Goal: Task Accomplishment & Management: Manage account settings

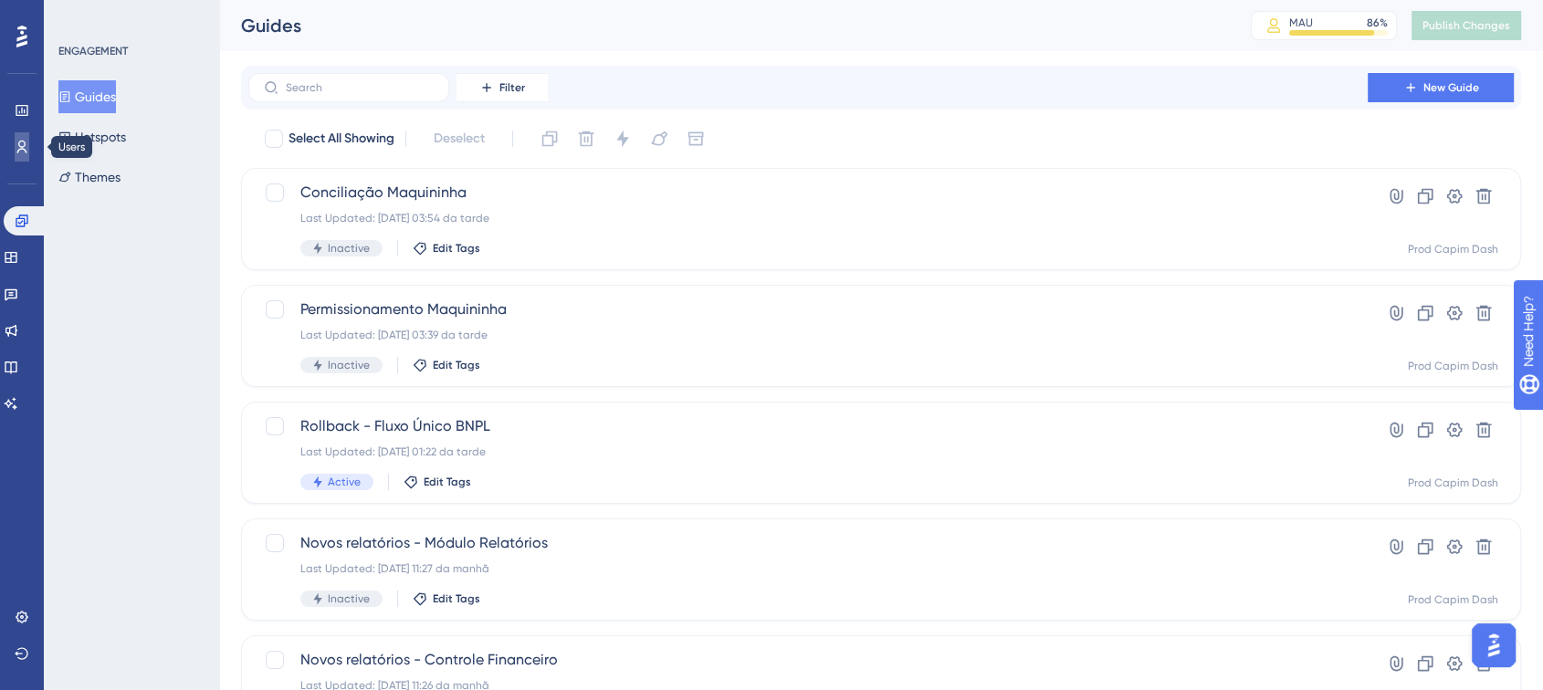
click at [23, 147] on icon at bounding box center [22, 147] width 15 height 15
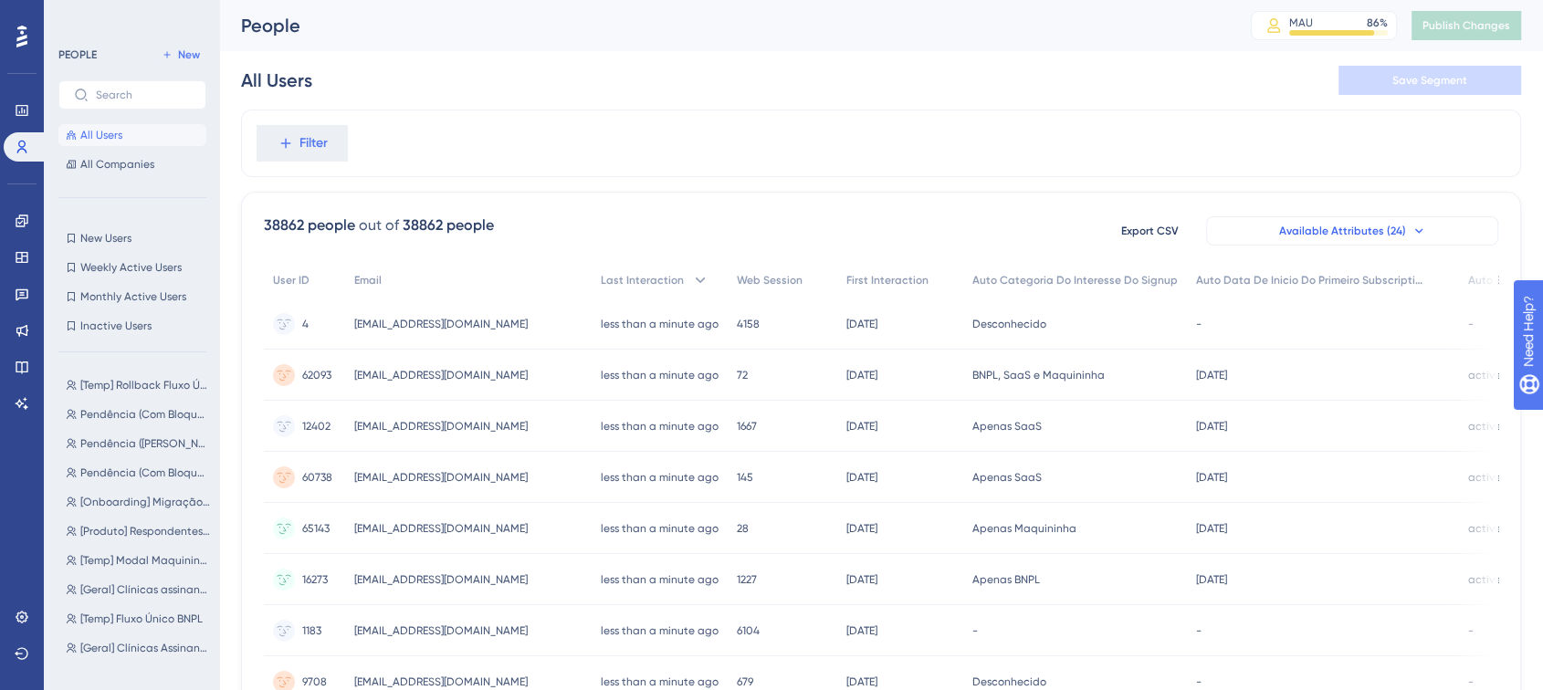
click at [1357, 225] on span "Available Attributes (24)" at bounding box center [1342, 231] width 127 height 15
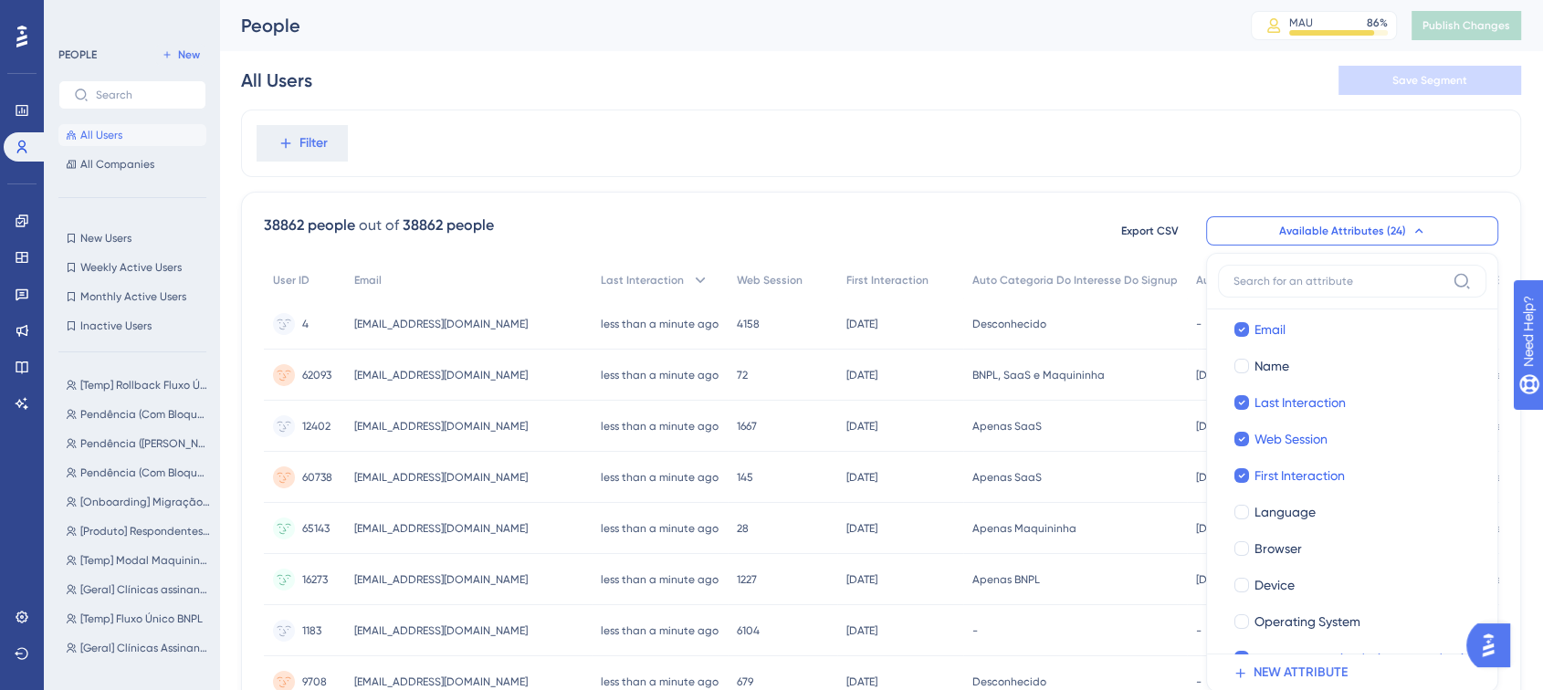
click at [1334, 225] on span "Available Attributes (24)" at bounding box center [1342, 231] width 127 height 15
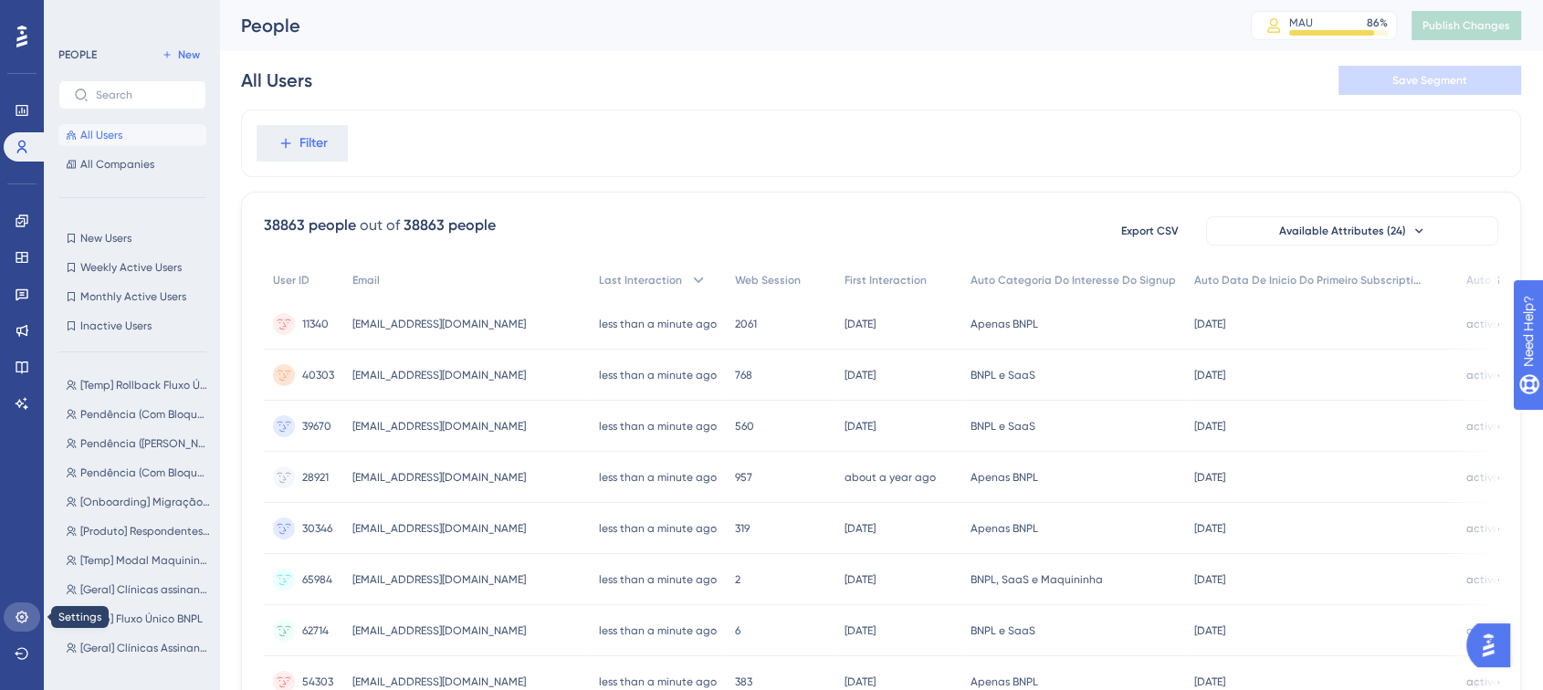
click at [20, 626] on link at bounding box center [22, 617] width 37 height 29
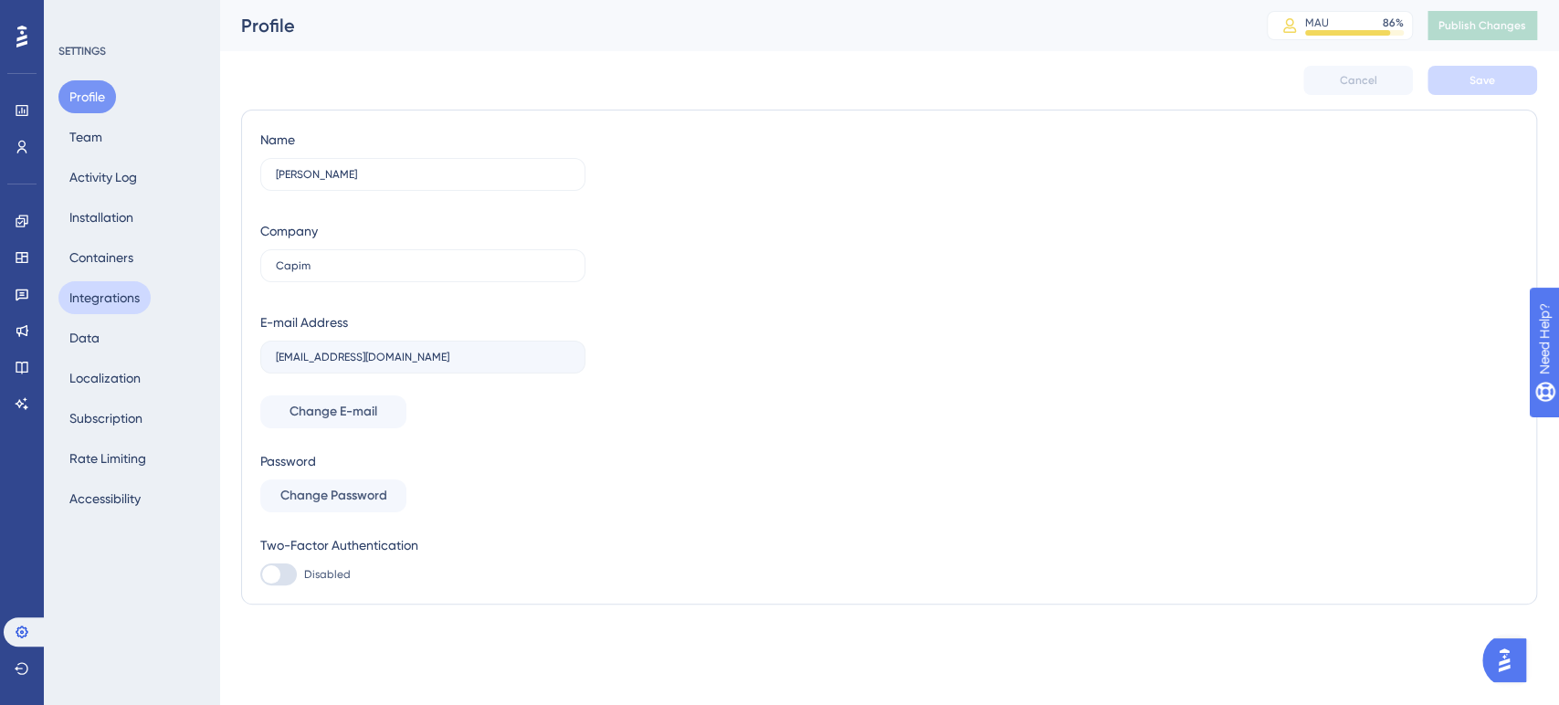
click at [119, 296] on button "Integrations" at bounding box center [104, 297] width 92 height 33
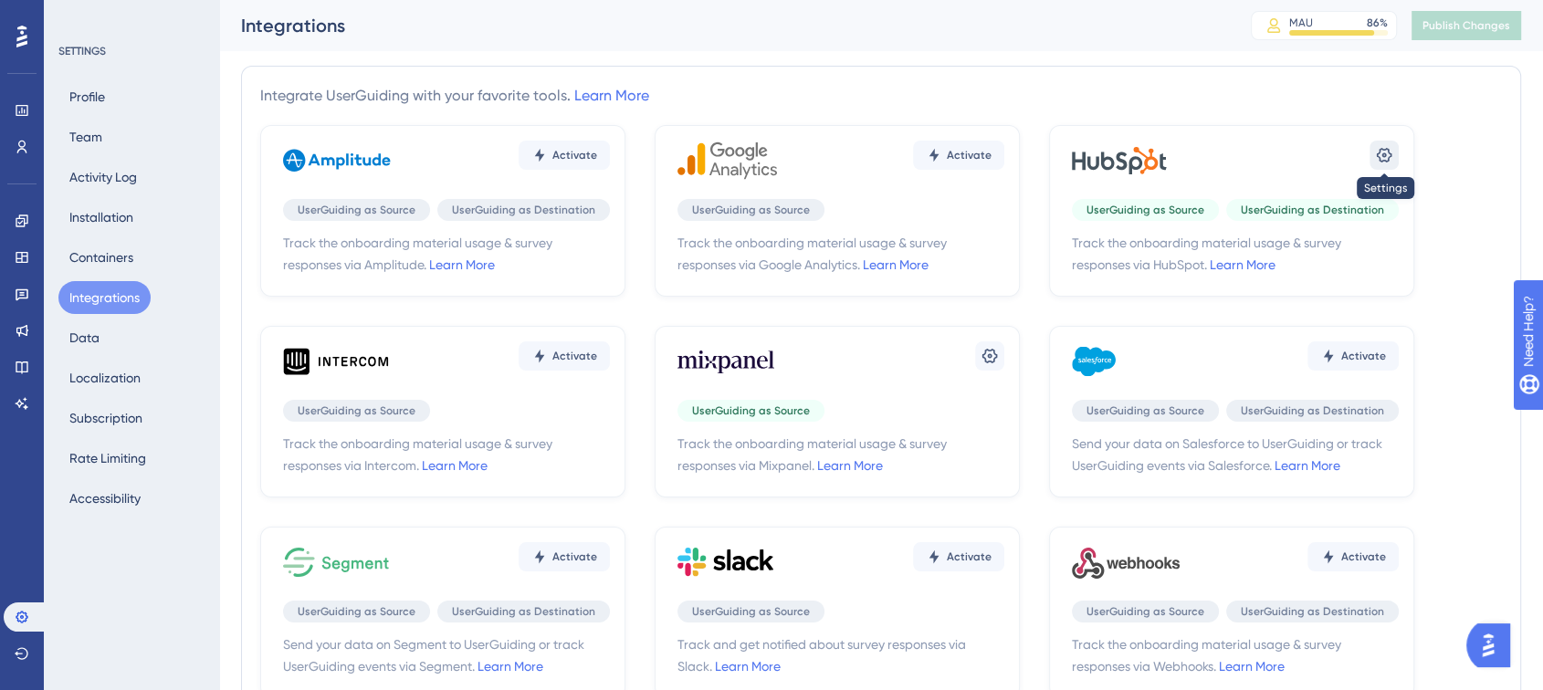
click at [1381, 147] on icon at bounding box center [1384, 155] width 18 height 18
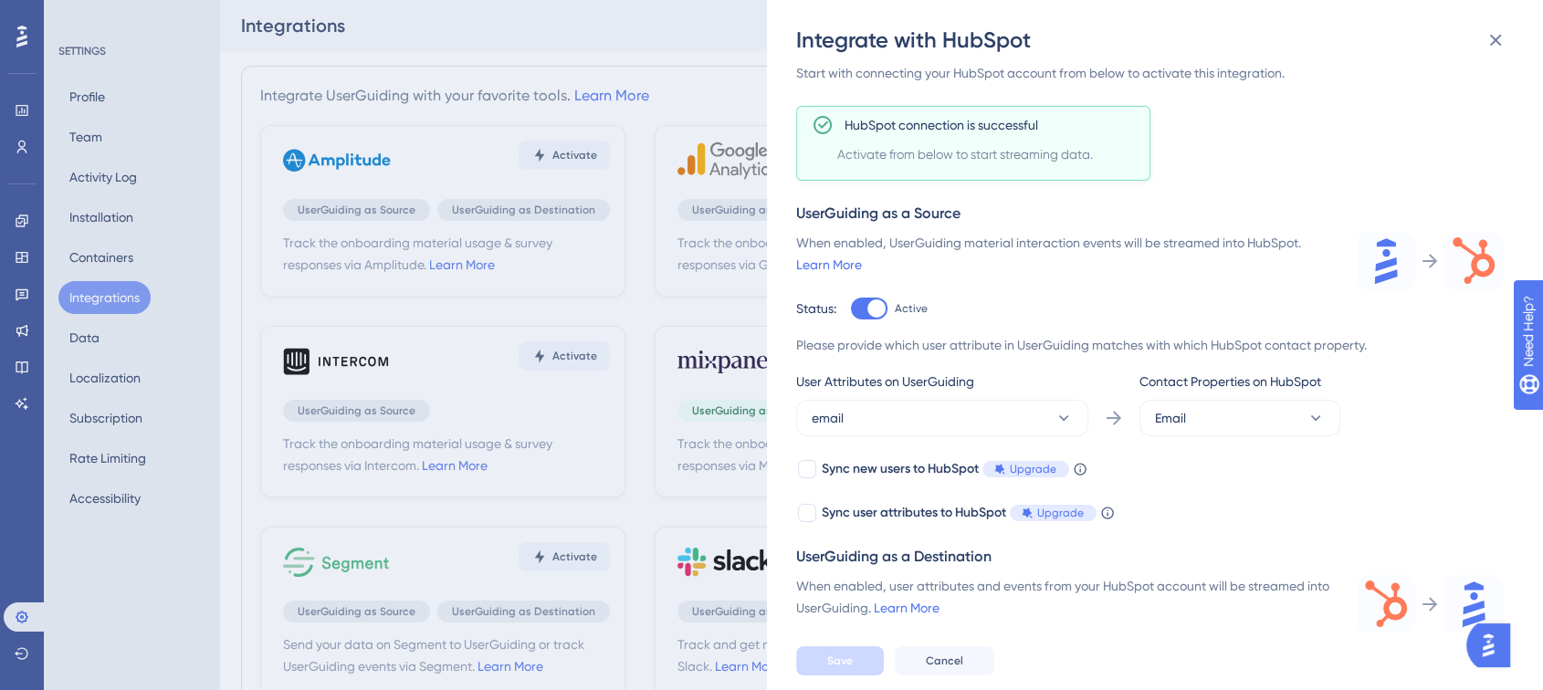
scroll to position [292, 0]
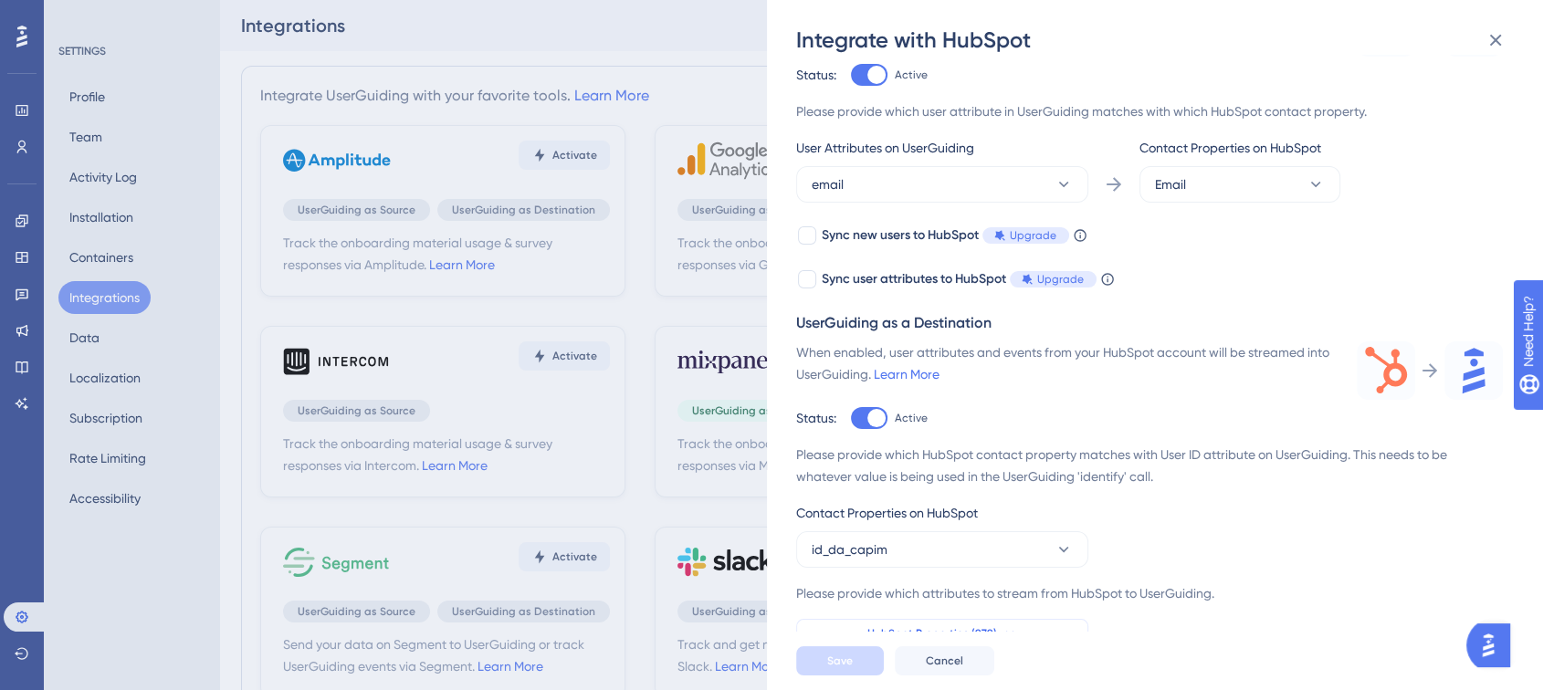
click at [1030, 631] on button "HubSpot Properties (979)" at bounding box center [942, 633] width 292 height 29
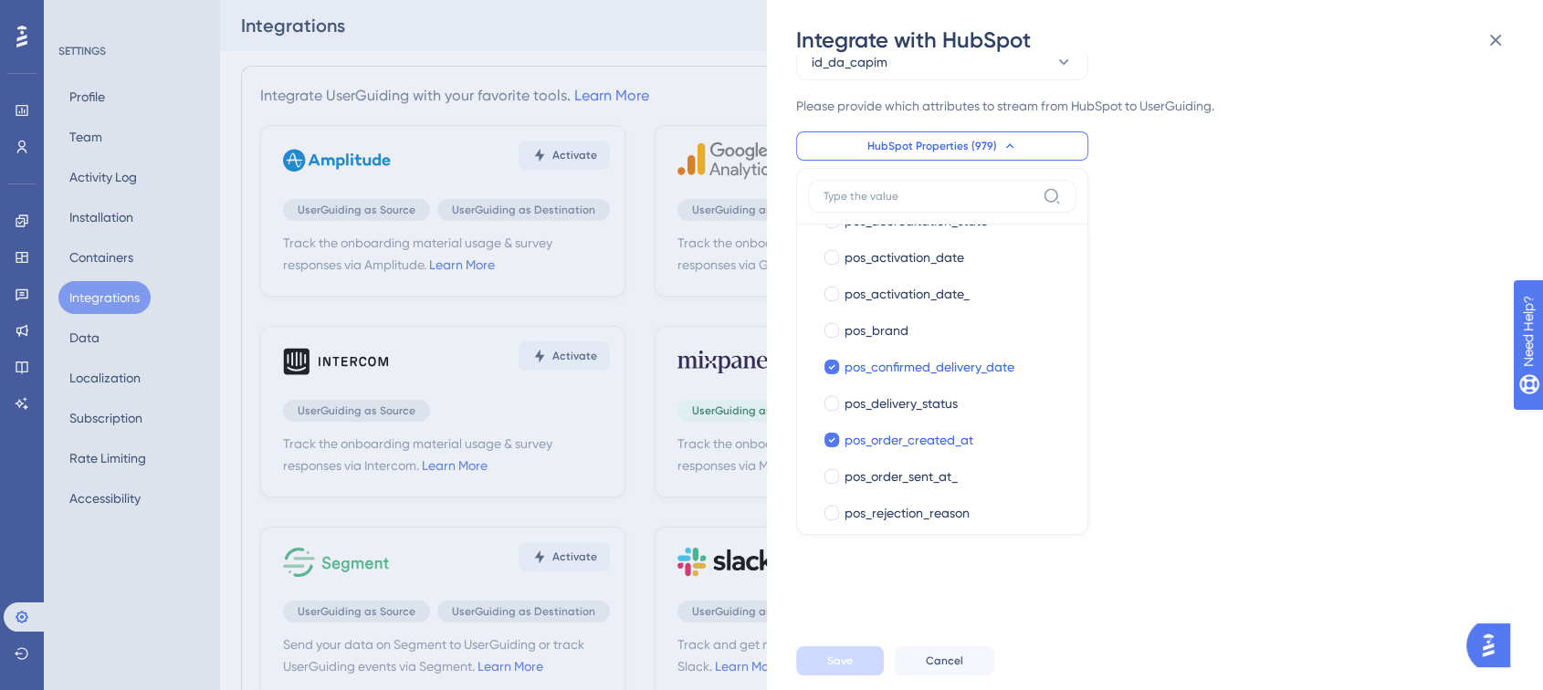
scroll to position [29529, 0]
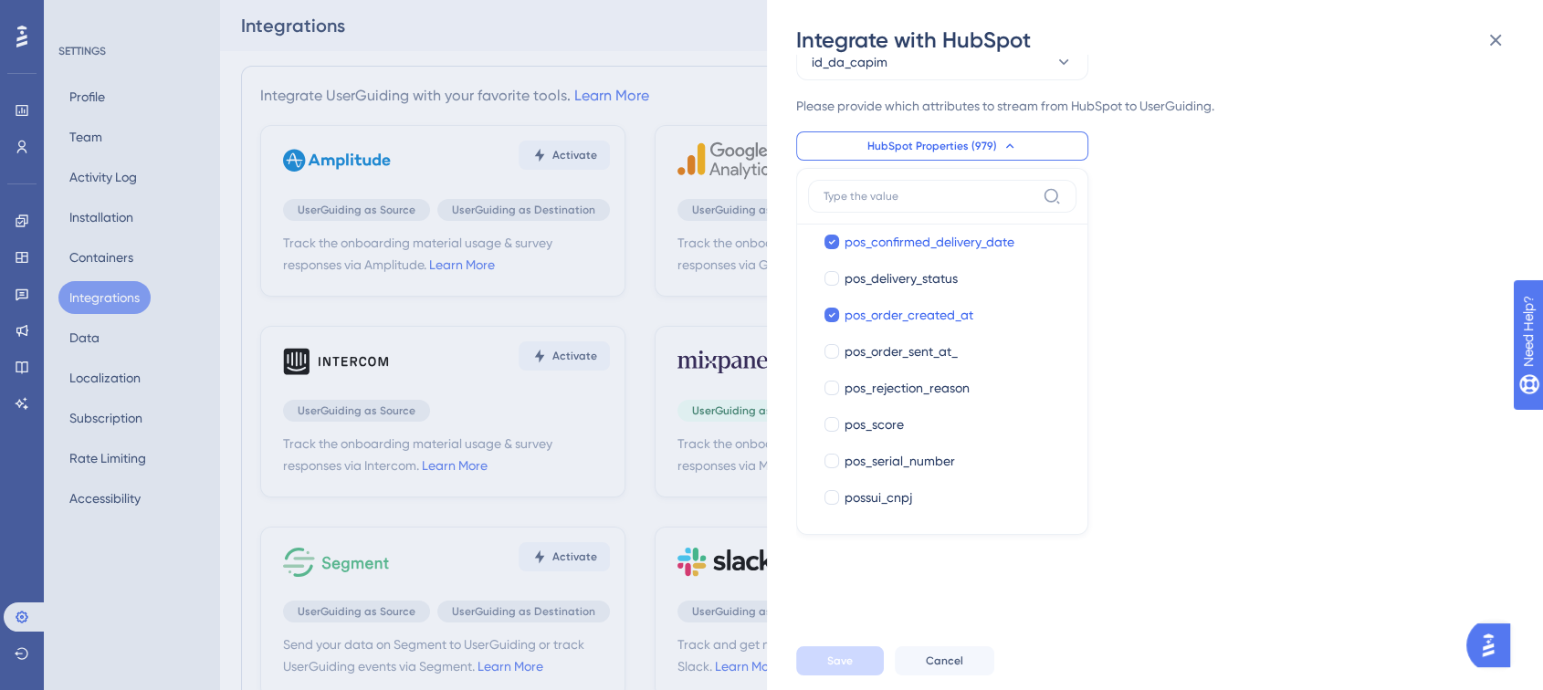
click at [1331, 270] on div "Track the onboarding material usage & survey responses via HubSpot. Learn More …" at bounding box center [1164, 343] width 736 height 577
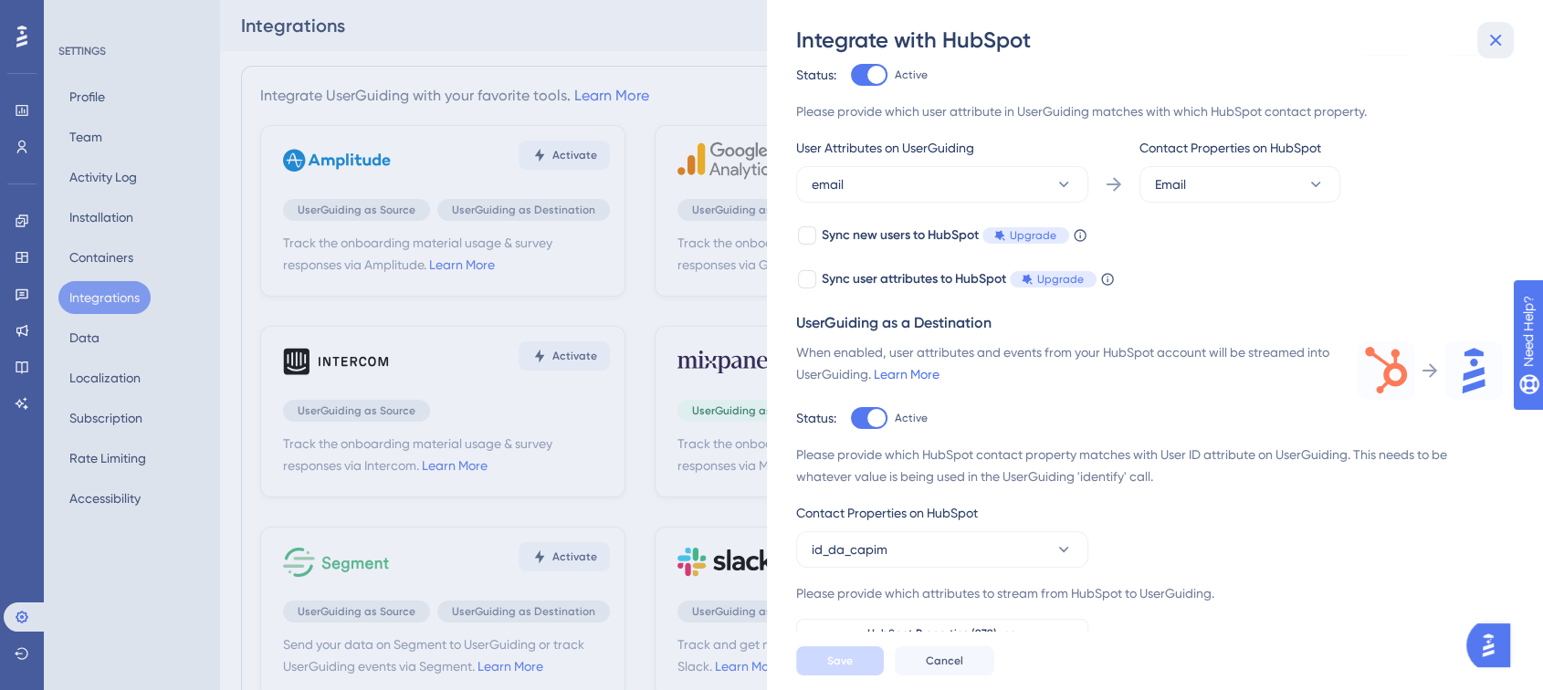
click at [1495, 41] on icon at bounding box center [1496, 41] width 12 height 12
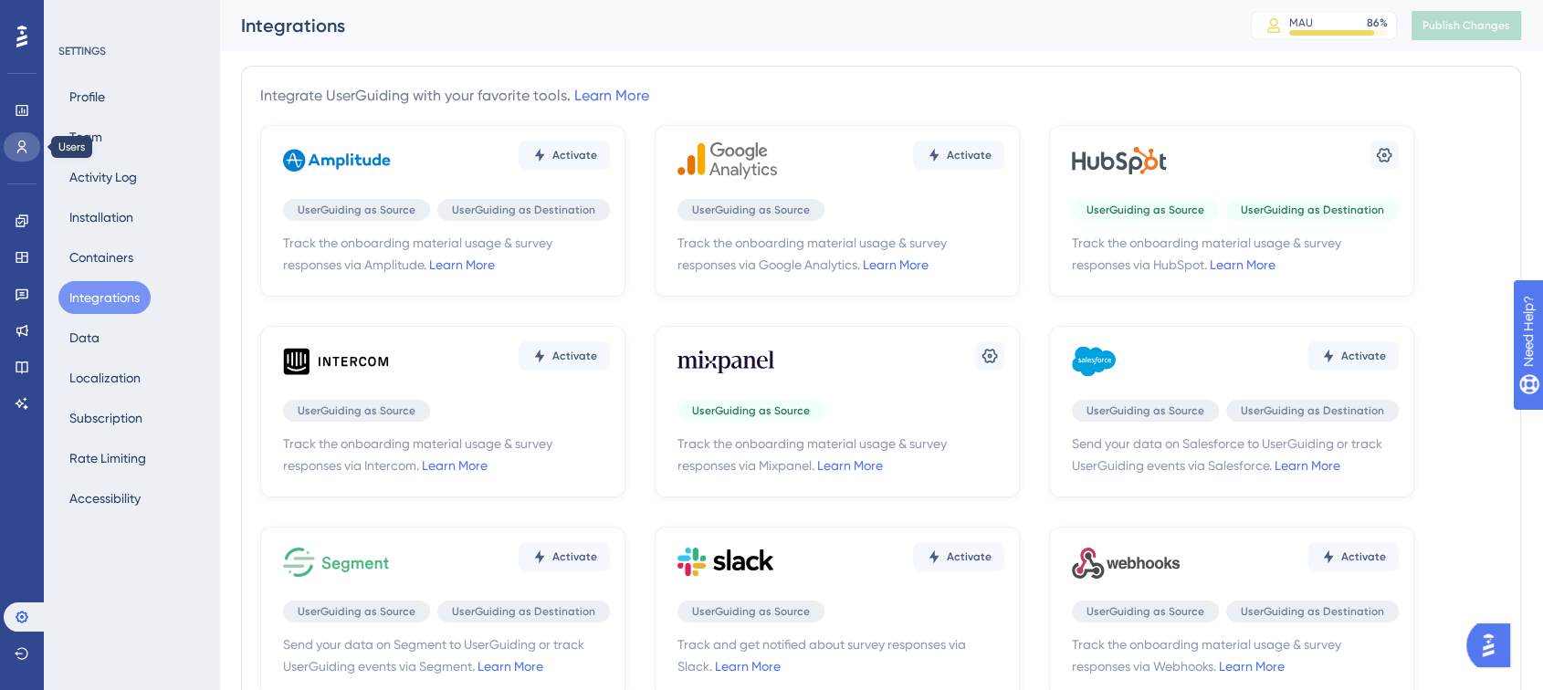
click at [23, 152] on icon at bounding box center [22, 147] width 15 height 15
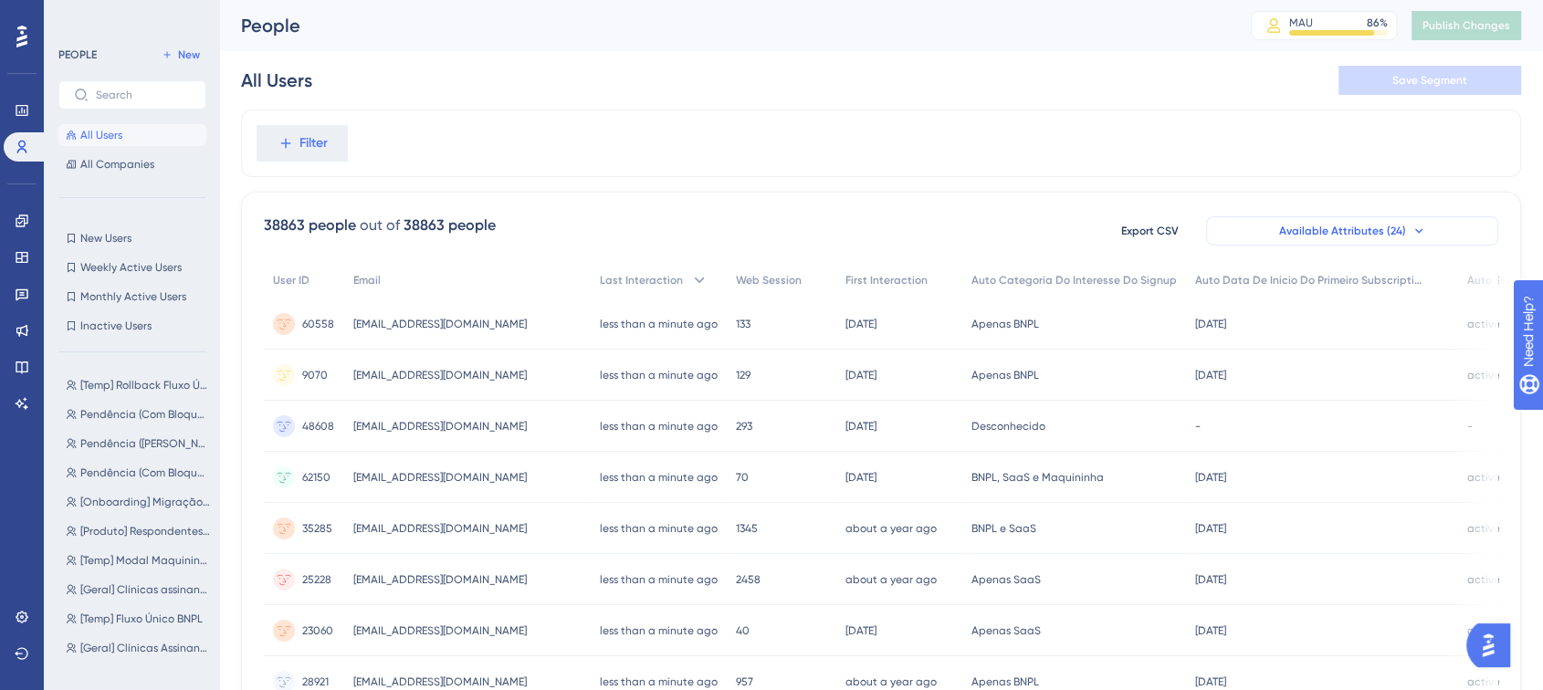
click at [1272, 237] on button "Available Attributes (24)" at bounding box center [1352, 230] width 292 height 29
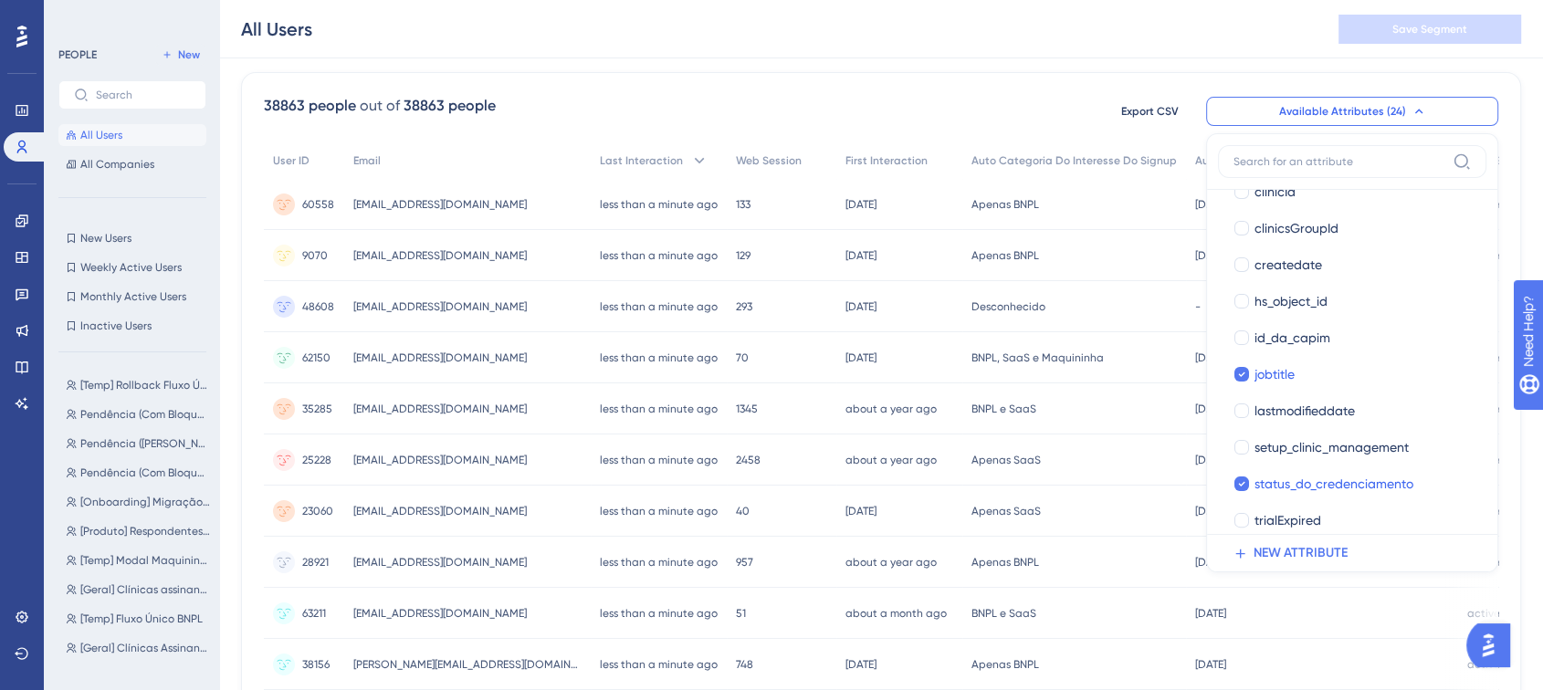
scroll to position [553, 0]
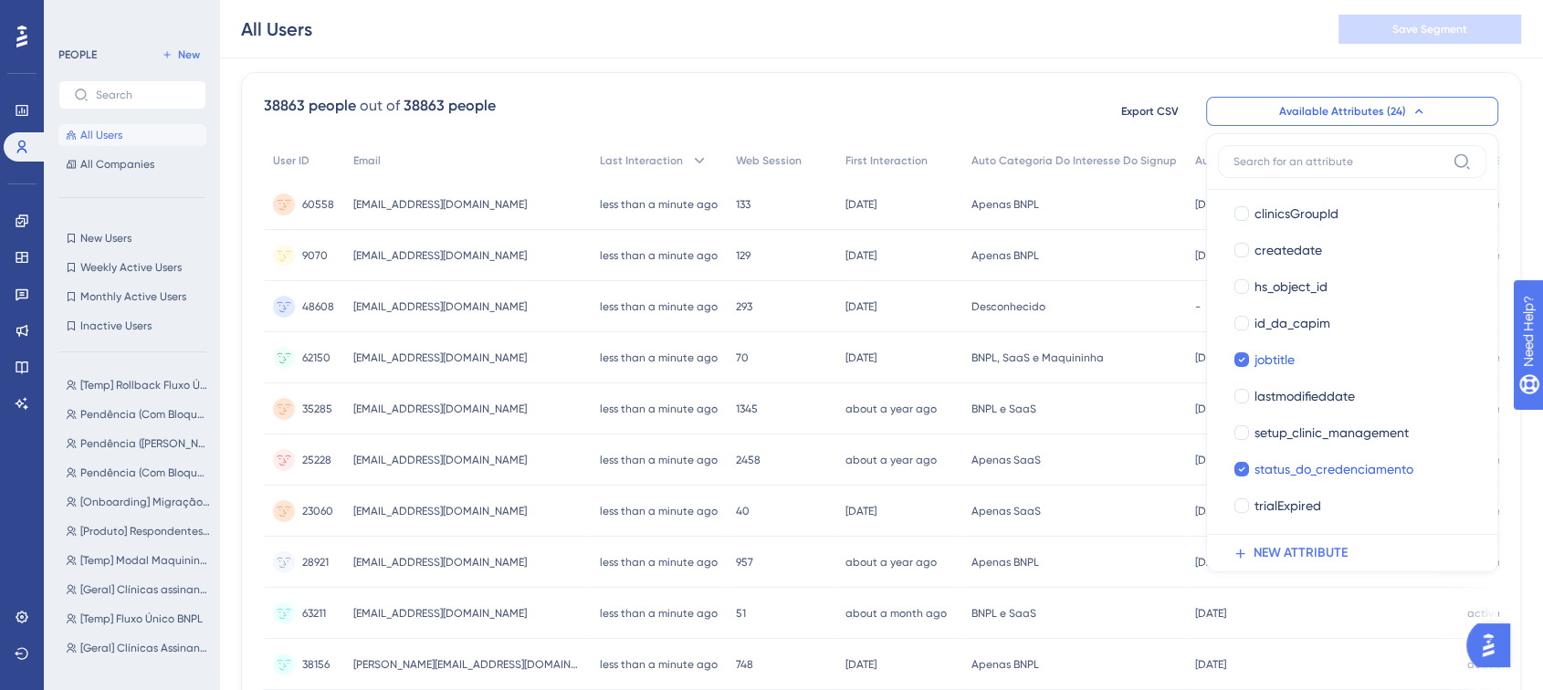
click at [1412, 108] on icon at bounding box center [1419, 111] width 15 height 15
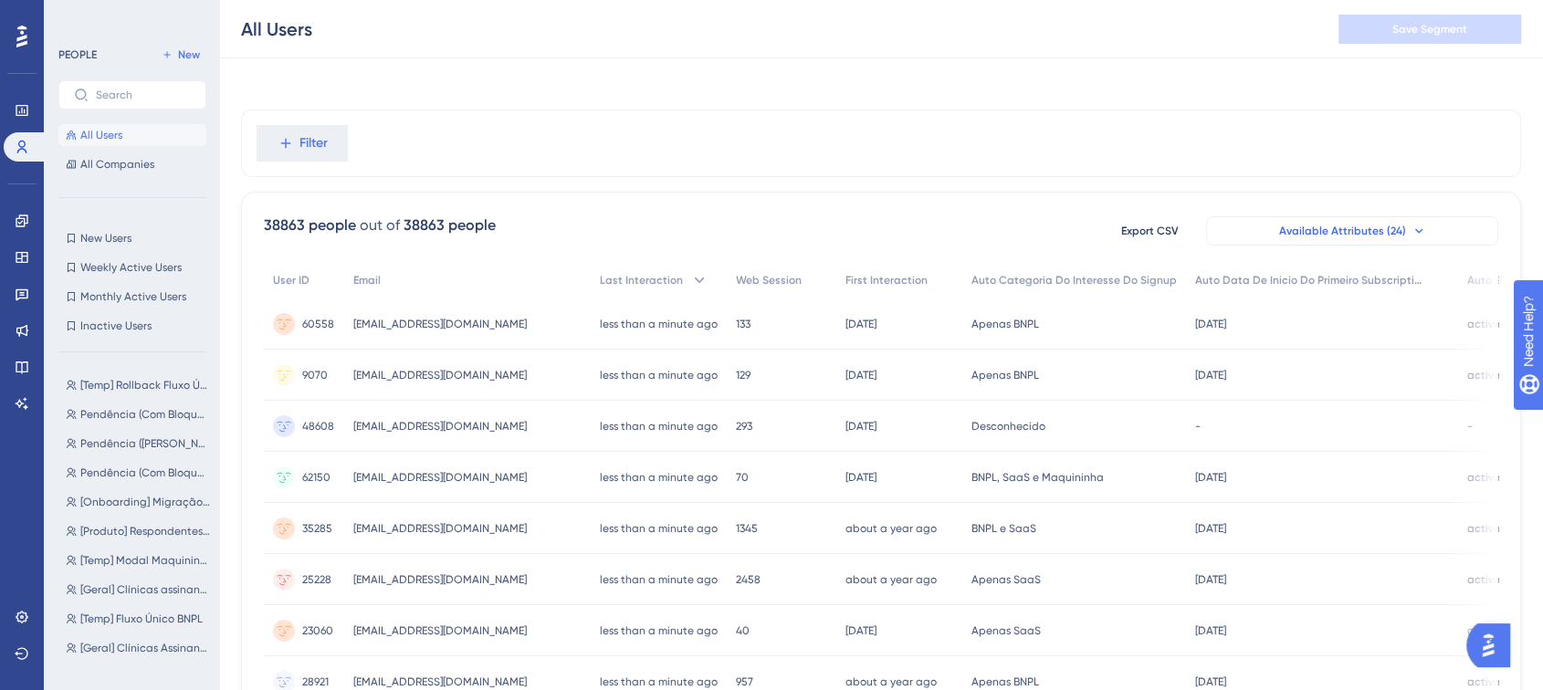
scroll to position [0, 0]
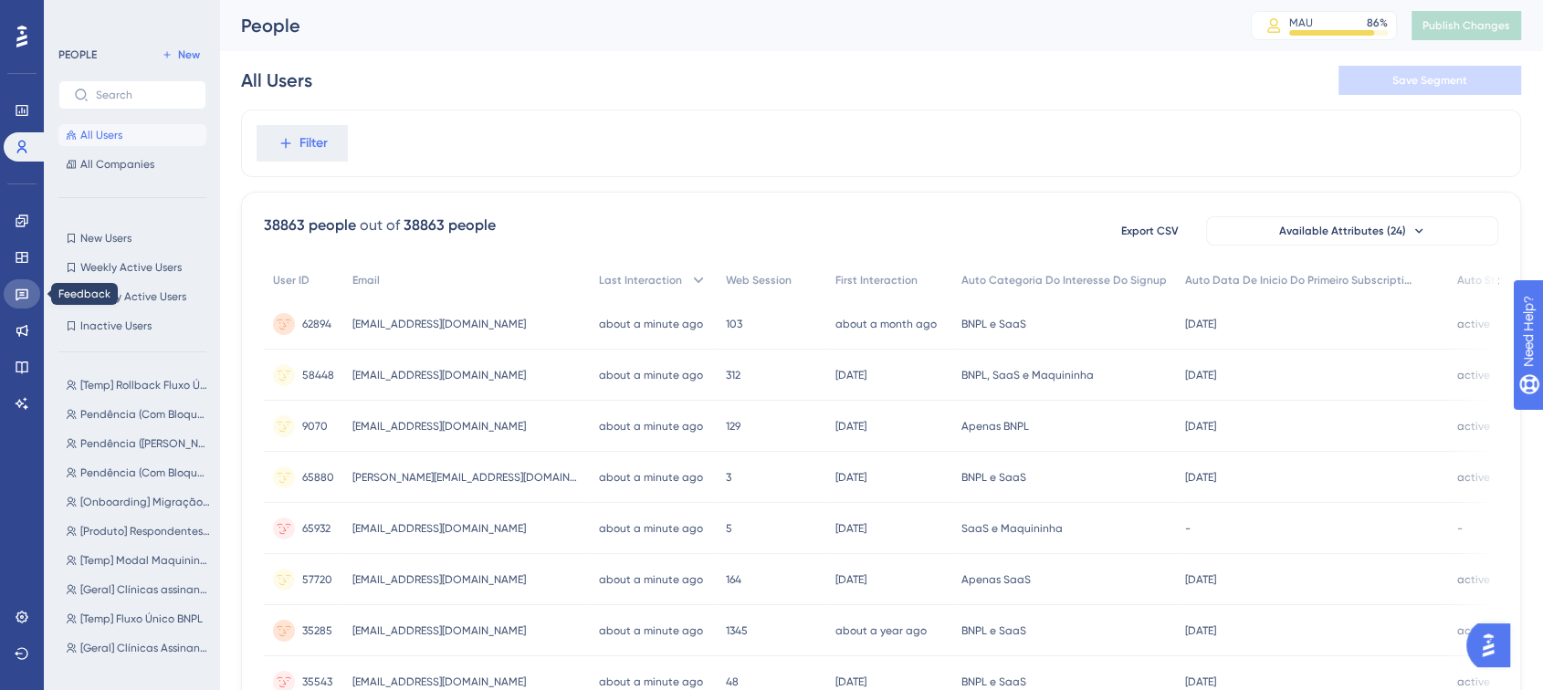
click at [26, 302] on link at bounding box center [22, 293] width 37 height 29
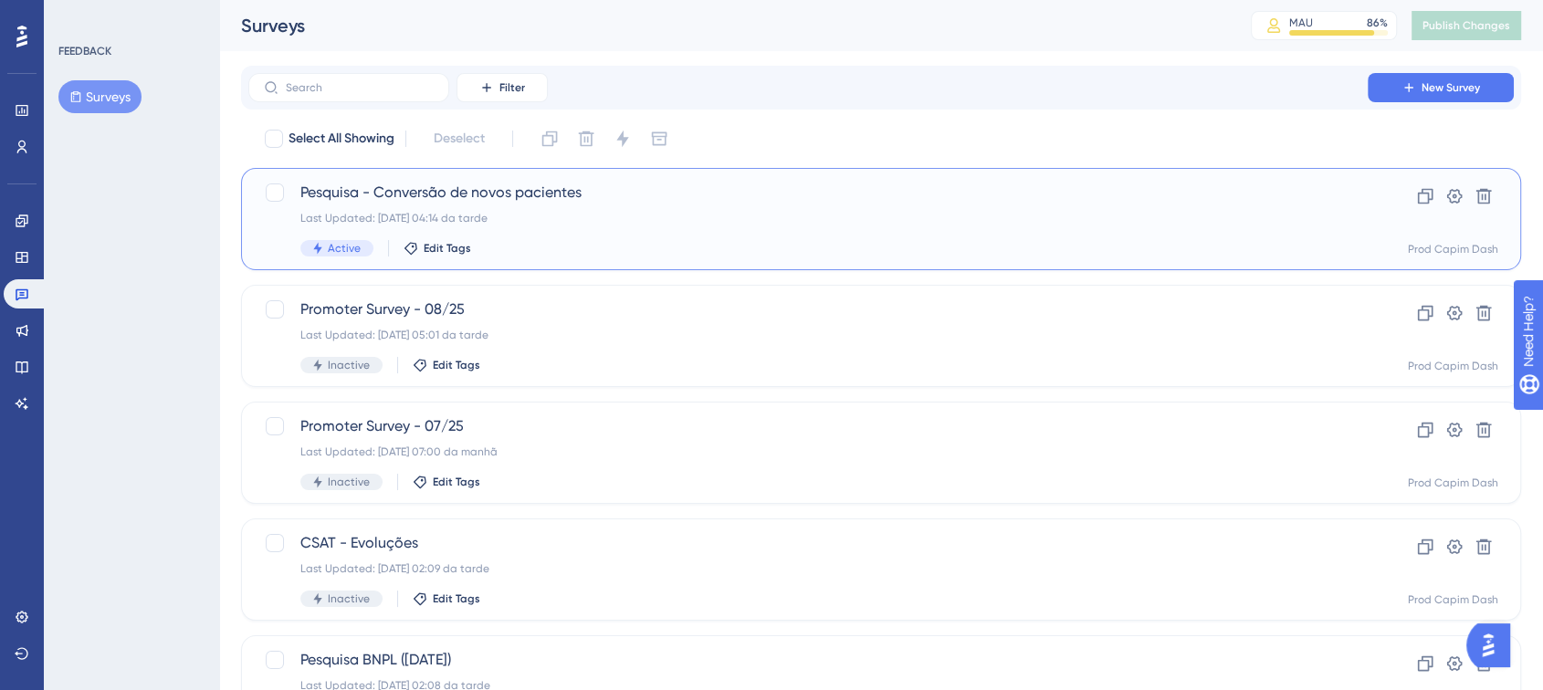
click at [723, 194] on span "Pesquisa - Conversão de novos pacientes" at bounding box center [808, 193] width 1016 height 22
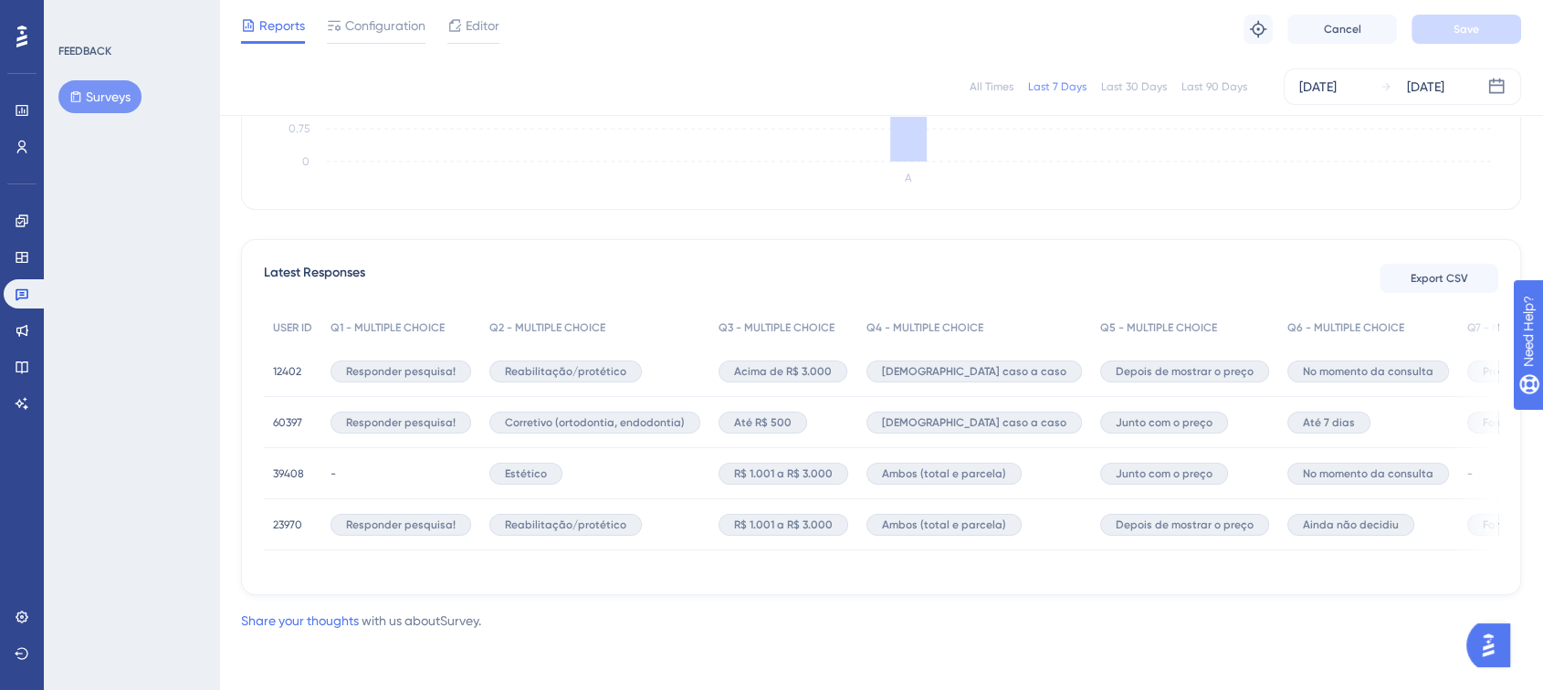
click at [292, 364] on span "12402" at bounding box center [287, 371] width 28 height 15
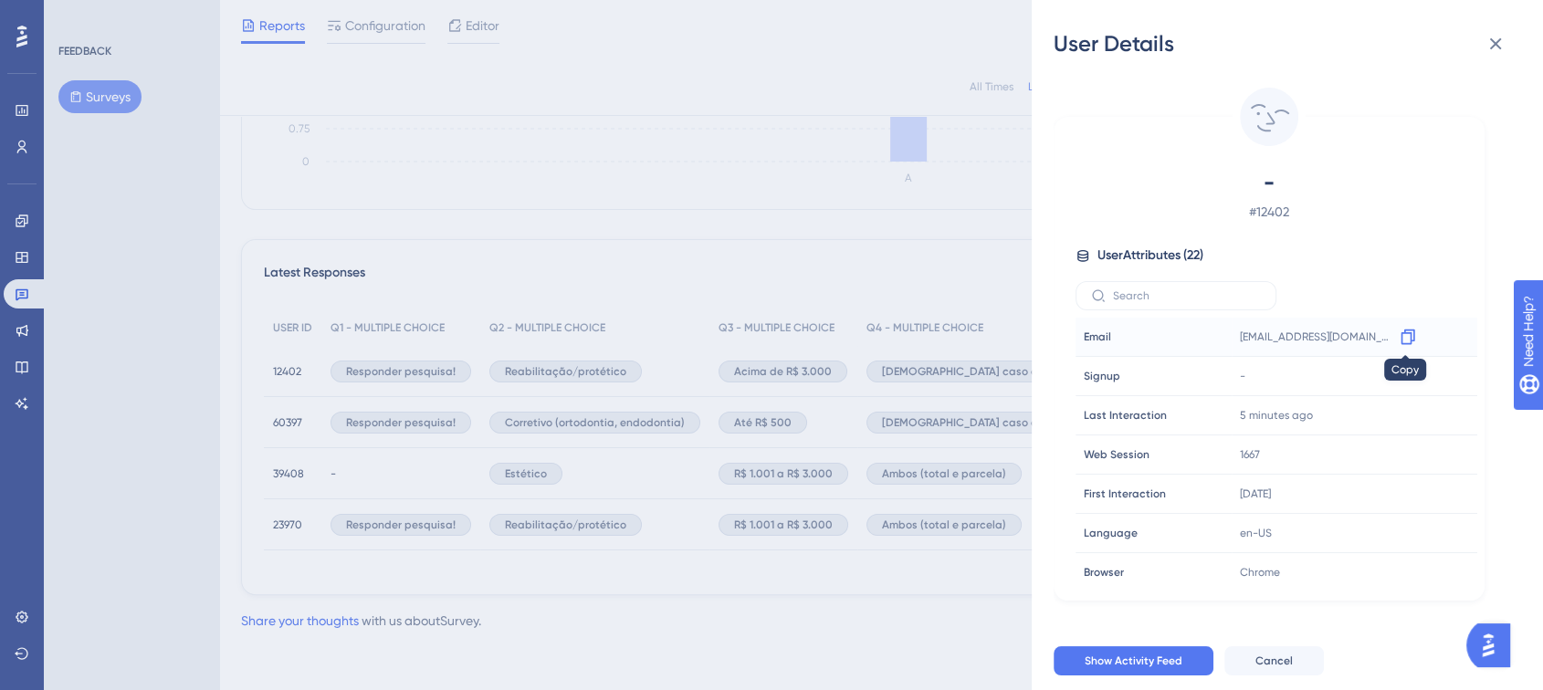
click at [1403, 335] on icon at bounding box center [1408, 337] width 18 height 18
click at [1498, 45] on icon at bounding box center [1496, 44] width 22 height 22
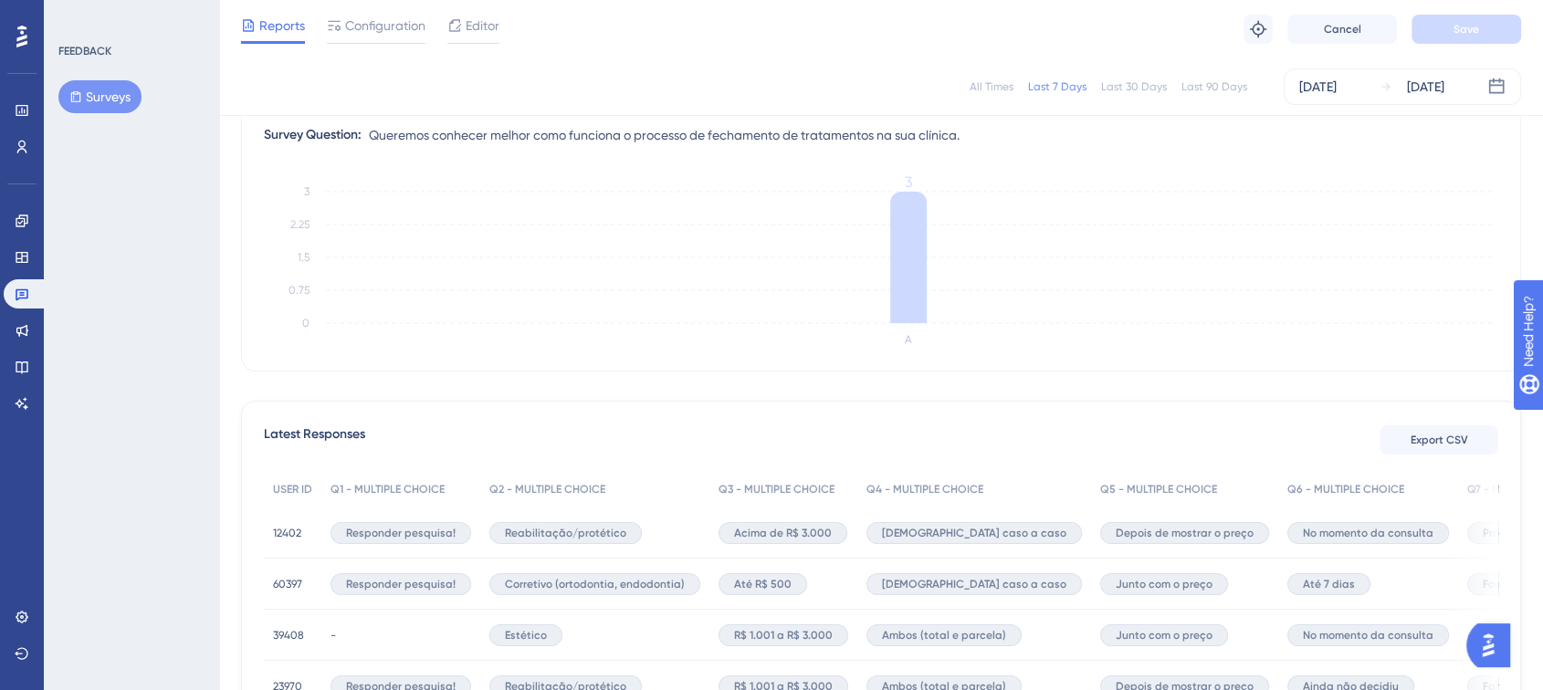
scroll to position [226, 0]
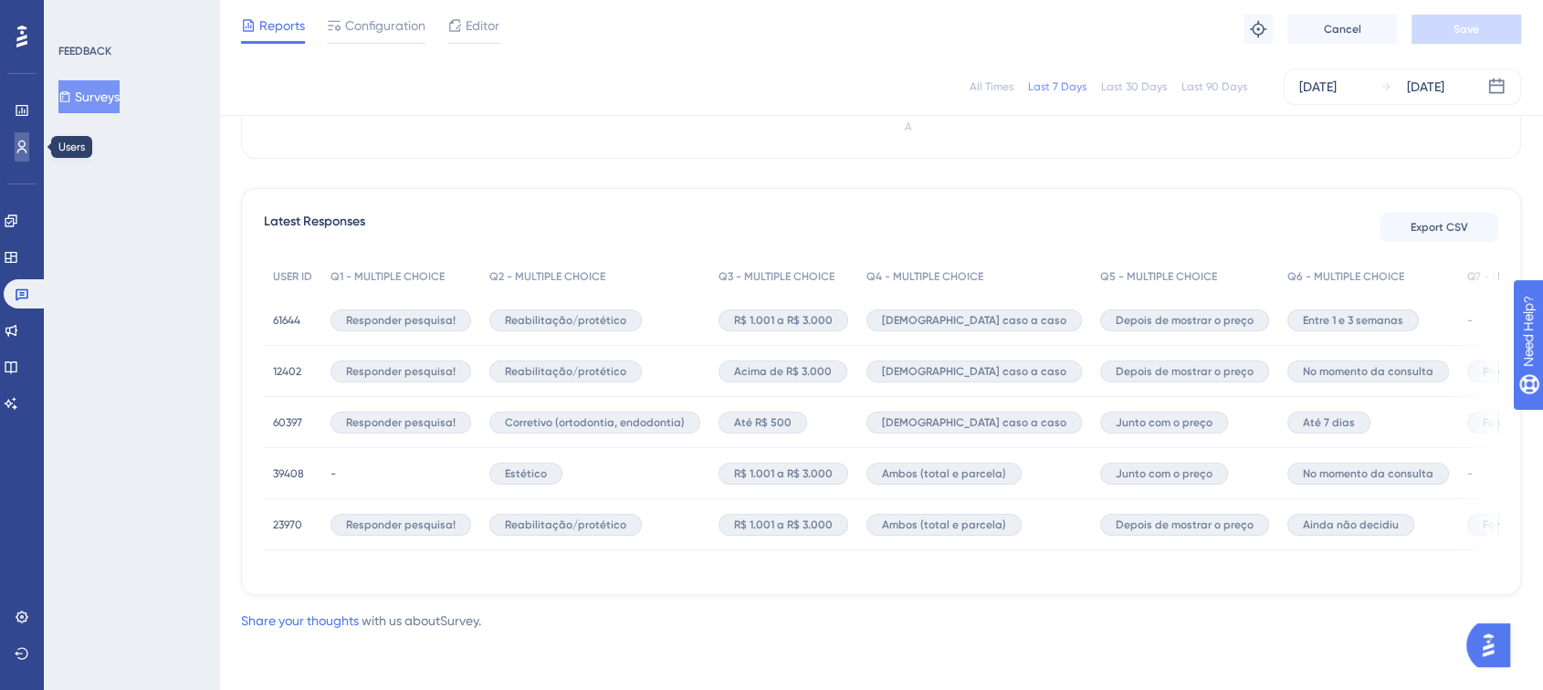
click at [15, 146] on link at bounding box center [22, 146] width 15 height 29
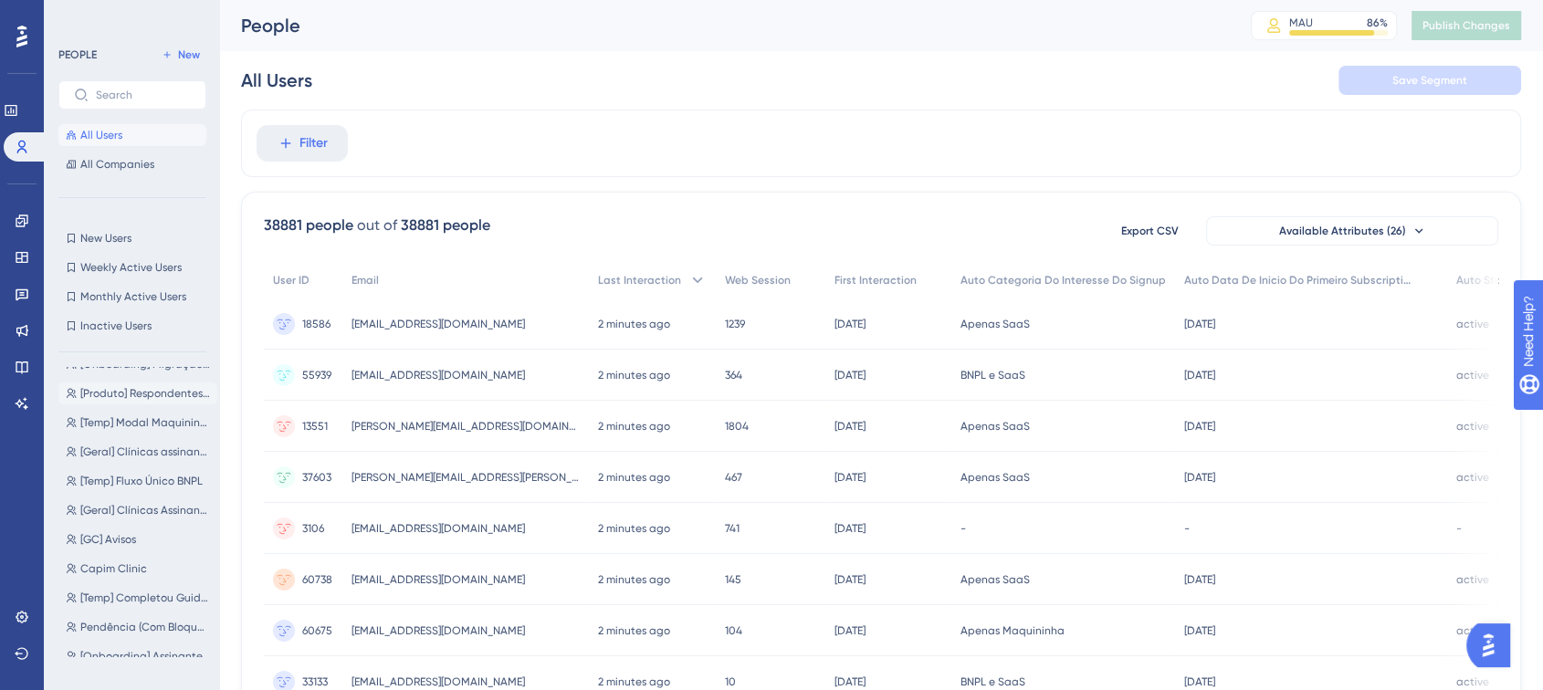
scroll to position [89, 0]
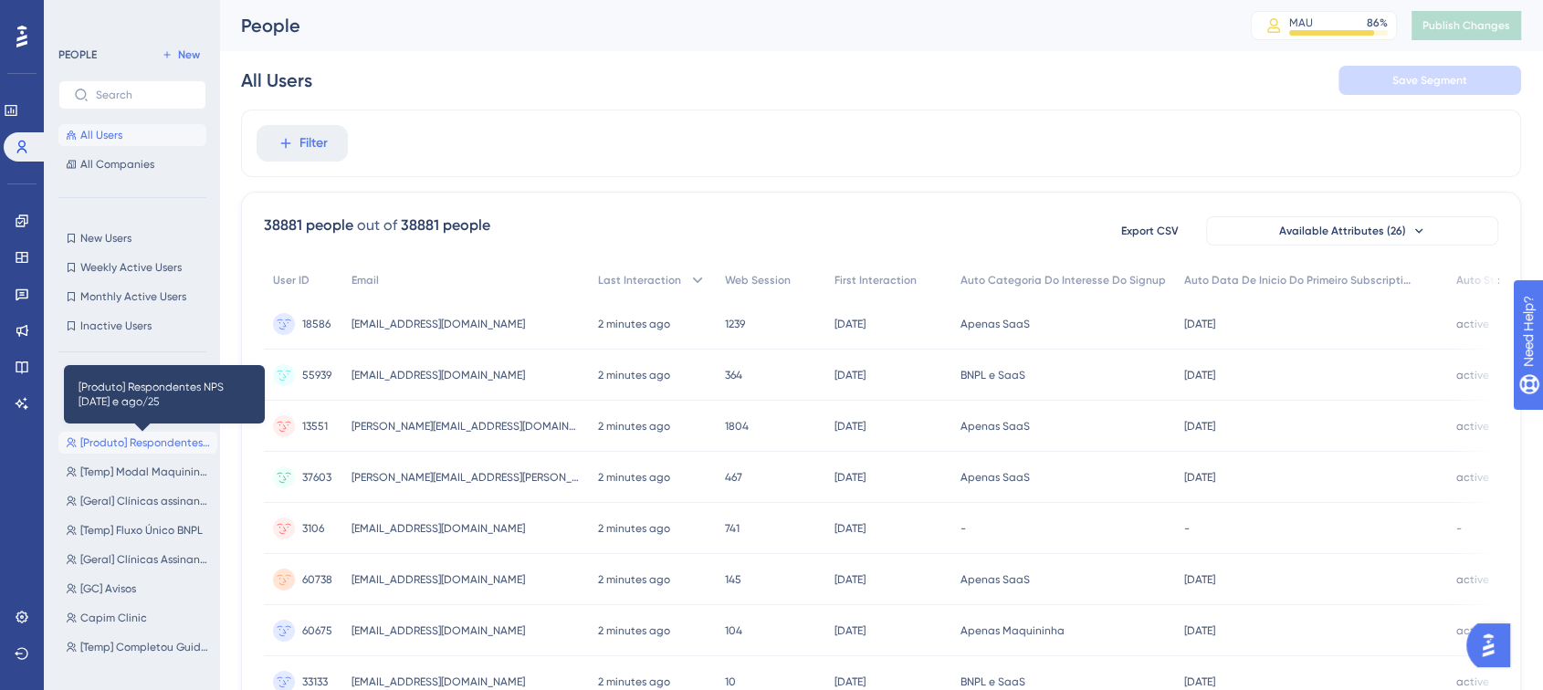
click at [172, 443] on span "[Produto] Respondentes NPS [DATE] e ago/25" at bounding box center [145, 443] width 130 height 15
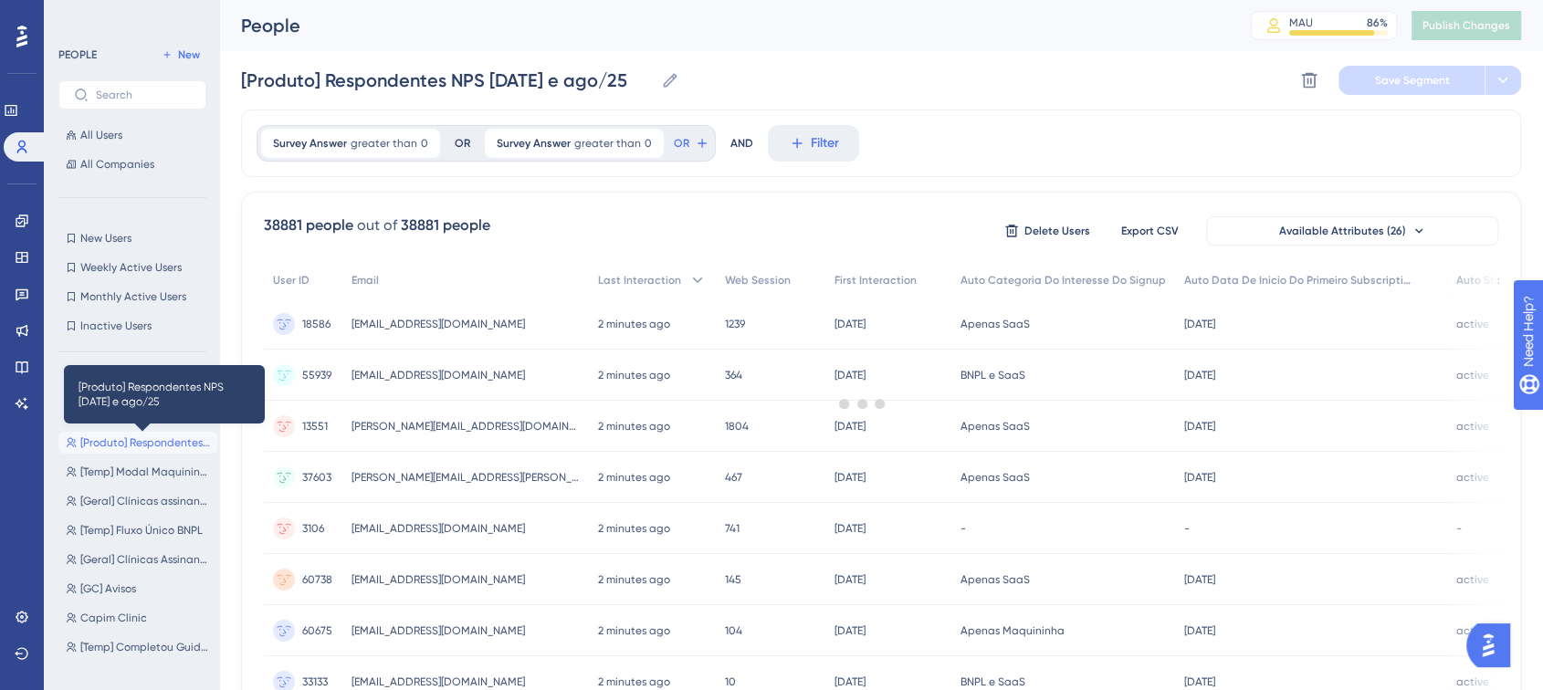
scroll to position [0, 0]
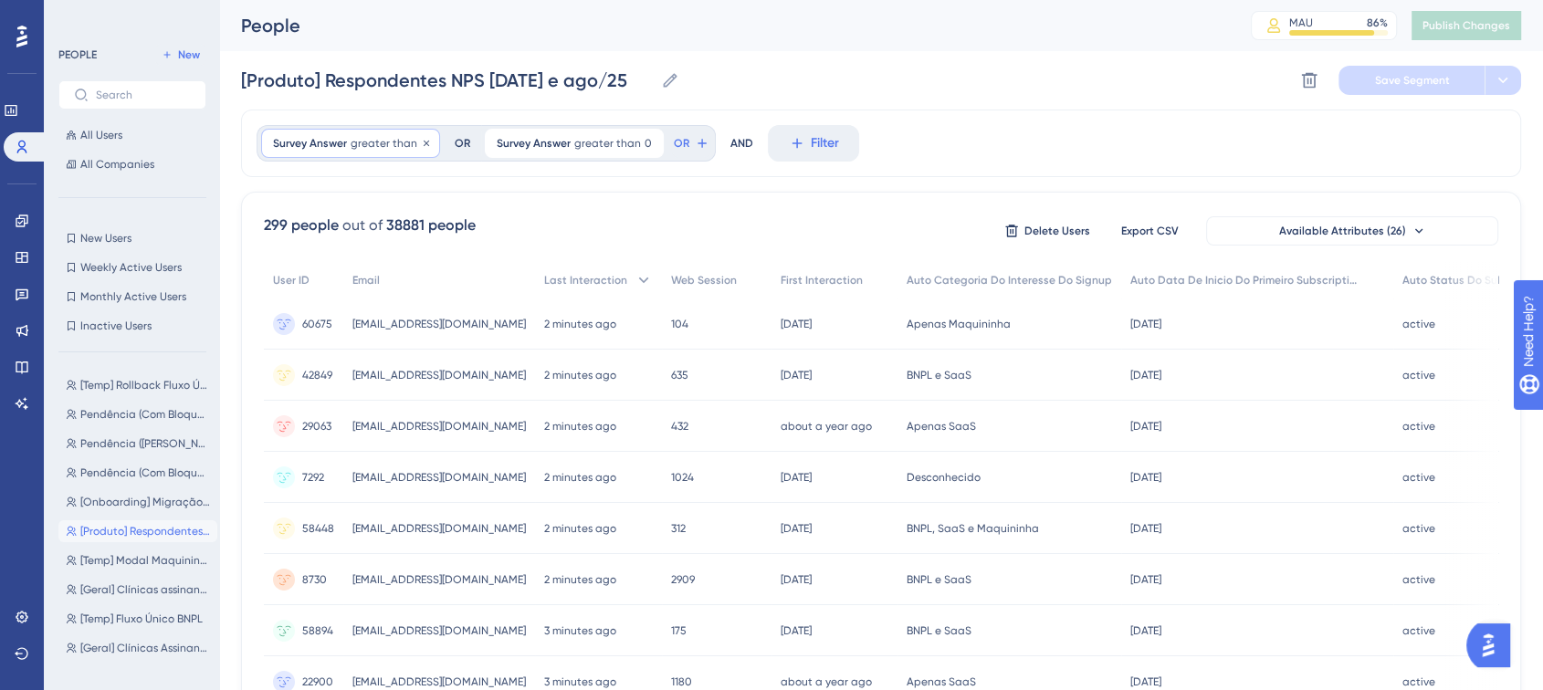
click at [321, 144] on span "Survey Answer" at bounding box center [310, 143] width 74 height 15
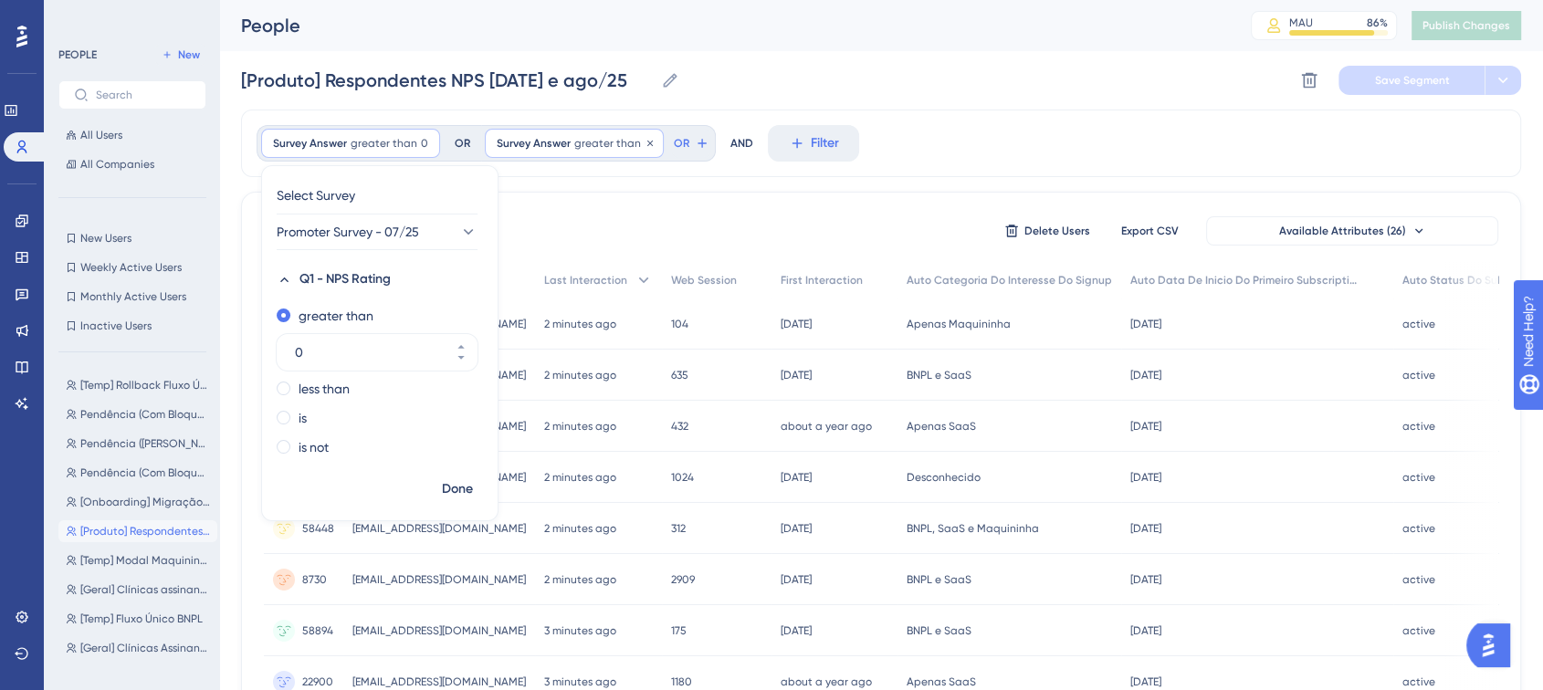
click at [609, 146] on span "greater than" at bounding box center [607, 143] width 67 height 15
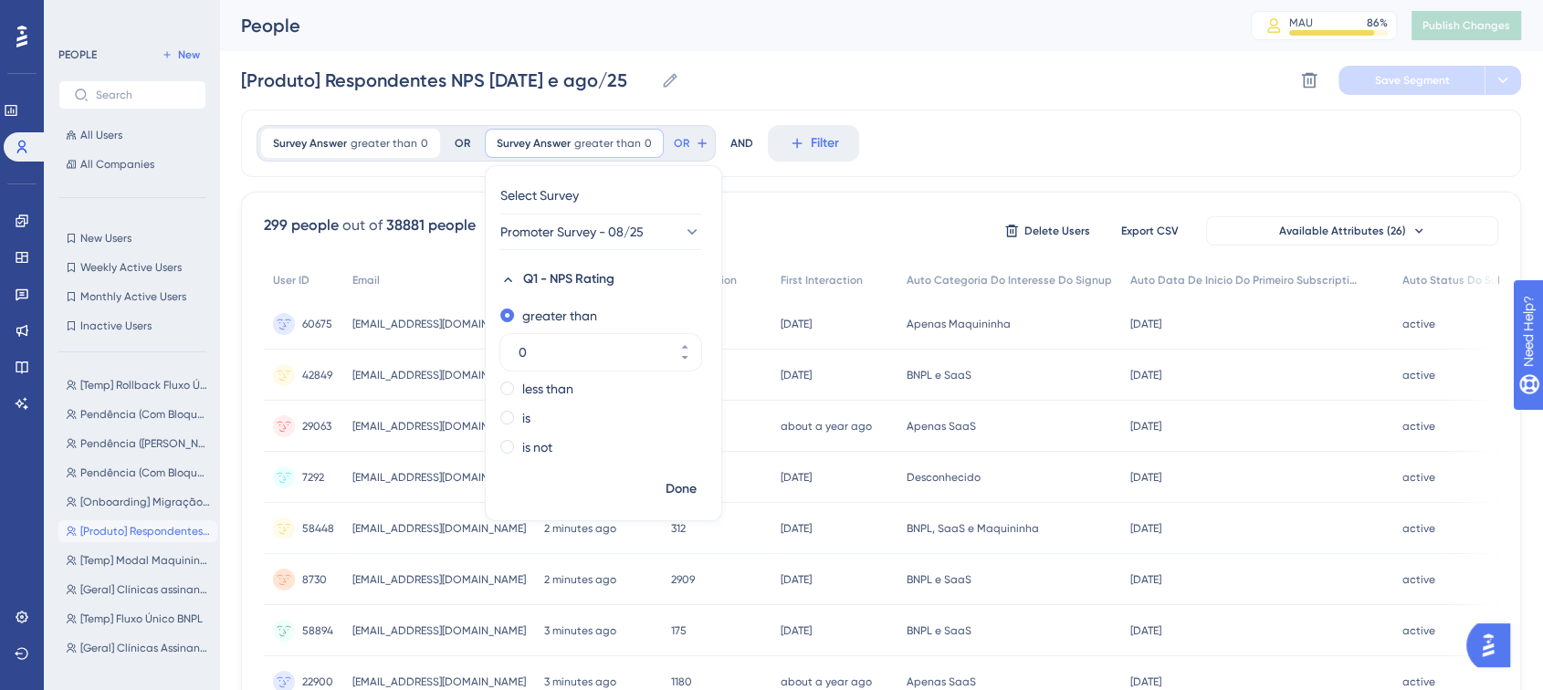
click at [833, 71] on div "[Produto] Respondentes NPS [DATE] e ago/25 [Produto] Respondentes NPS [DATE] e …" at bounding box center [881, 80] width 1280 height 58
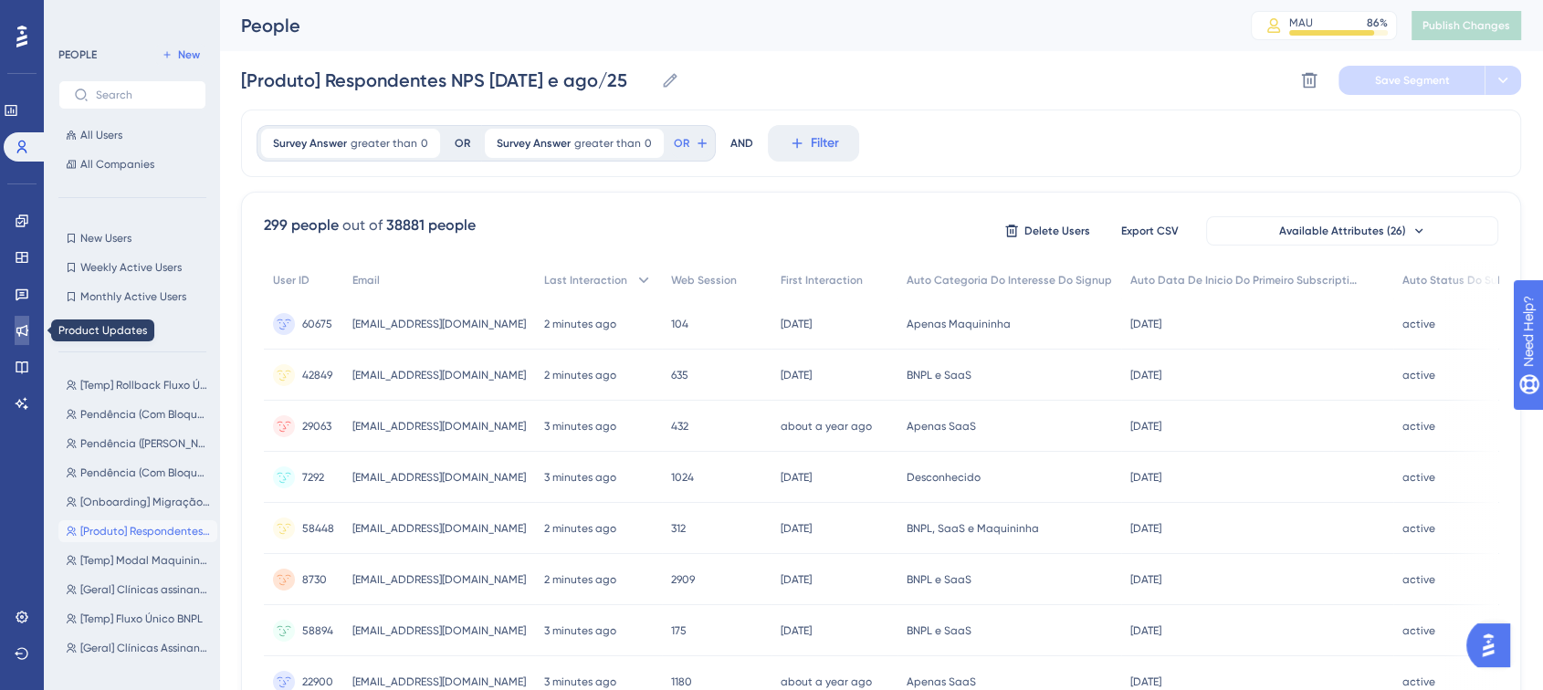
click at [15, 328] on link at bounding box center [22, 330] width 15 height 29
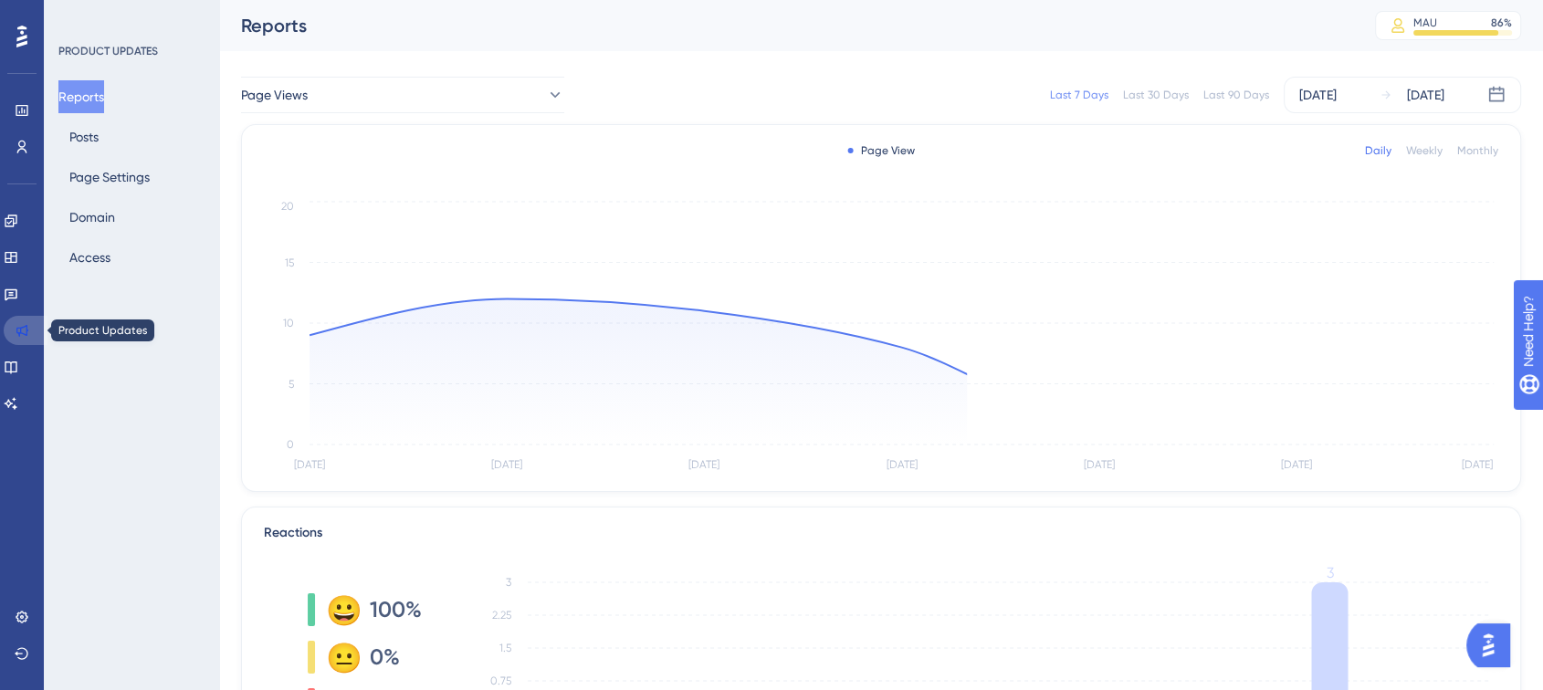
click at [14, 329] on link at bounding box center [26, 330] width 44 height 29
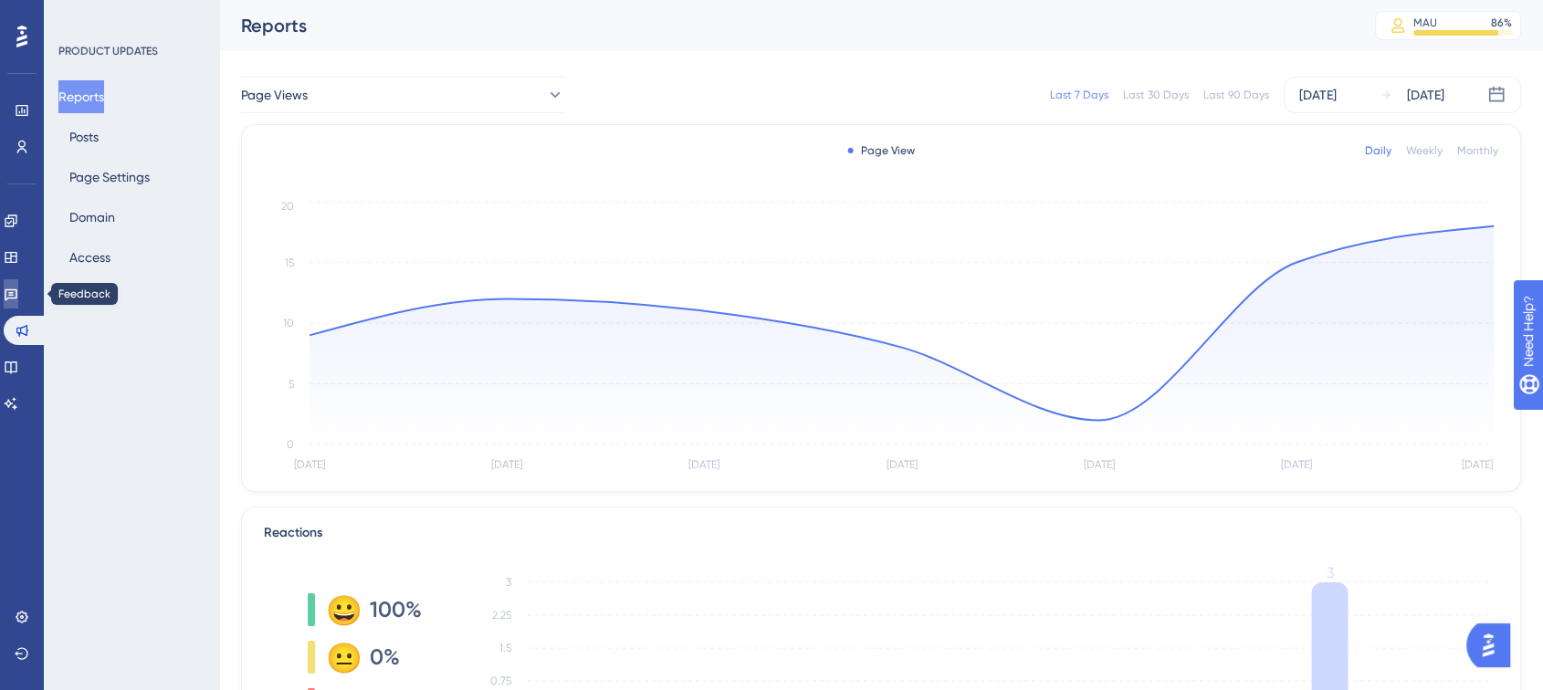
click at [18, 295] on icon at bounding box center [11, 294] width 15 height 15
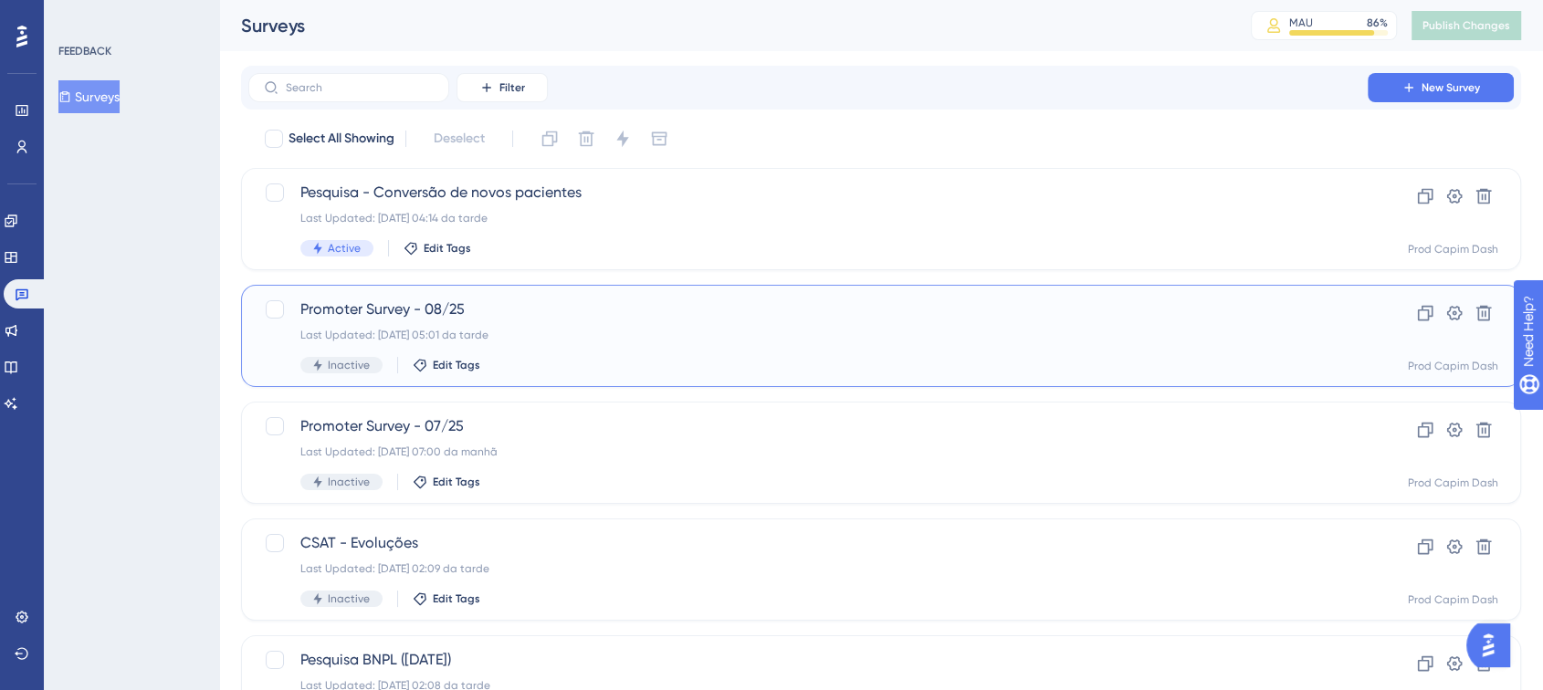
click at [740, 344] on div "Promoter Survey - 08/25 Last Updated: [DATE] 05:01 da tarde Inactive Edit Tags" at bounding box center [808, 336] width 1016 height 75
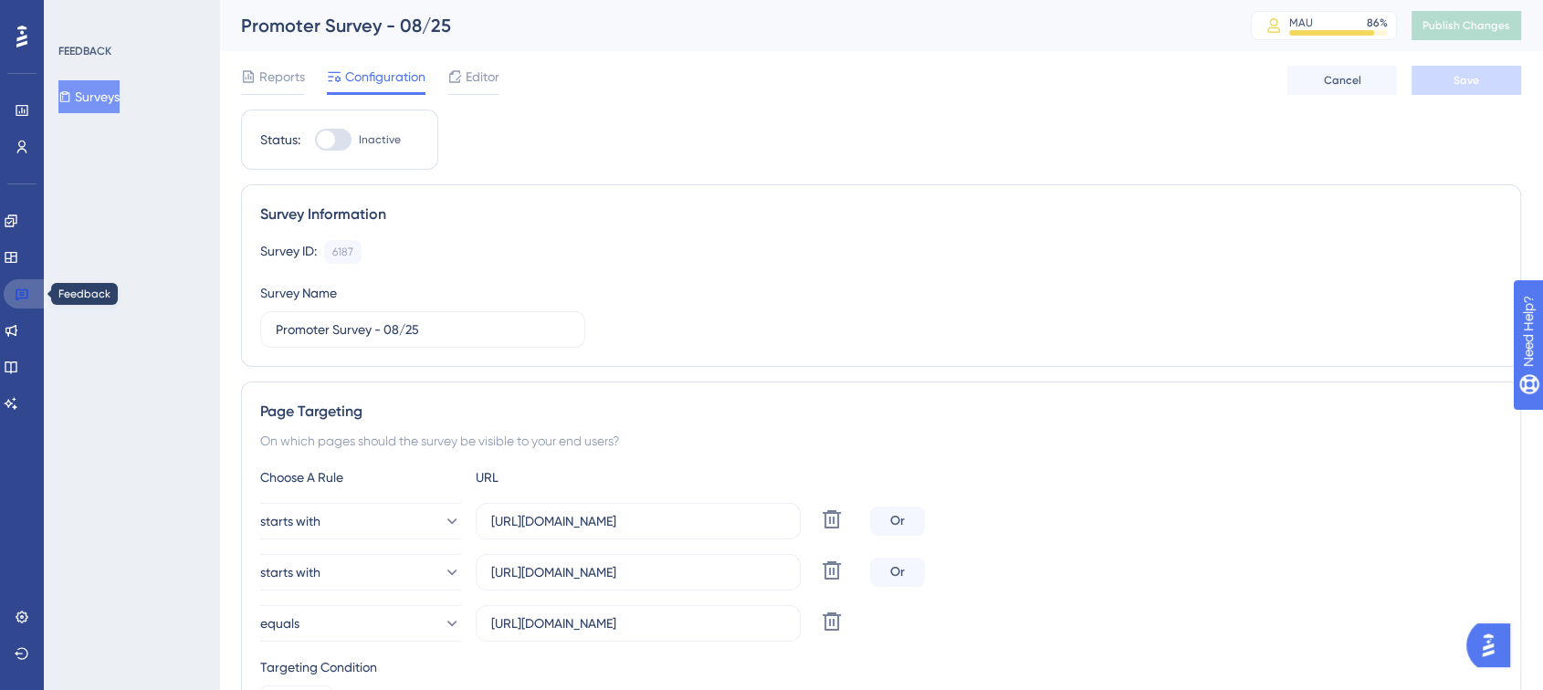
click at [25, 290] on icon at bounding box center [22, 296] width 13 height 12
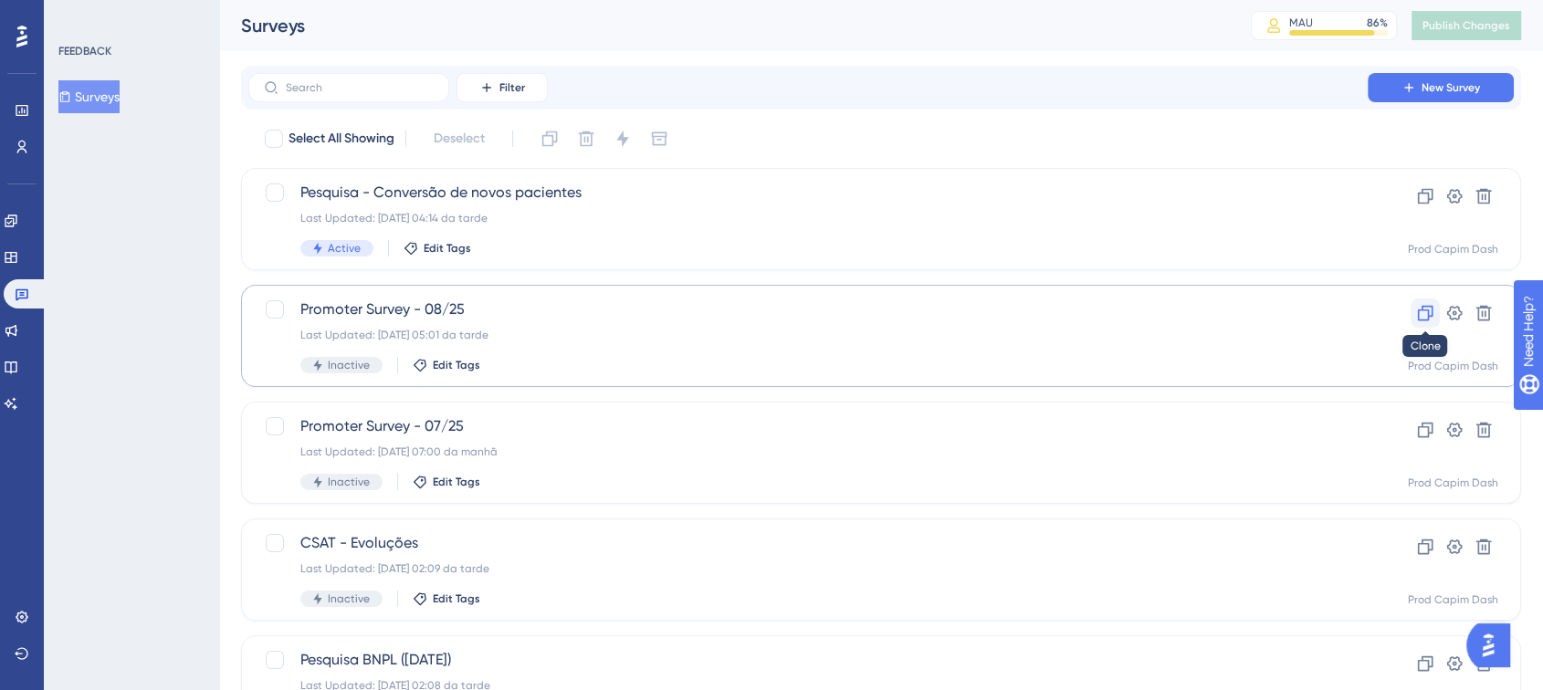
click at [1422, 318] on icon at bounding box center [1425, 313] width 18 height 18
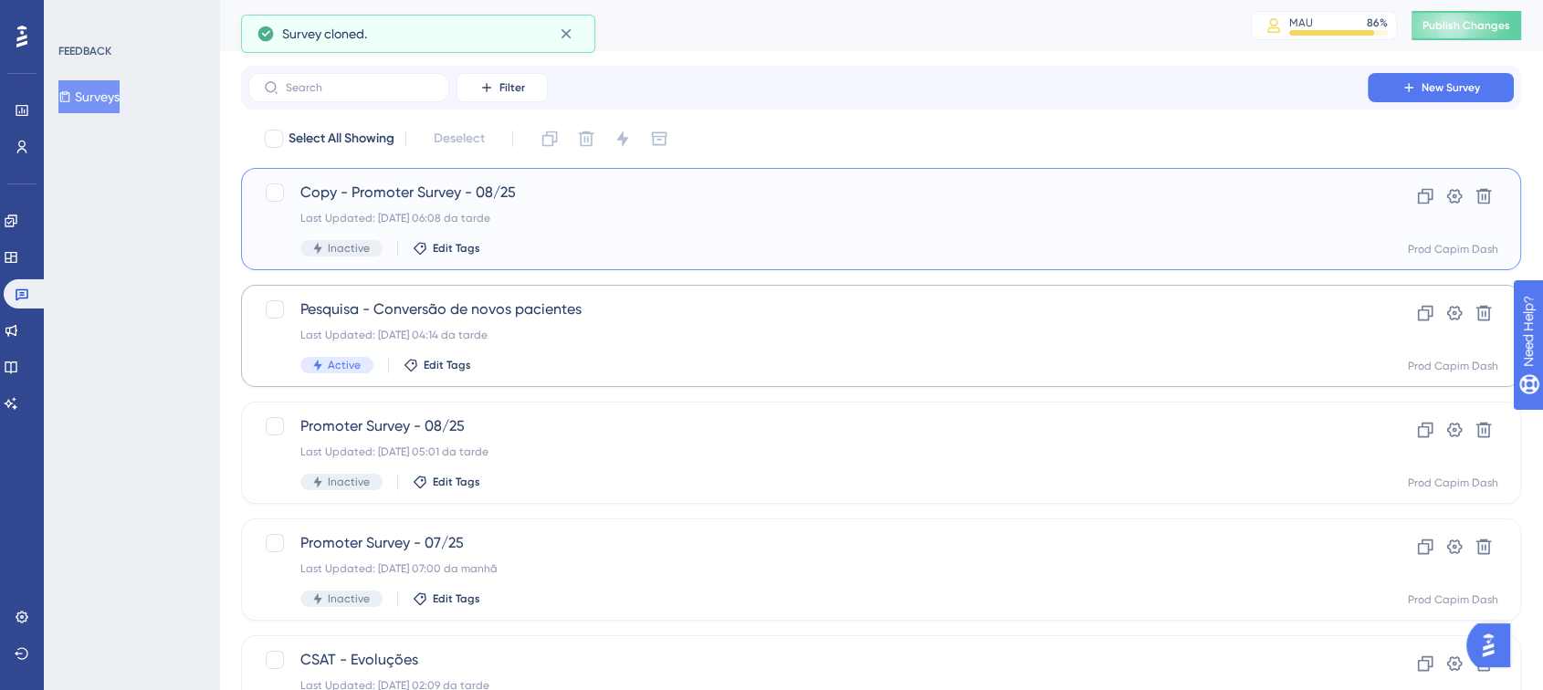
click at [665, 197] on span "Copy - Promoter Survey - 08/25" at bounding box center [808, 193] width 1016 height 22
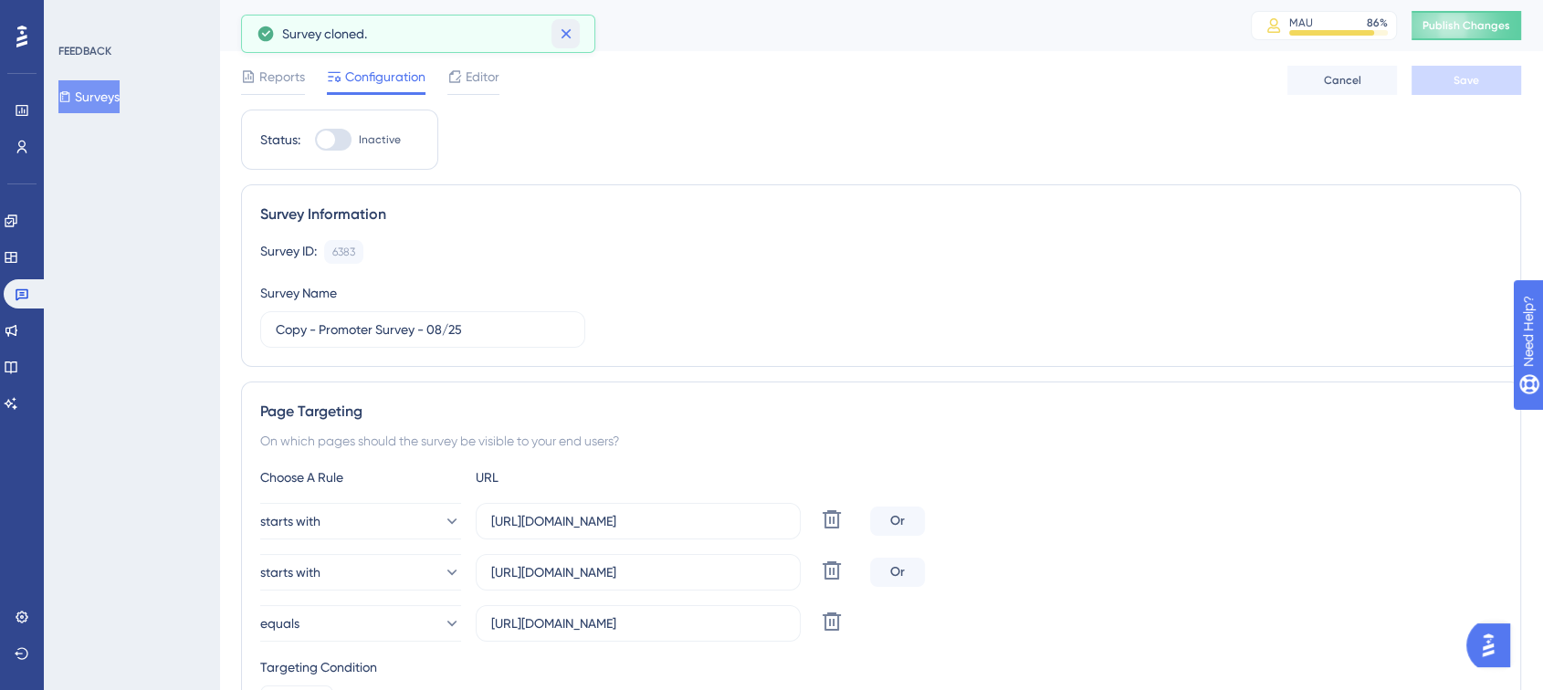
click at [578, 34] on button at bounding box center [566, 33] width 28 height 29
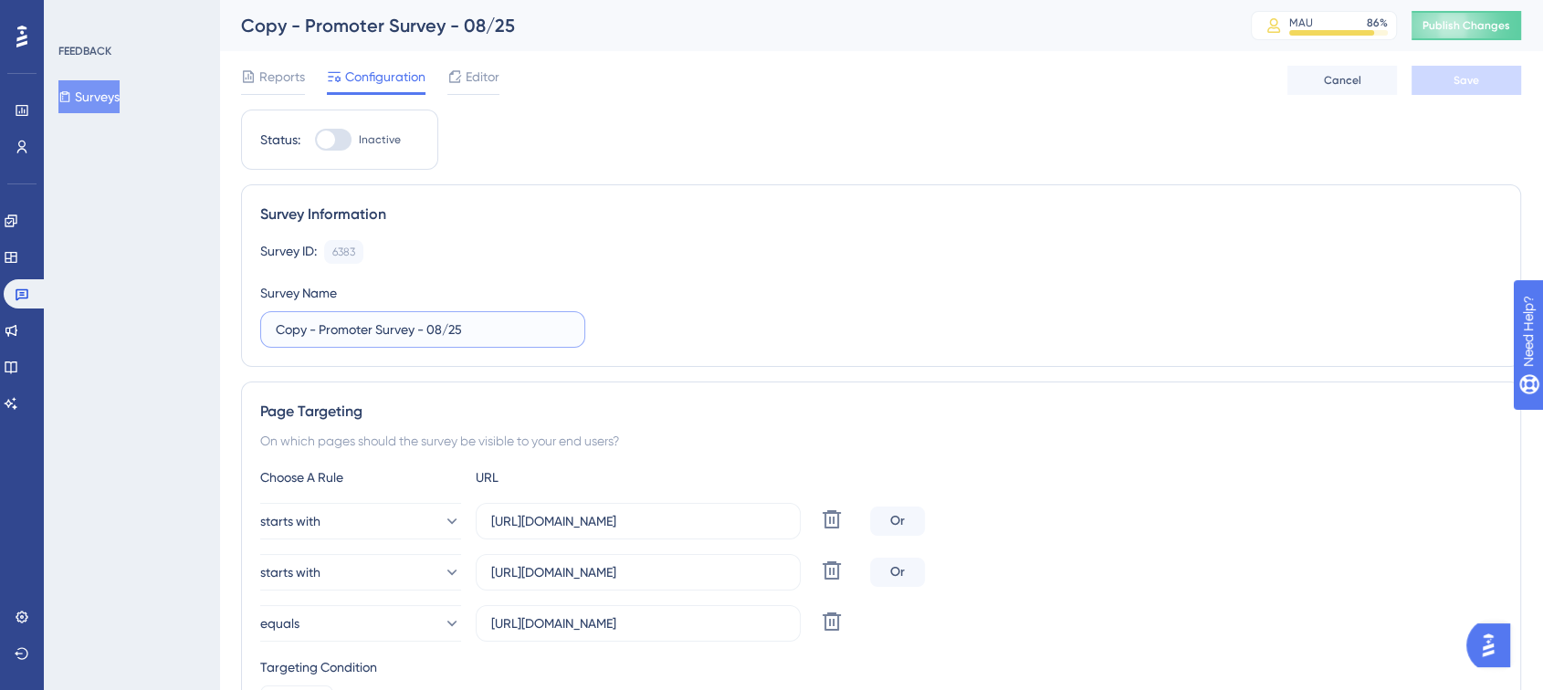
click at [321, 327] on input "Copy - Promoter Survey - 08/25" at bounding box center [423, 330] width 294 height 20
type input "Promoter Survey - 09/25"
click at [1489, 84] on button "Save" at bounding box center [1467, 80] width 110 height 29
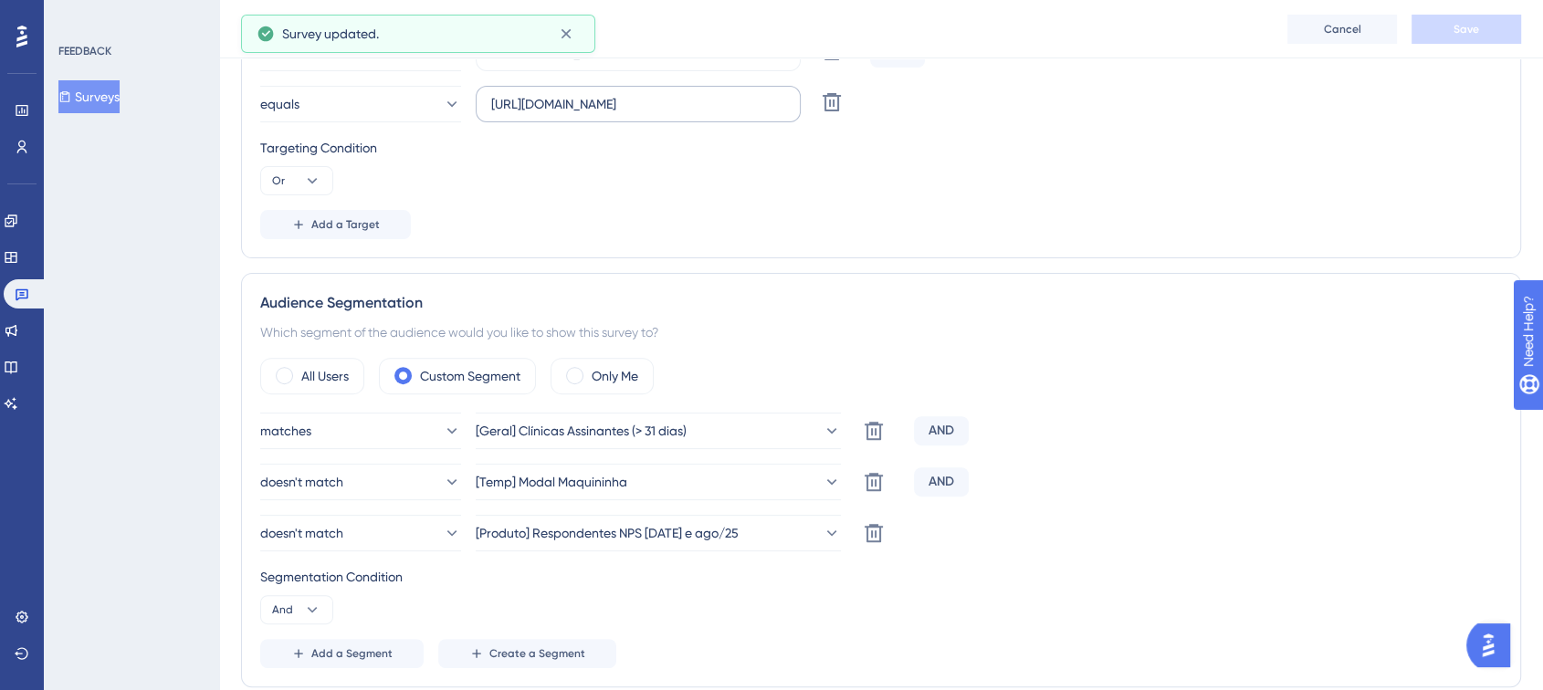
scroll to position [608, 0]
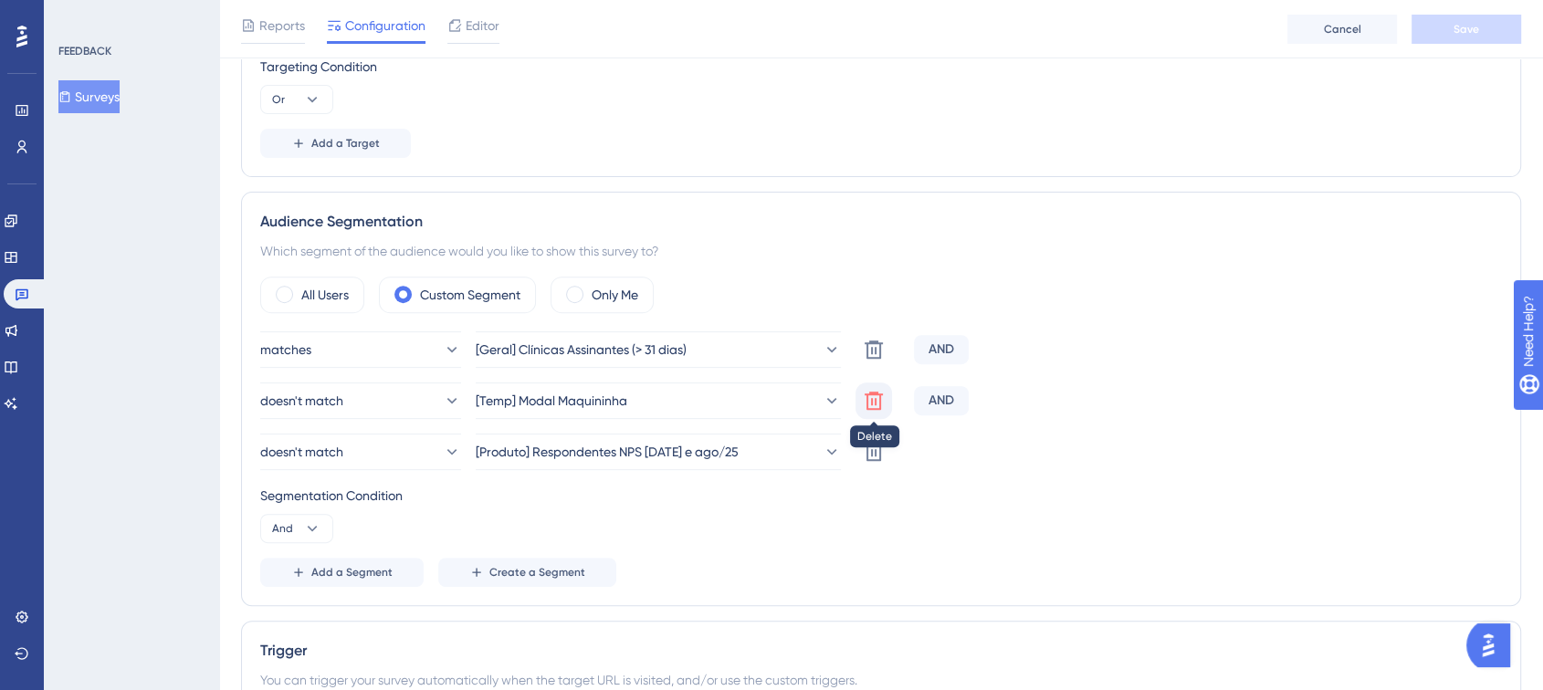
click at [879, 400] on icon at bounding box center [874, 401] width 22 height 22
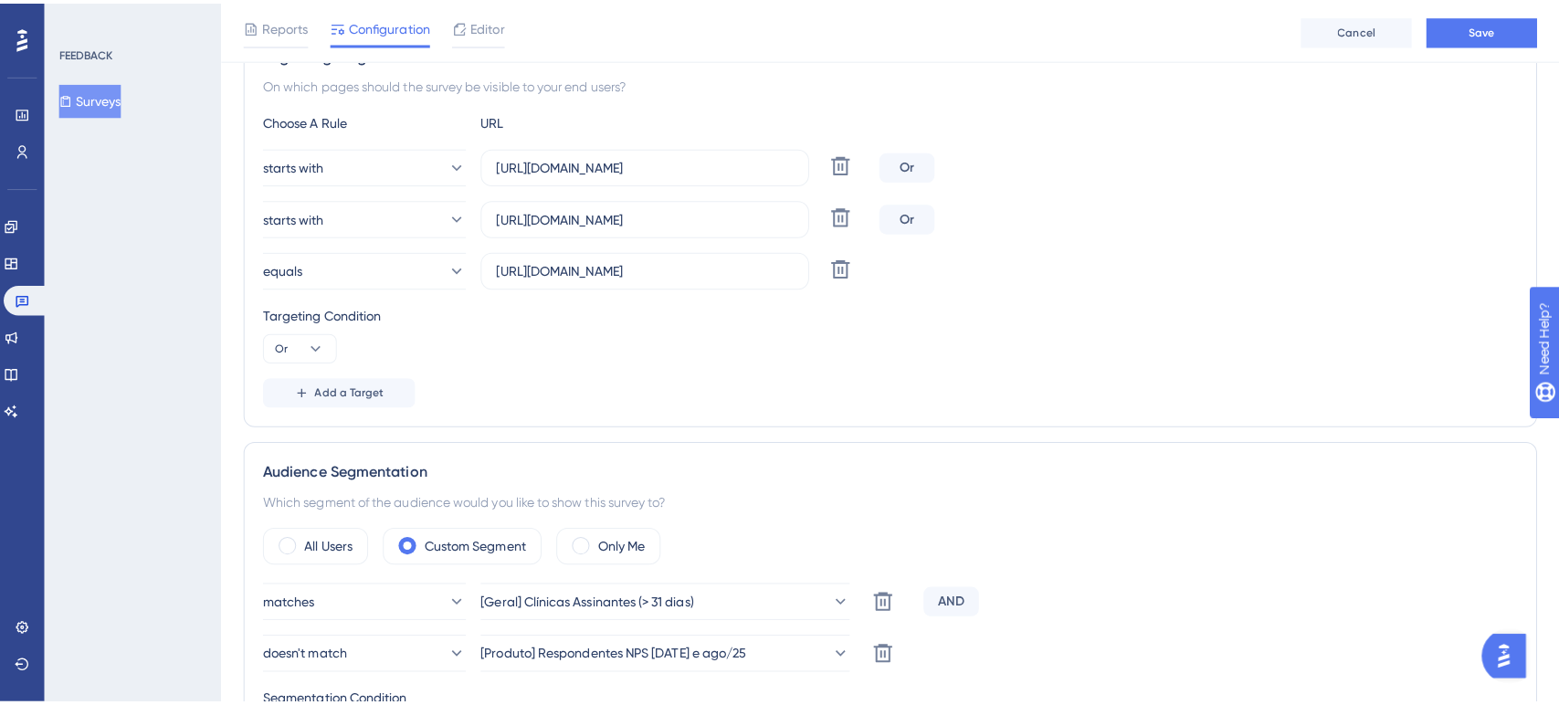
scroll to position [0, 0]
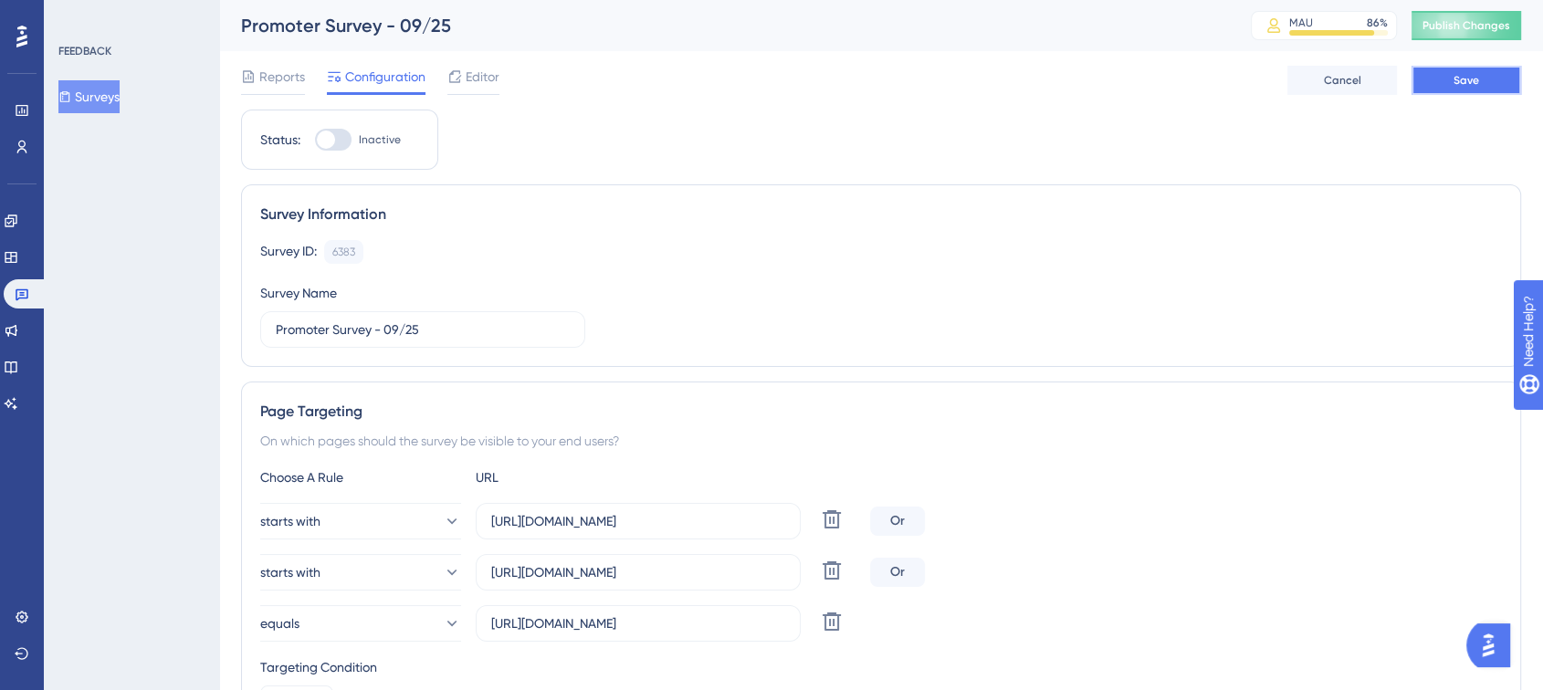
click at [1487, 84] on button "Save" at bounding box center [1467, 80] width 110 height 29
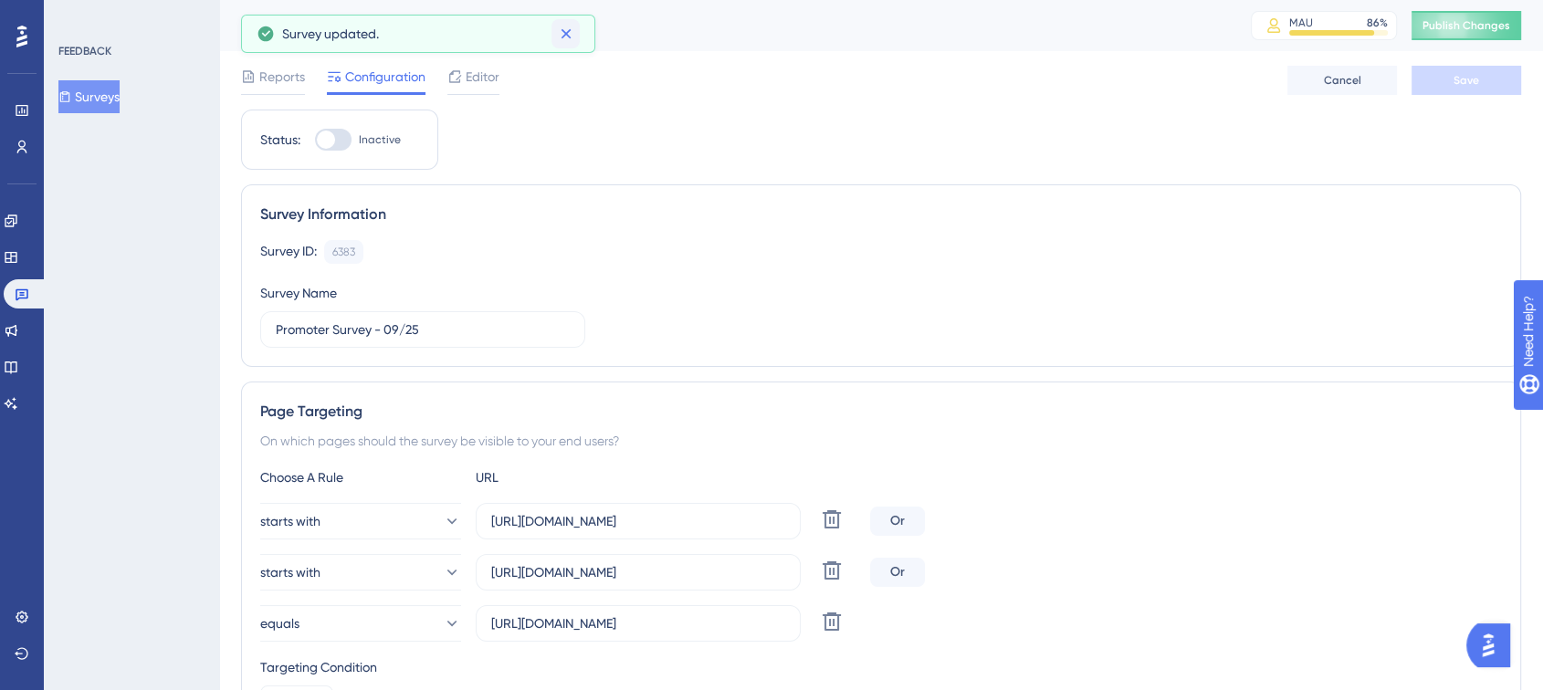
click at [557, 30] on icon at bounding box center [566, 34] width 18 height 18
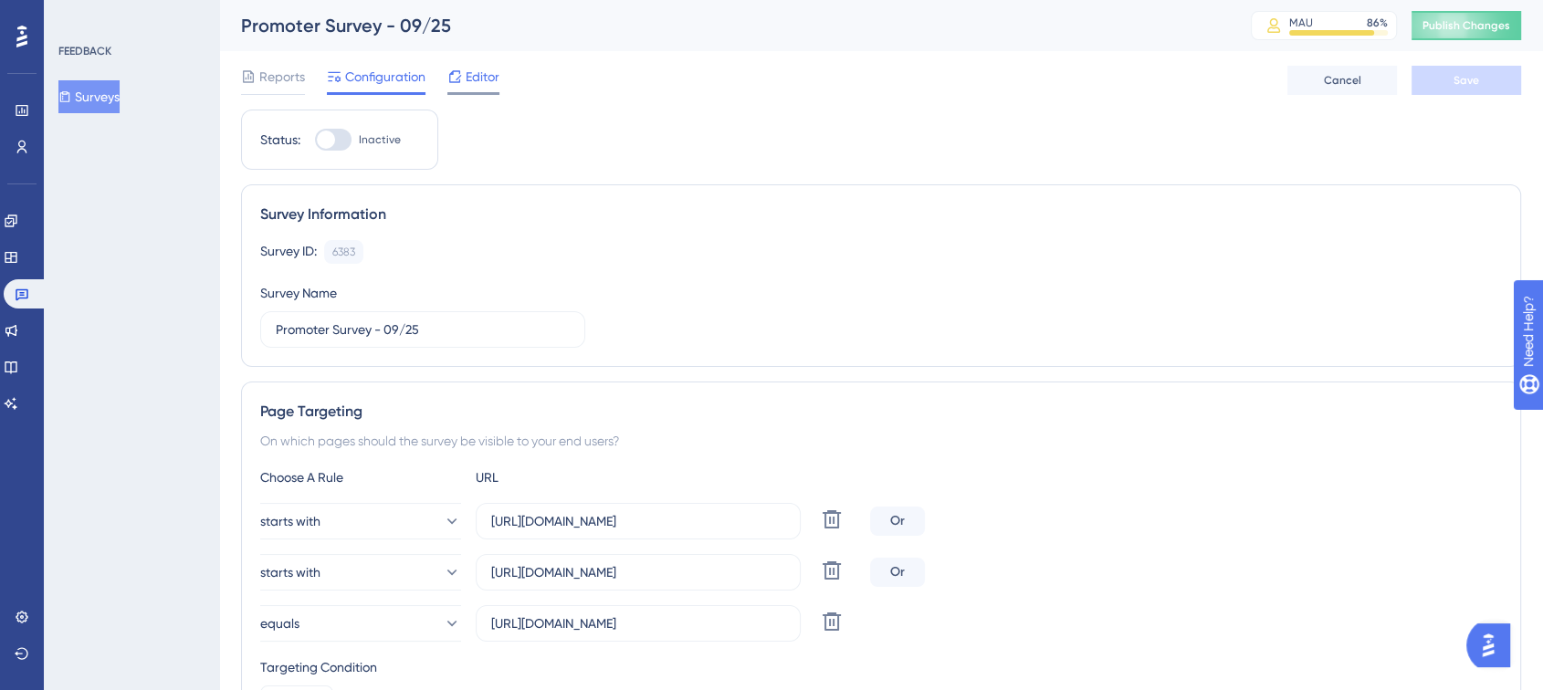
click at [459, 79] on icon at bounding box center [455, 76] width 15 height 15
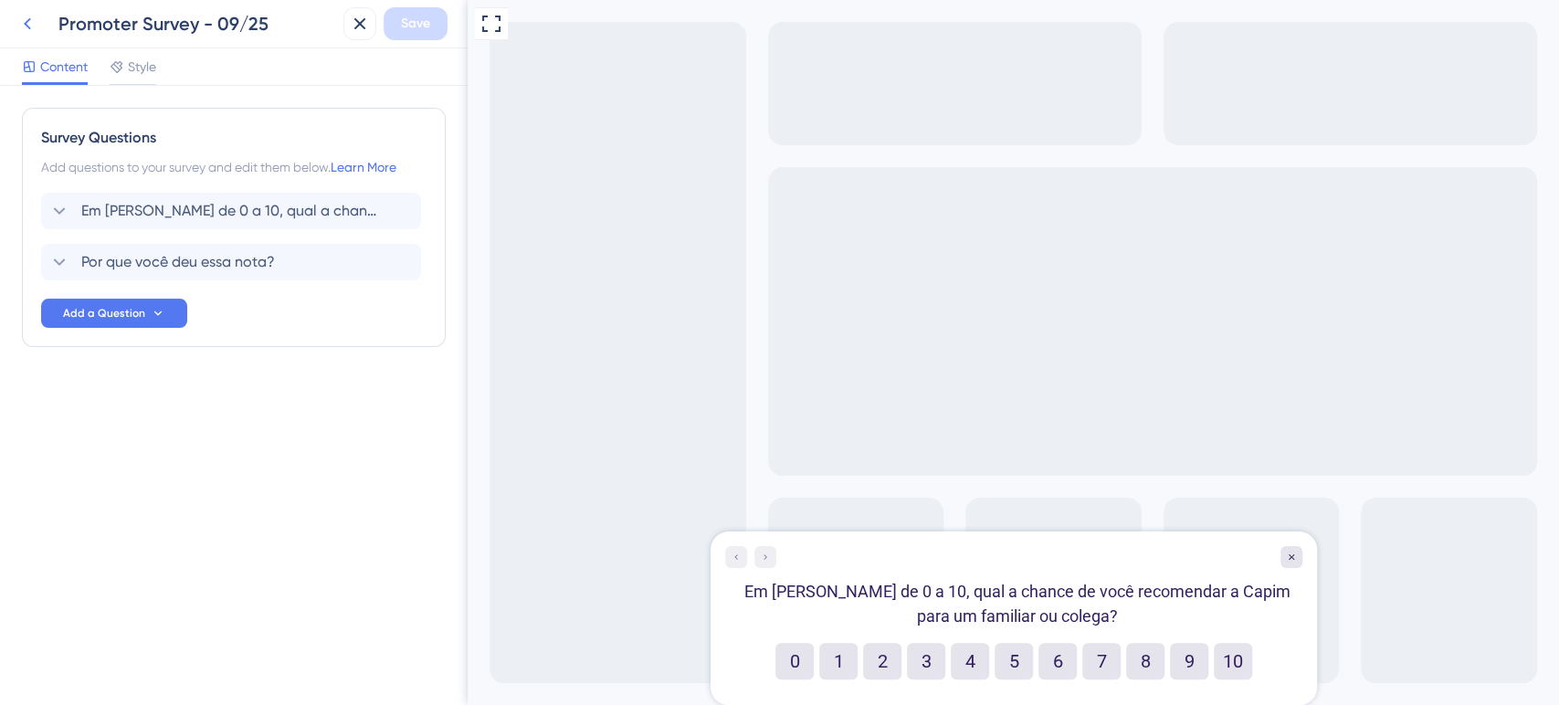
click at [37, 20] on icon at bounding box center [27, 24] width 22 height 22
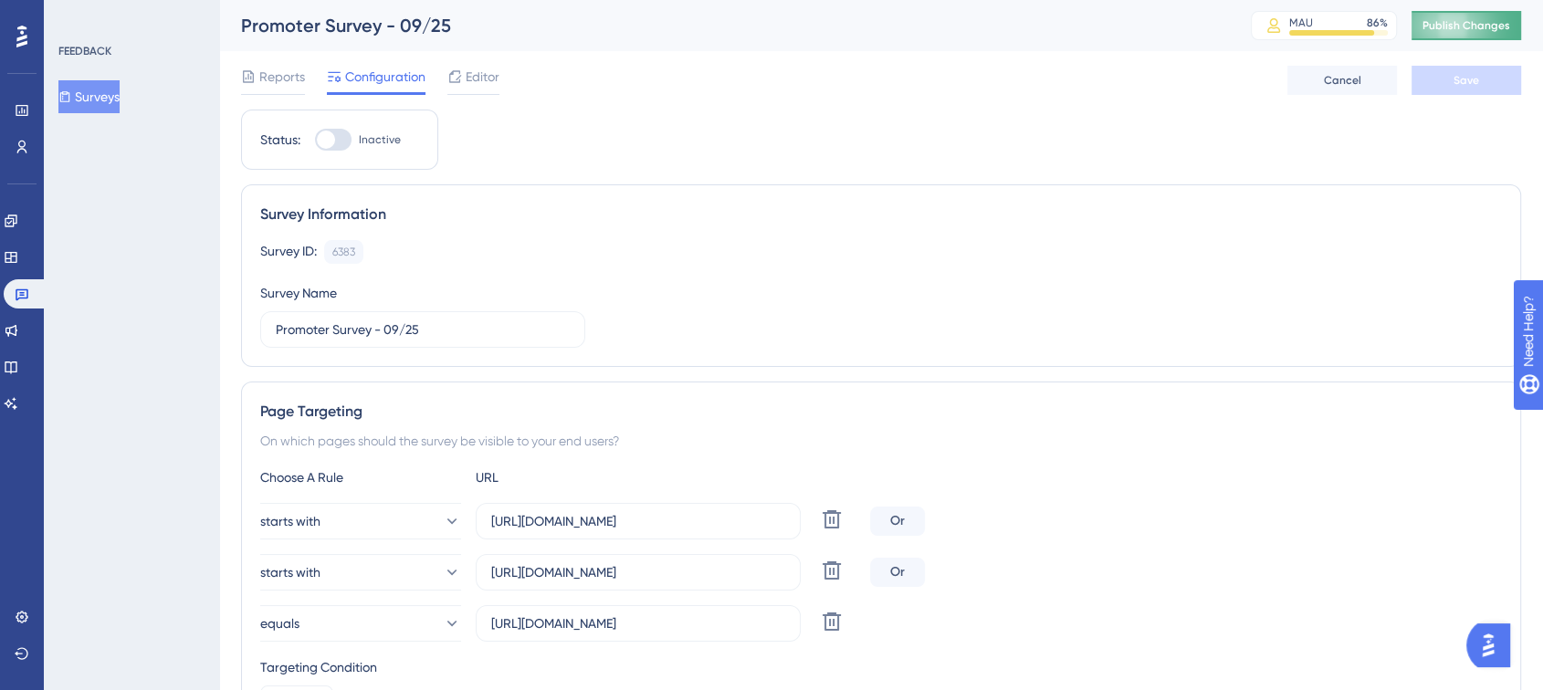
click at [1472, 14] on button "Publish Changes" at bounding box center [1467, 25] width 110 height 29
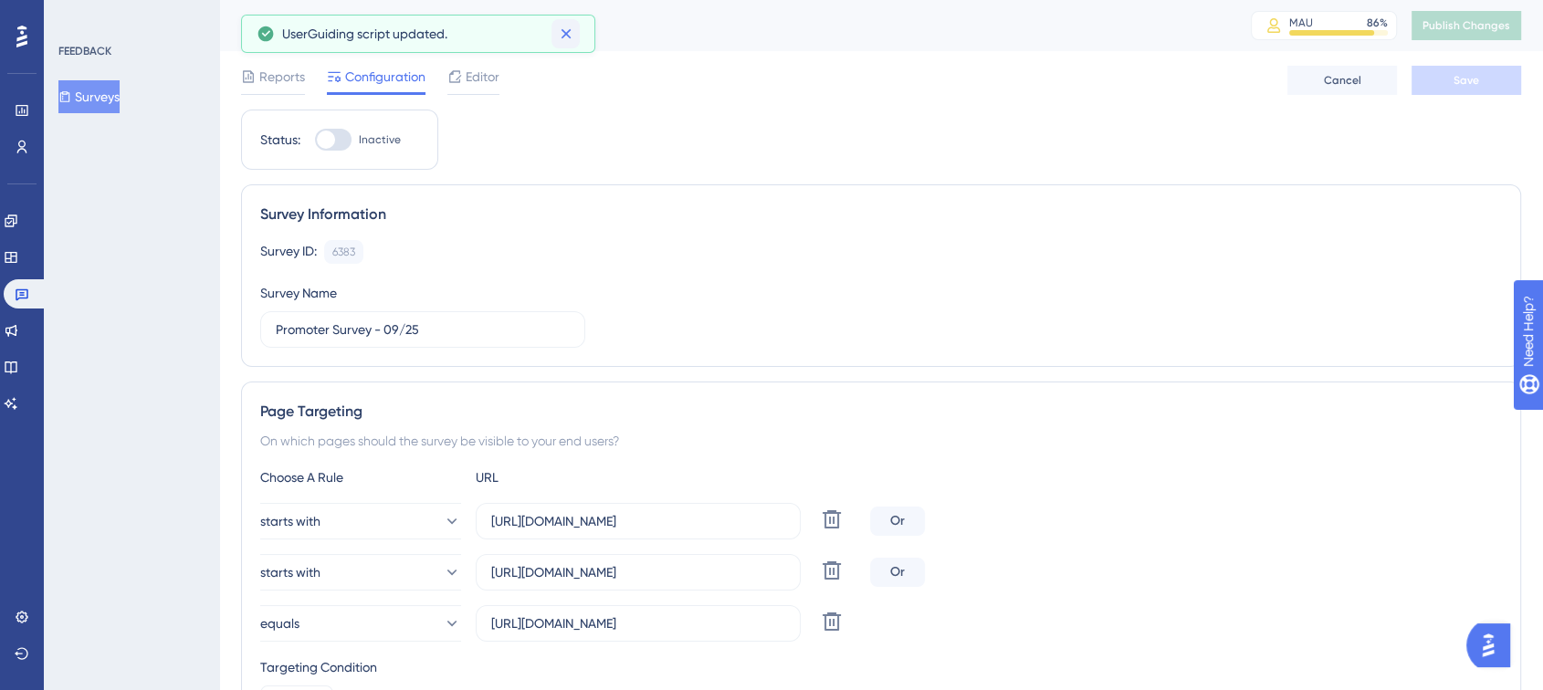
click at [569, 36] on icon at bounding box center [566, 34] width 10 height 10
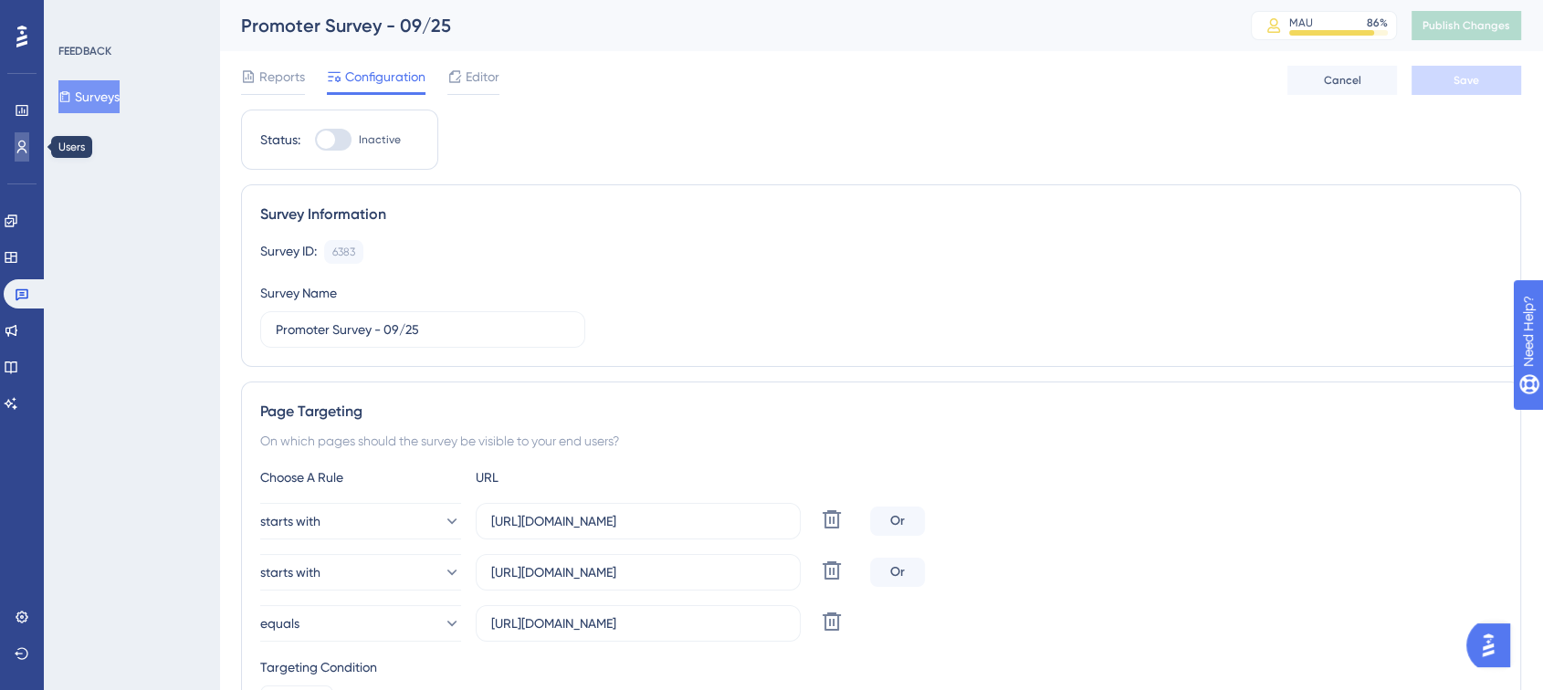
click at [22, 144] on icon at bounding box center [22, 147] width 15 height 15
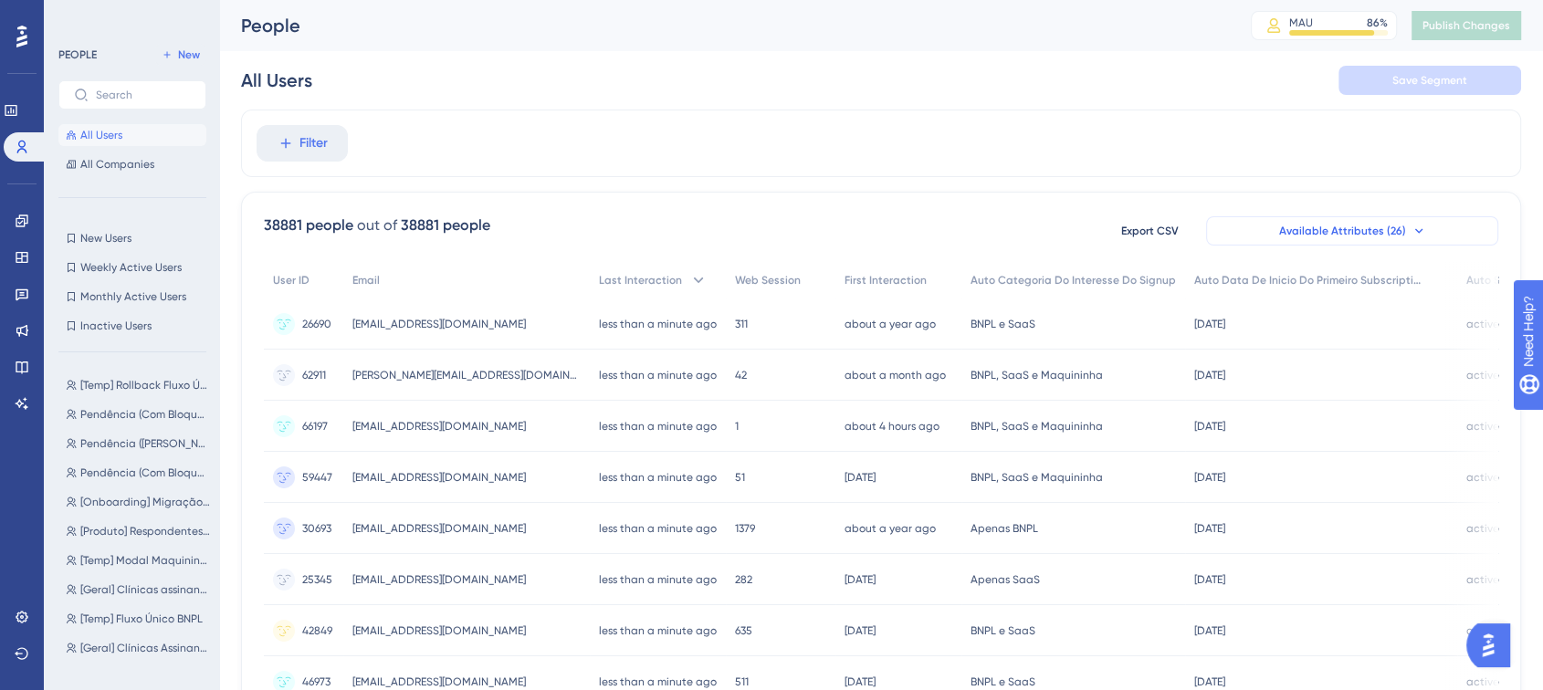
click at [1431, 238] on button "Available Attributes (26)" at bounding box center [1352, 230] width 292 height 29
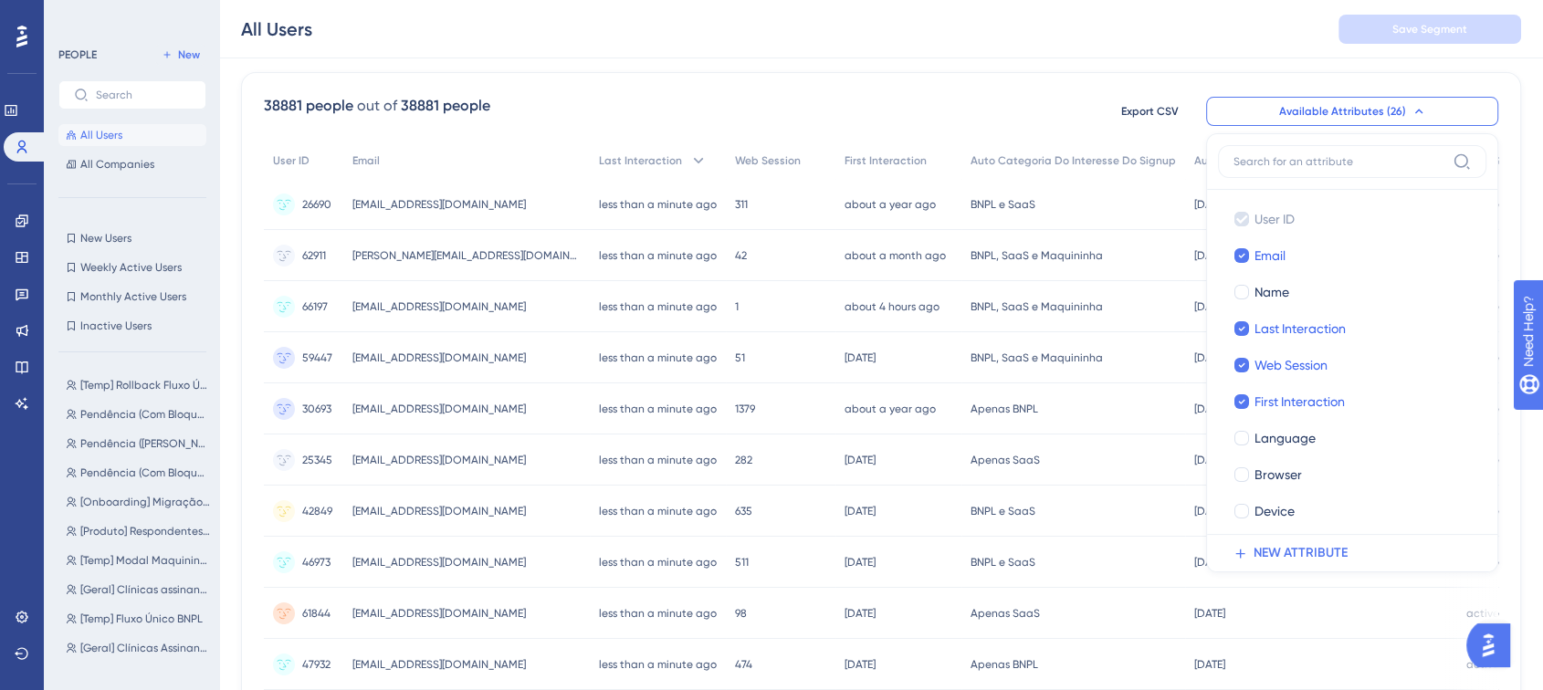
click at [967, 30] on div "All Users Save Segment" at bounding box center [881, 29] width 1324 height 58
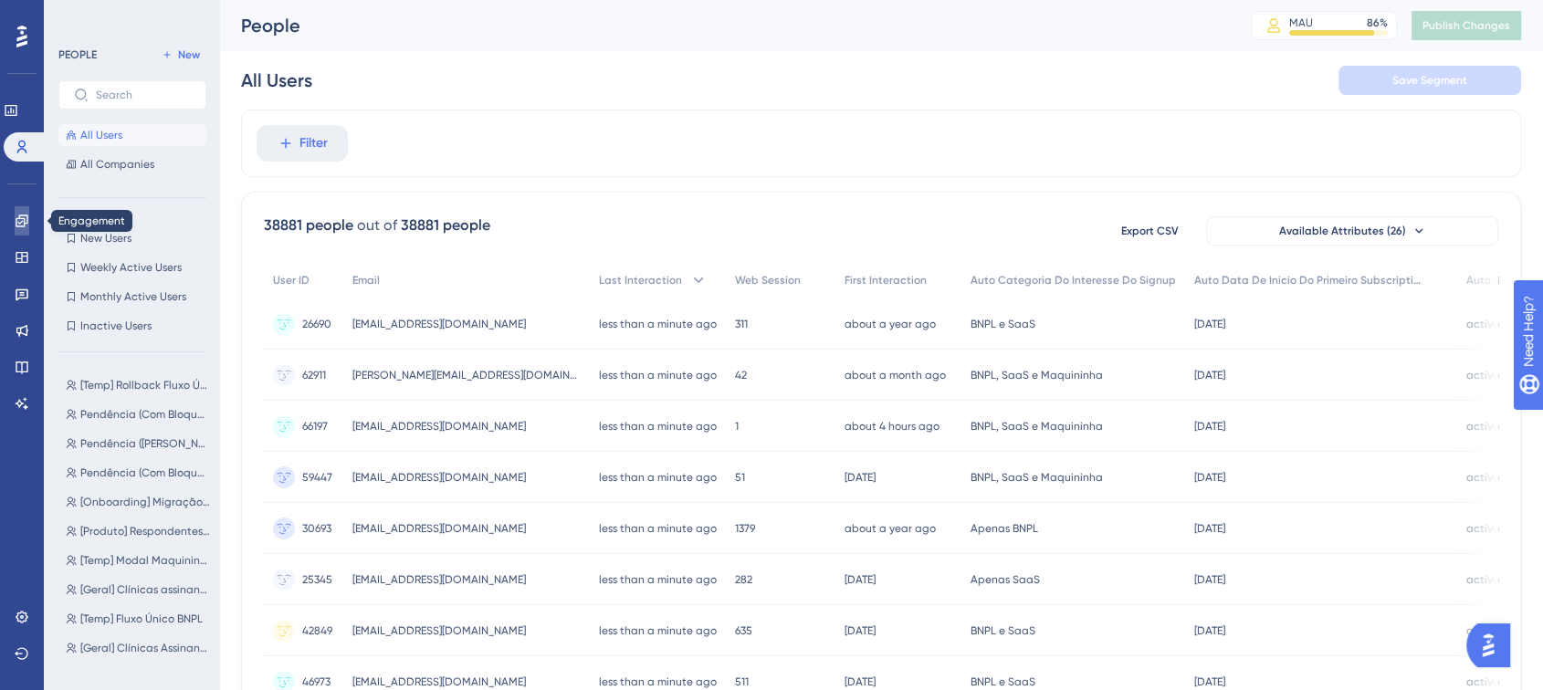
click at [16, 219] on icon at bounding box center [22, 221] width 12 height 12
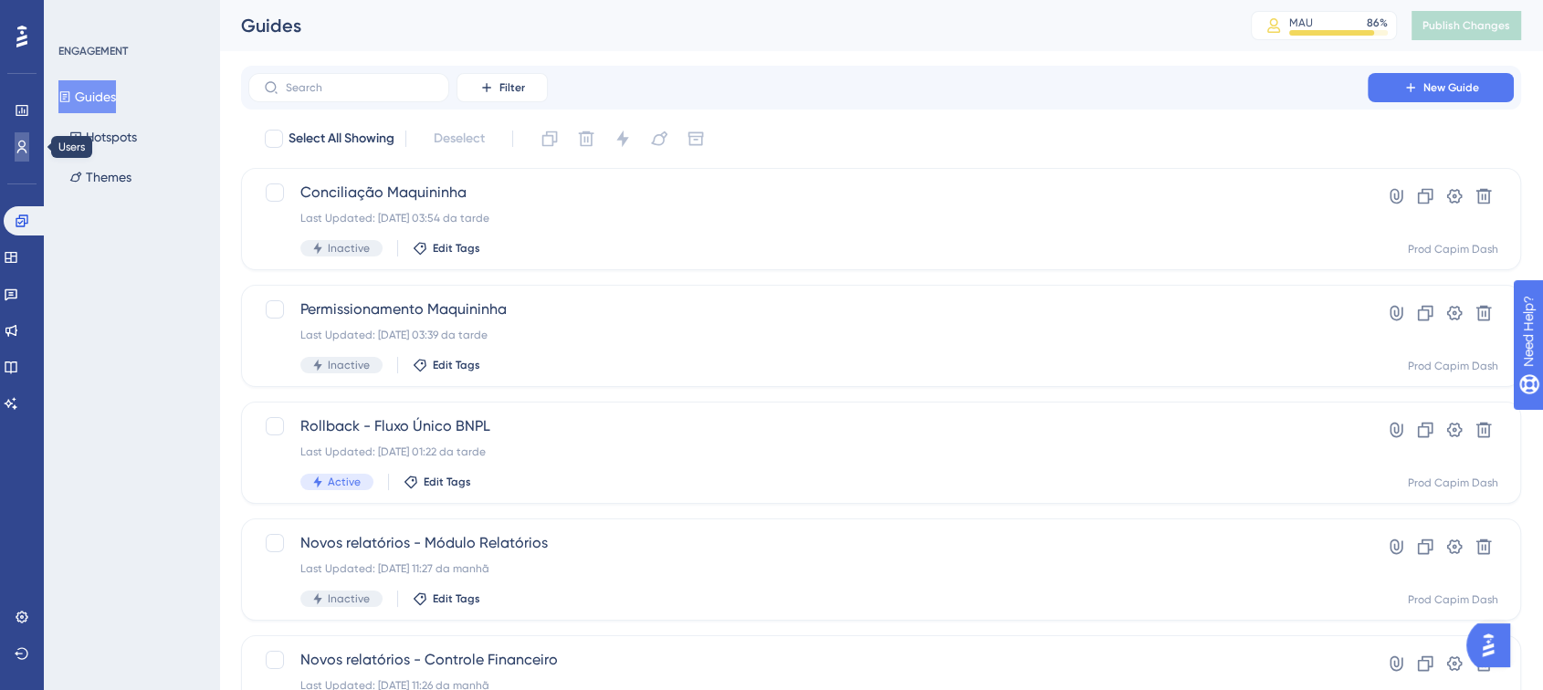
click at [19, 149] on icon at bounding box center [22, 147] width 10 height 13
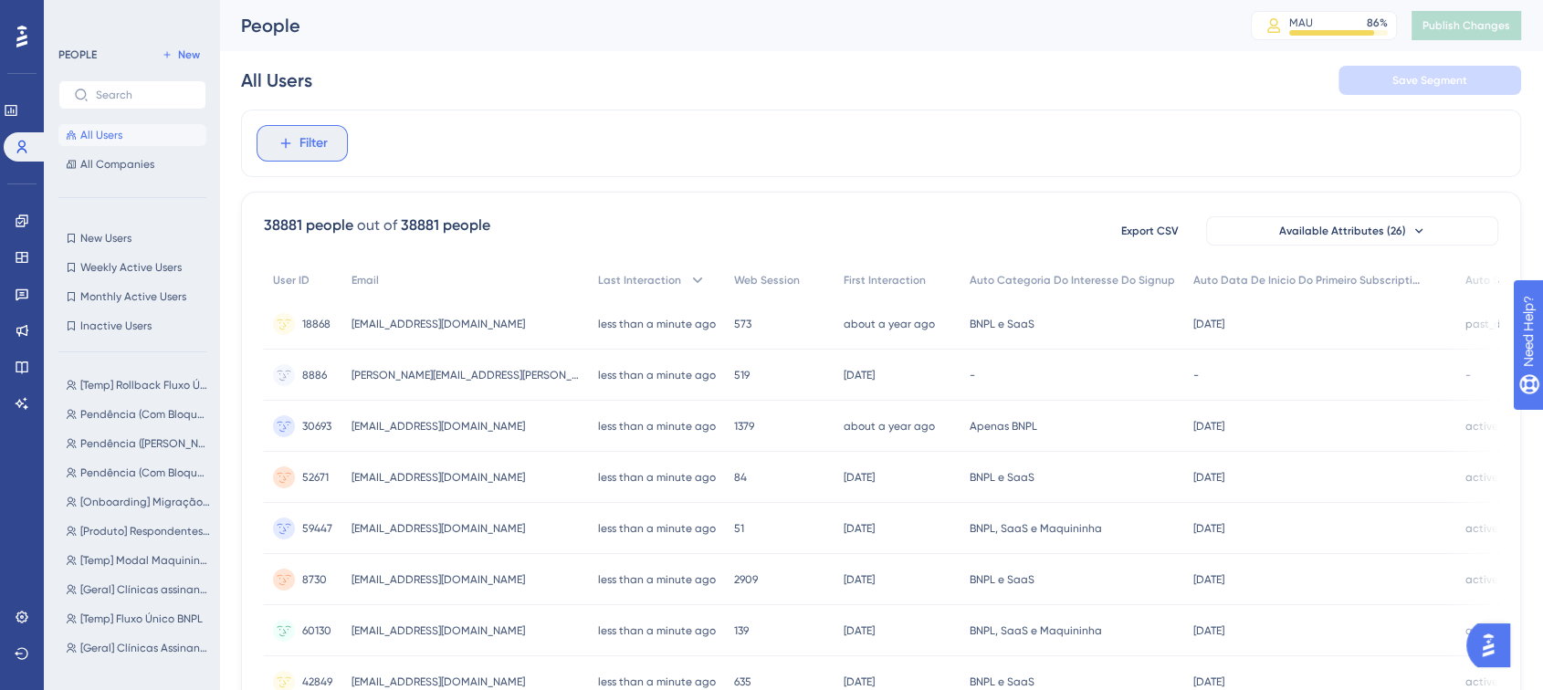
click at [319, 142] on span "Filter" at bounding box center [314, 143] width 28 height 22
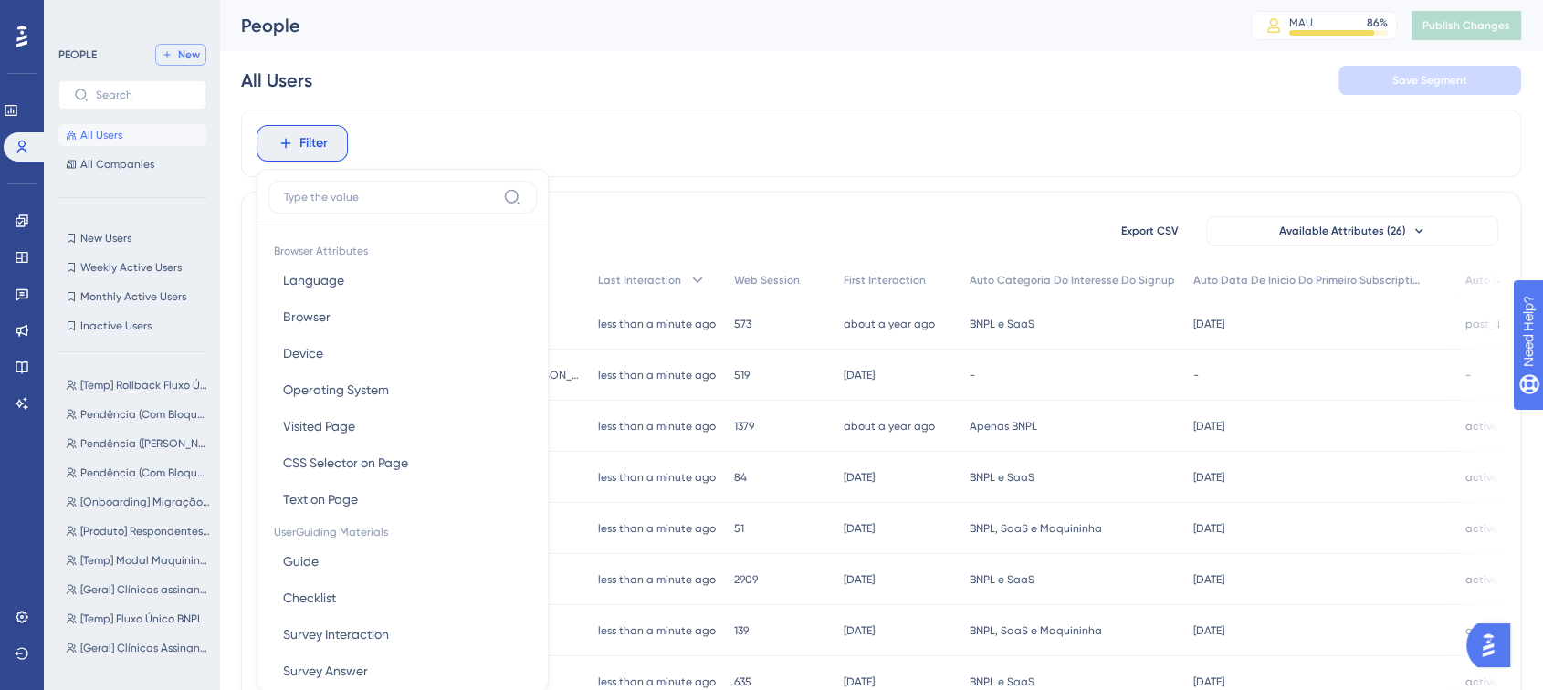
click at [187, 62] on button "New" at bounding box center [180, 55] width 51 height 22
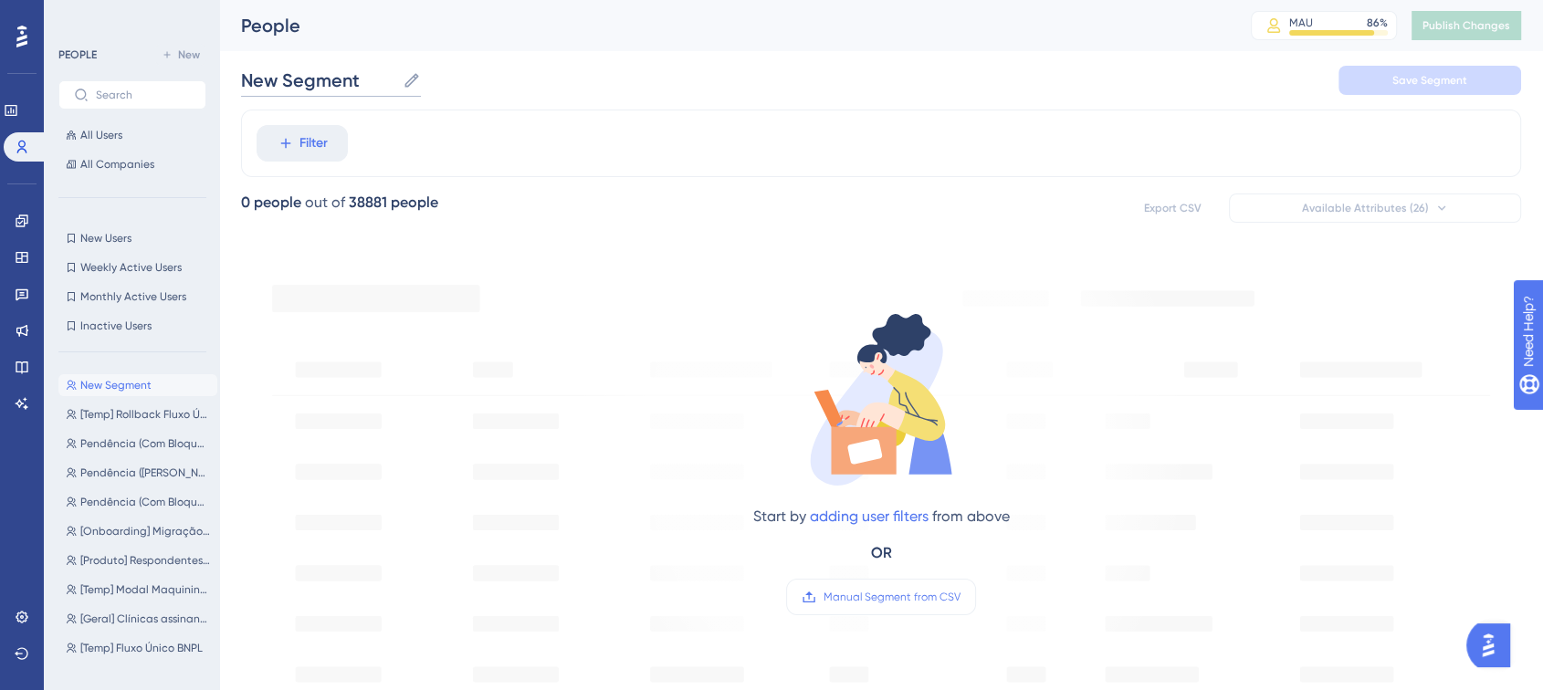
click at [352, 79] on input "New Segment" at bounding box center [318, 81] width 154 height 26
click at [351, 79] on input "New Segment" at bounding box center [318, 81] width 154 height 26
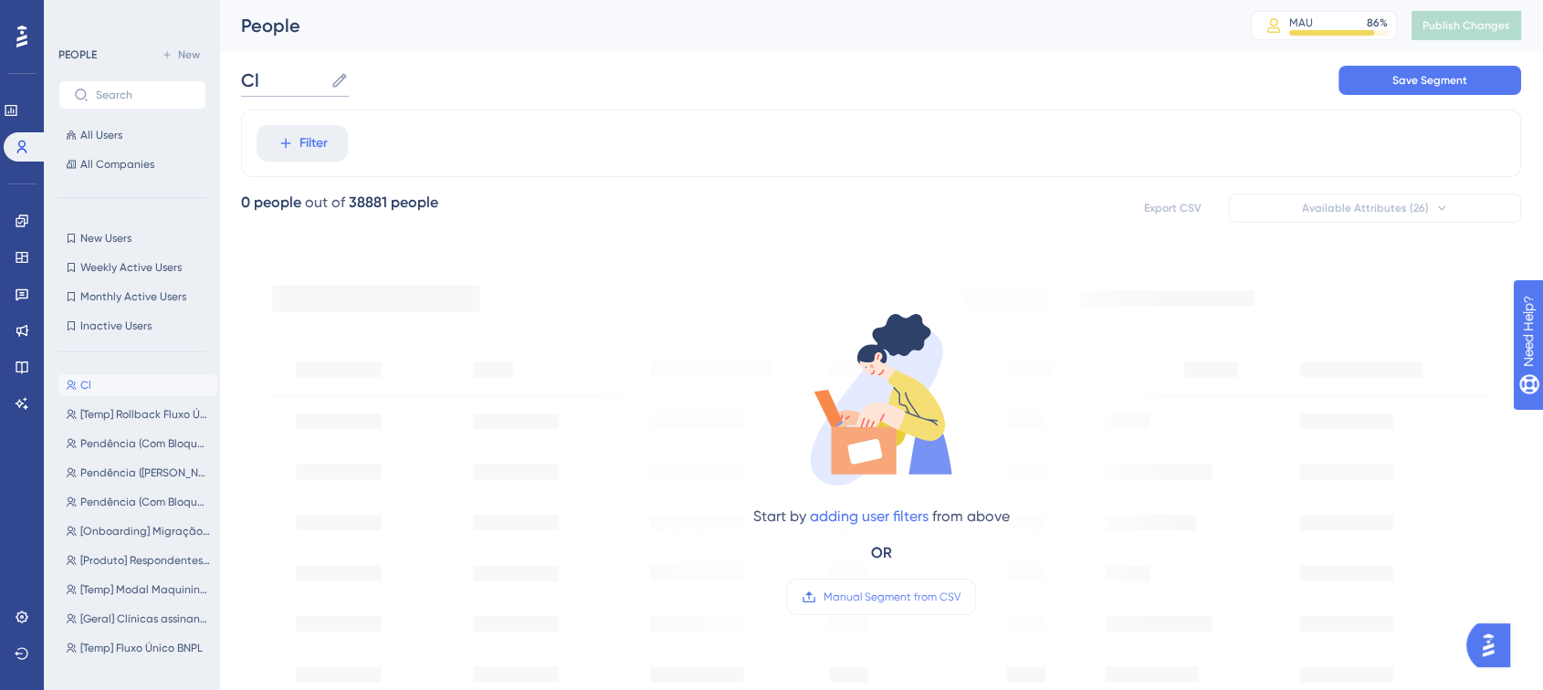
type input "C"
type input "[Produto] Clínicas com Maquininha Capim"
click at [288, 140] on icon at bounding box center [286, 143] width 16 height 16
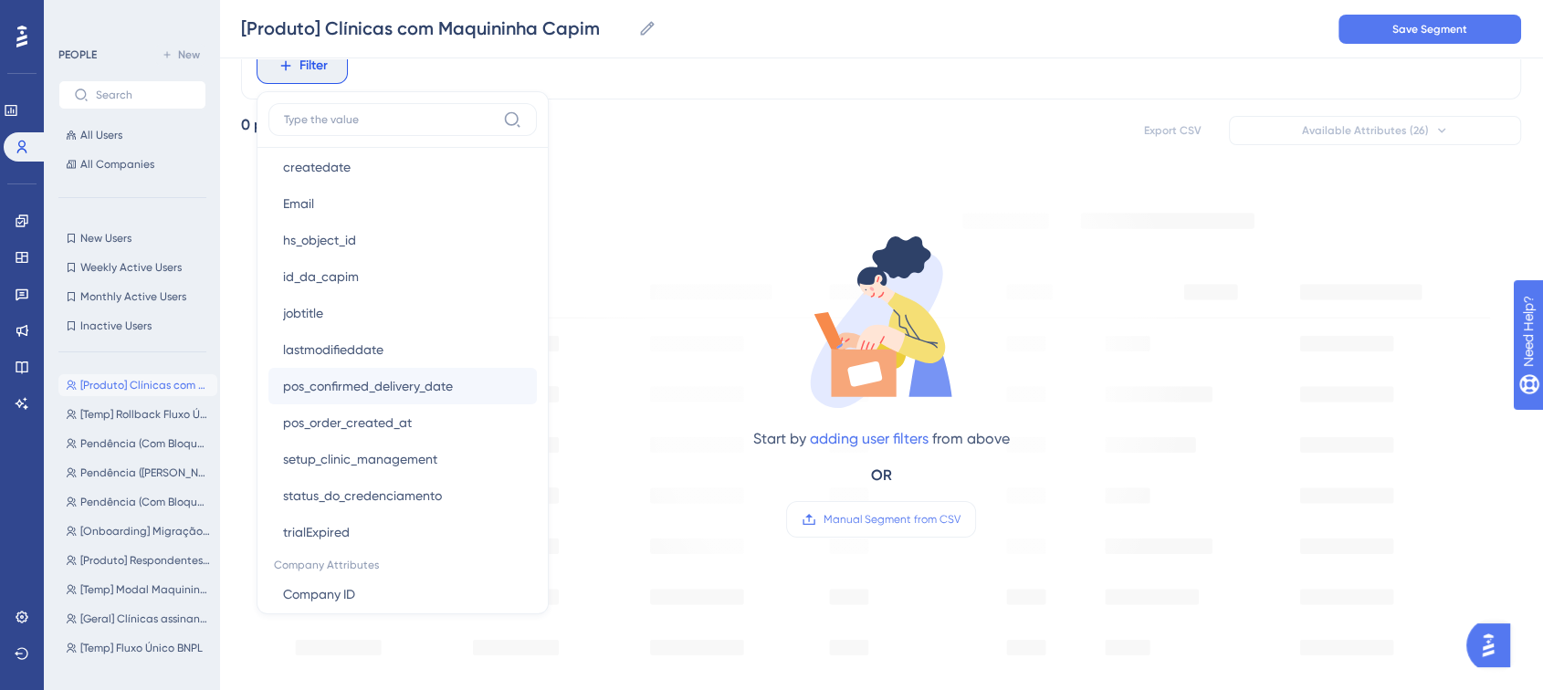
scroll to position [1349, 0]
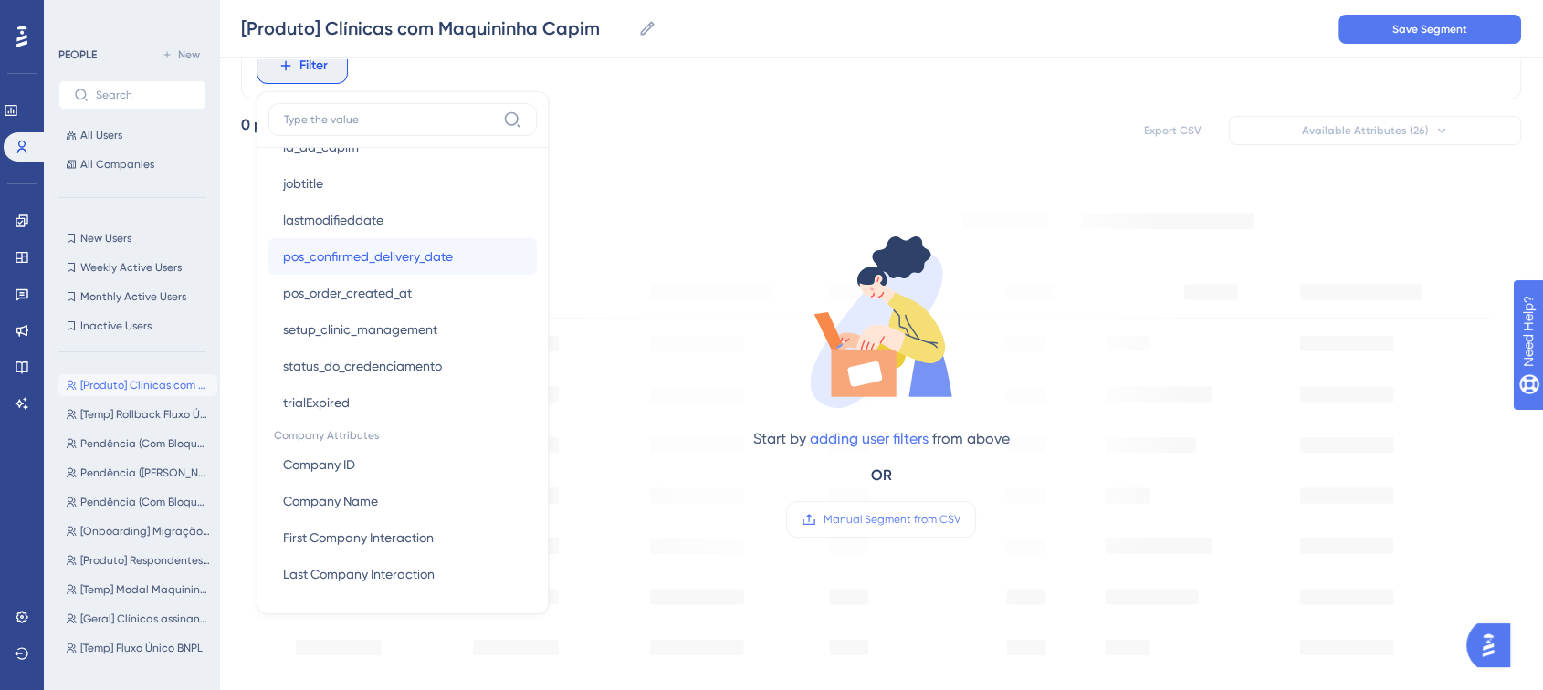
click at [405, 252] on span "pos_confirmed_delivery_date" at bounding box center [368, 257] width 170 height 22
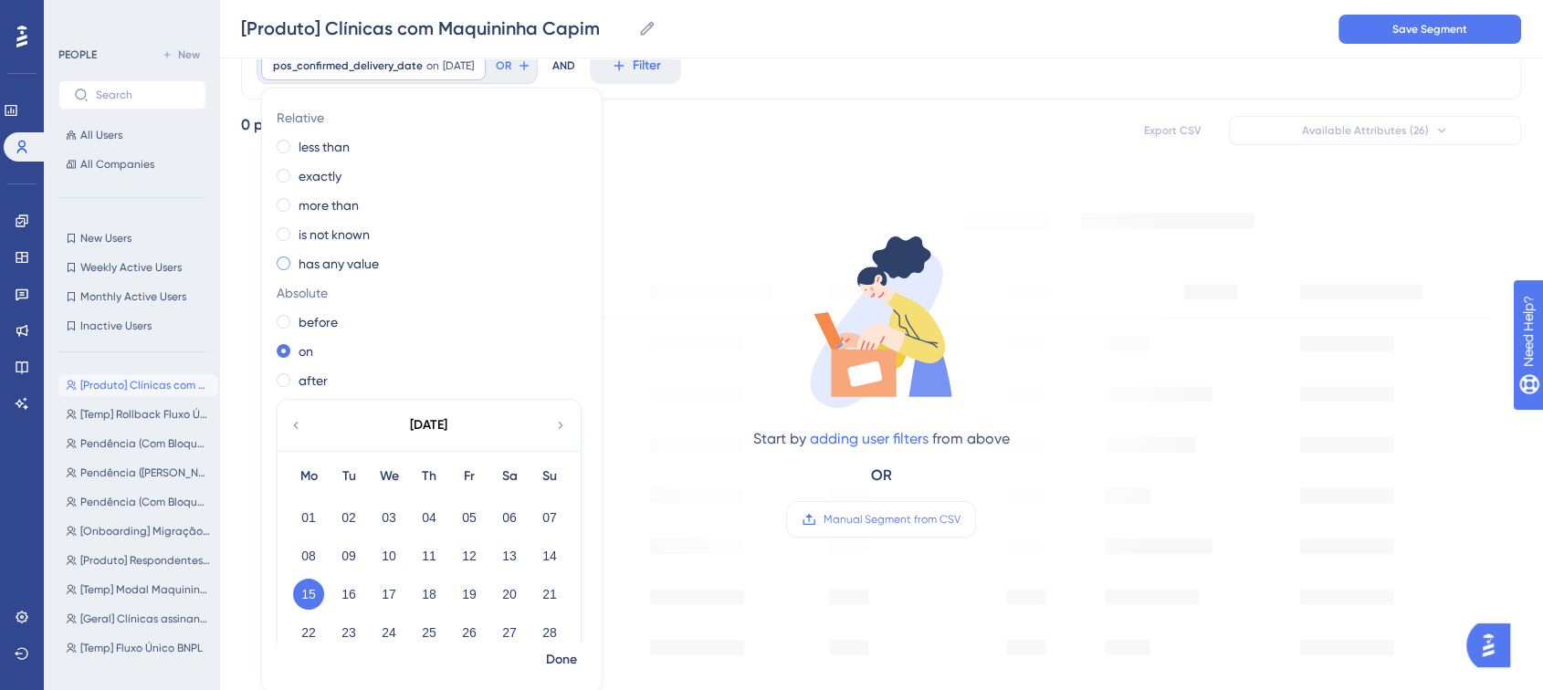
click at [339, 261] on label "has any value" at bounding box center [339, 264] width 80 height 22
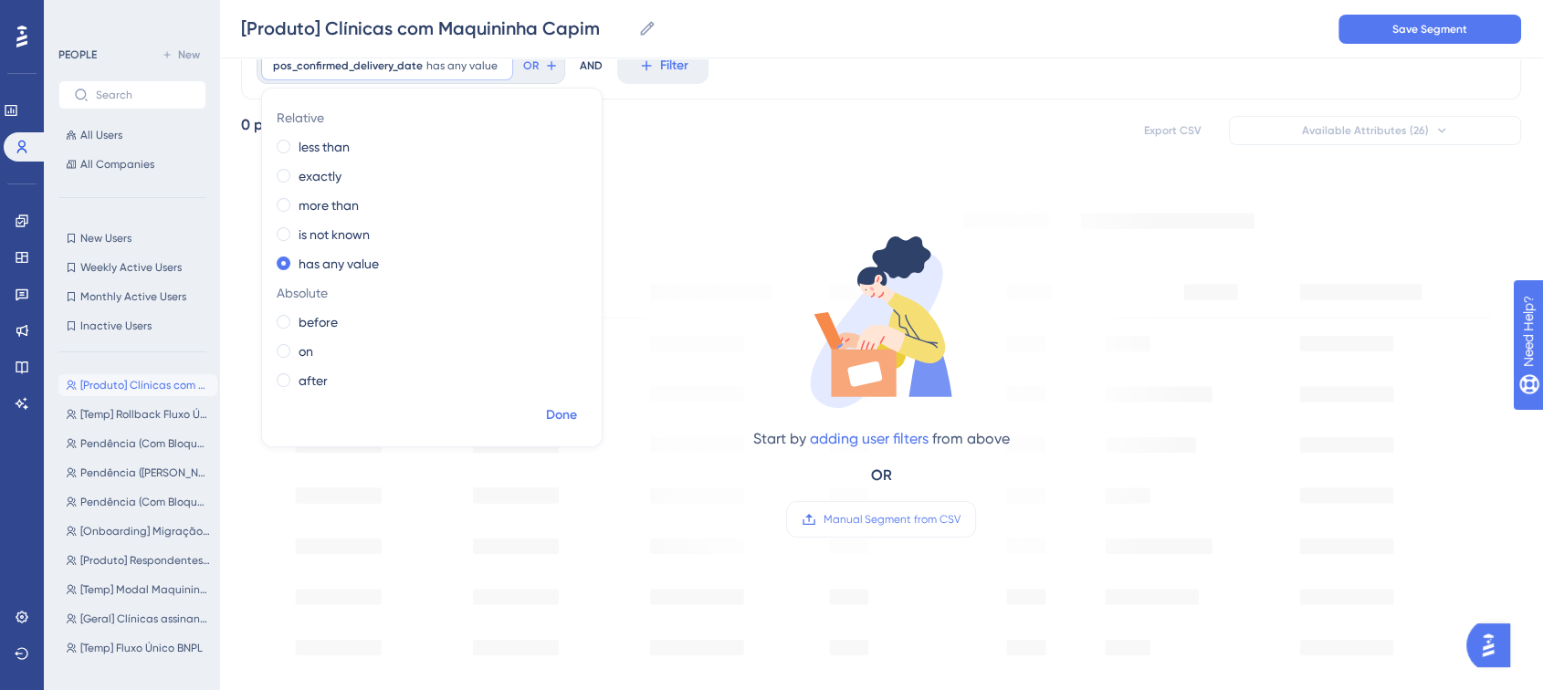
click at [559, 408] on span "Done" at bounding box center [561, 416] width 31 height 22
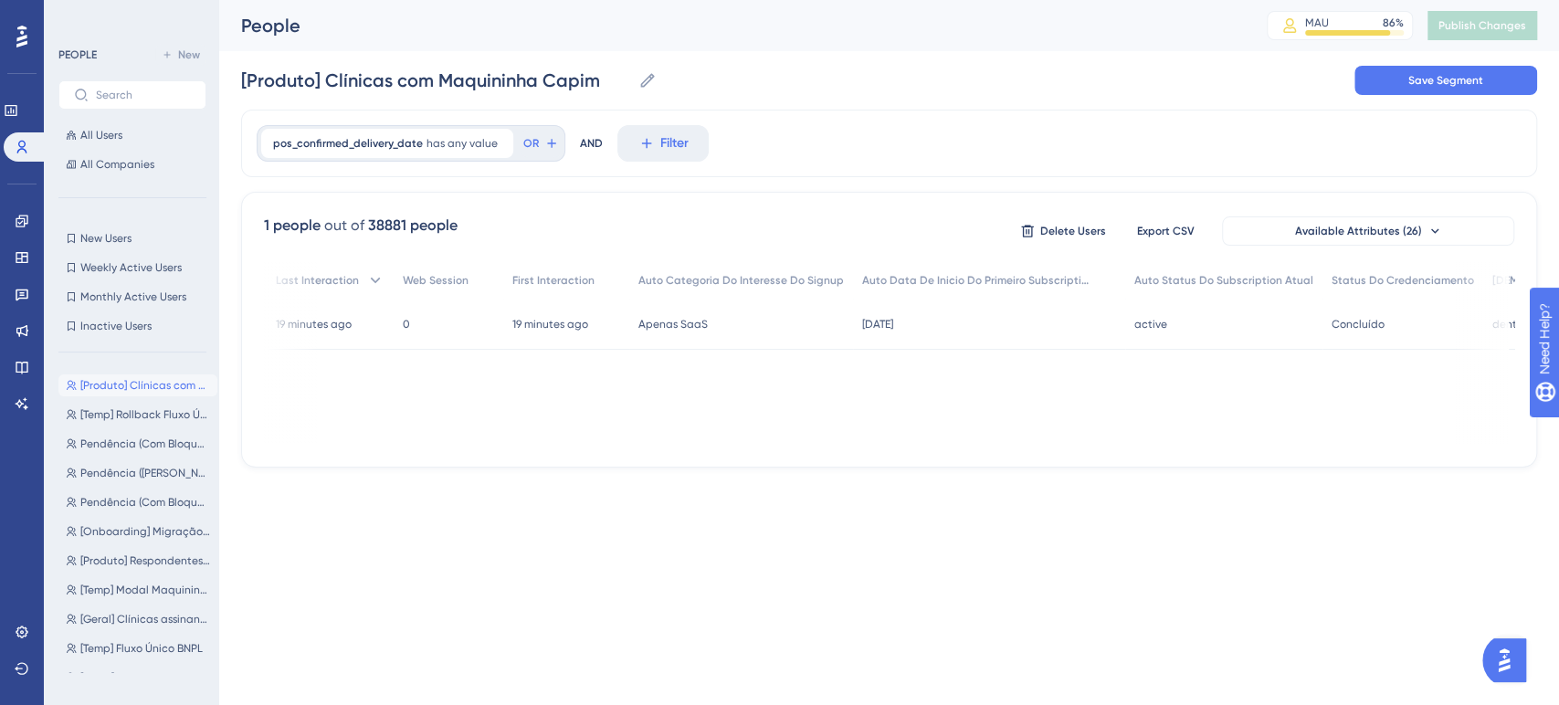
scroll to position [0, 0]
click at [404, 131] on div "pos_confirmed_delivery_date has any value Remove" at bounding box center [387, 143] width 252 height 29
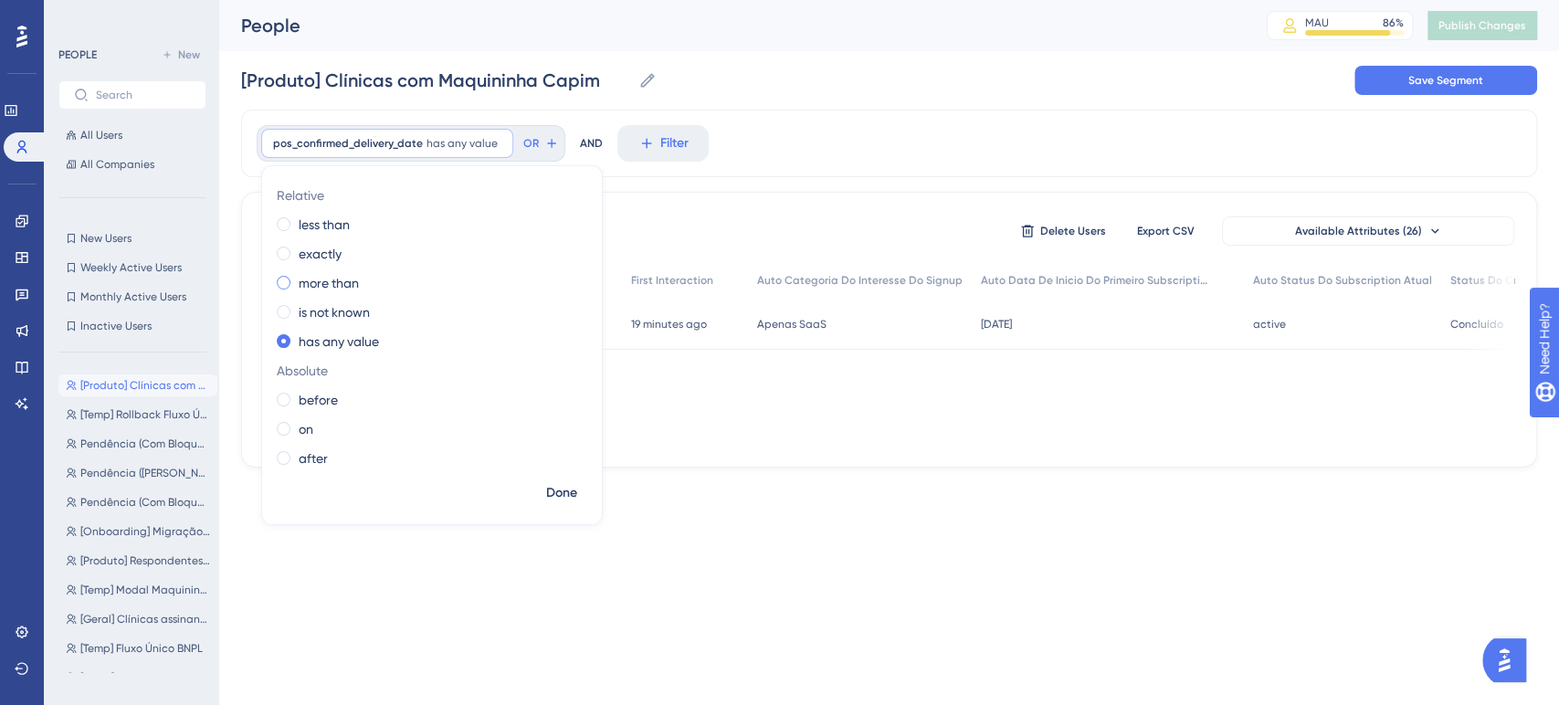
click at [329, 279] on label "more than" at bounding box center [329, 283] width 60 height 22
click at [322, 505] on label "after" at bounding box center [313, 502] width 29 height 22
click at [293, 513] on div "[DATE]" at bounding box center [428, 503] width 301 height 51
click at [291, 507] on icon at bounding box center [296, 503] width 15 height 16
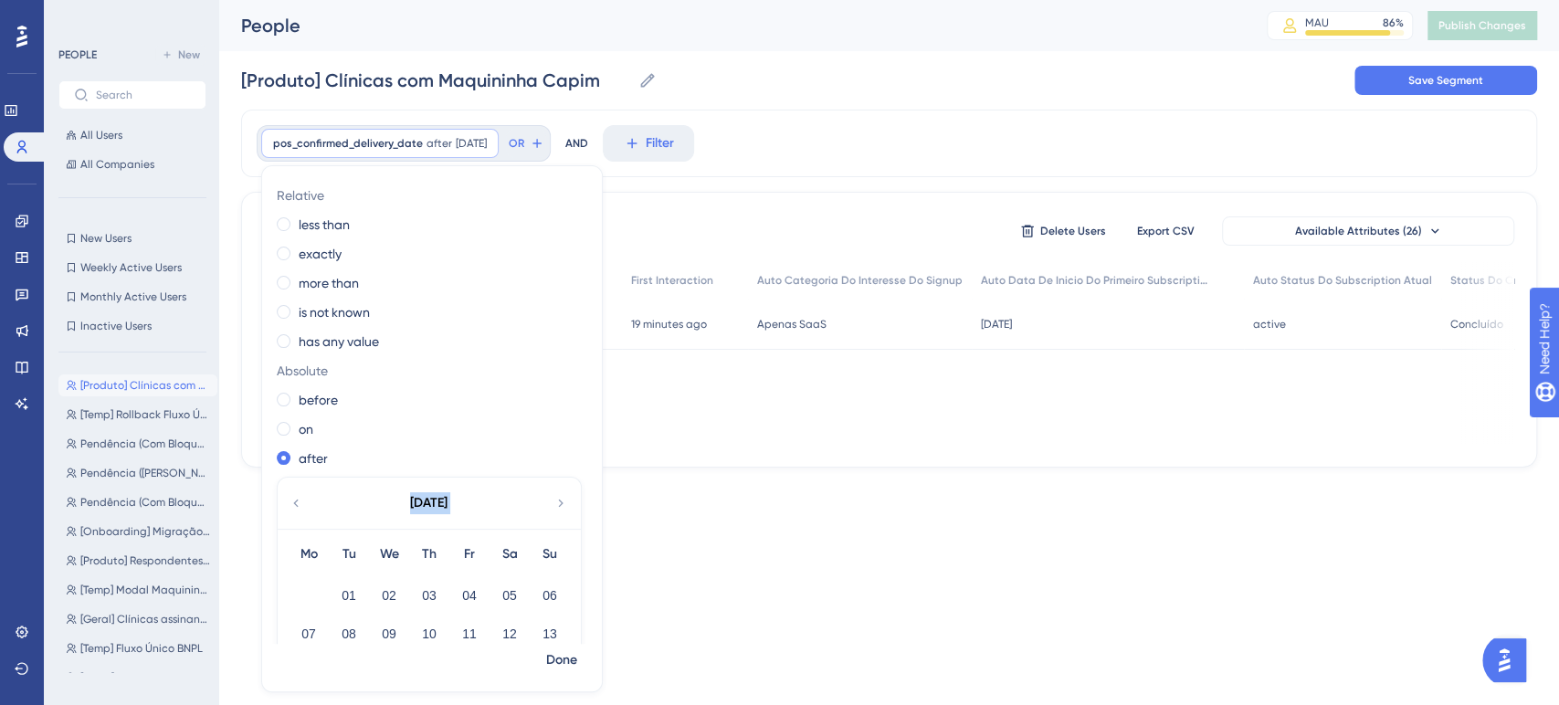
click at [291, 507] on icon at bounding box center [296, 503] width 15 height 16
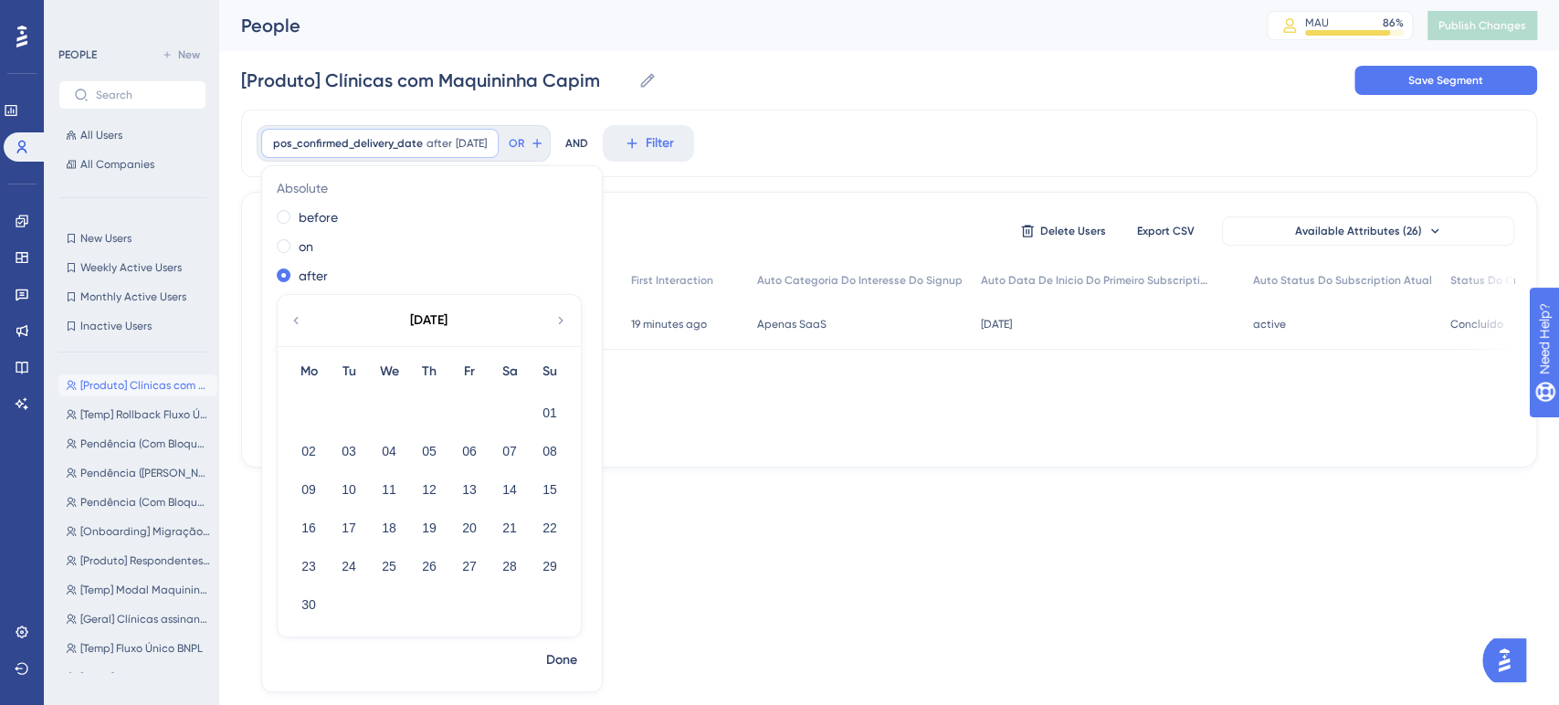
click at [296, 325] on icon at bounding box center [296, 320] width 15 height 16
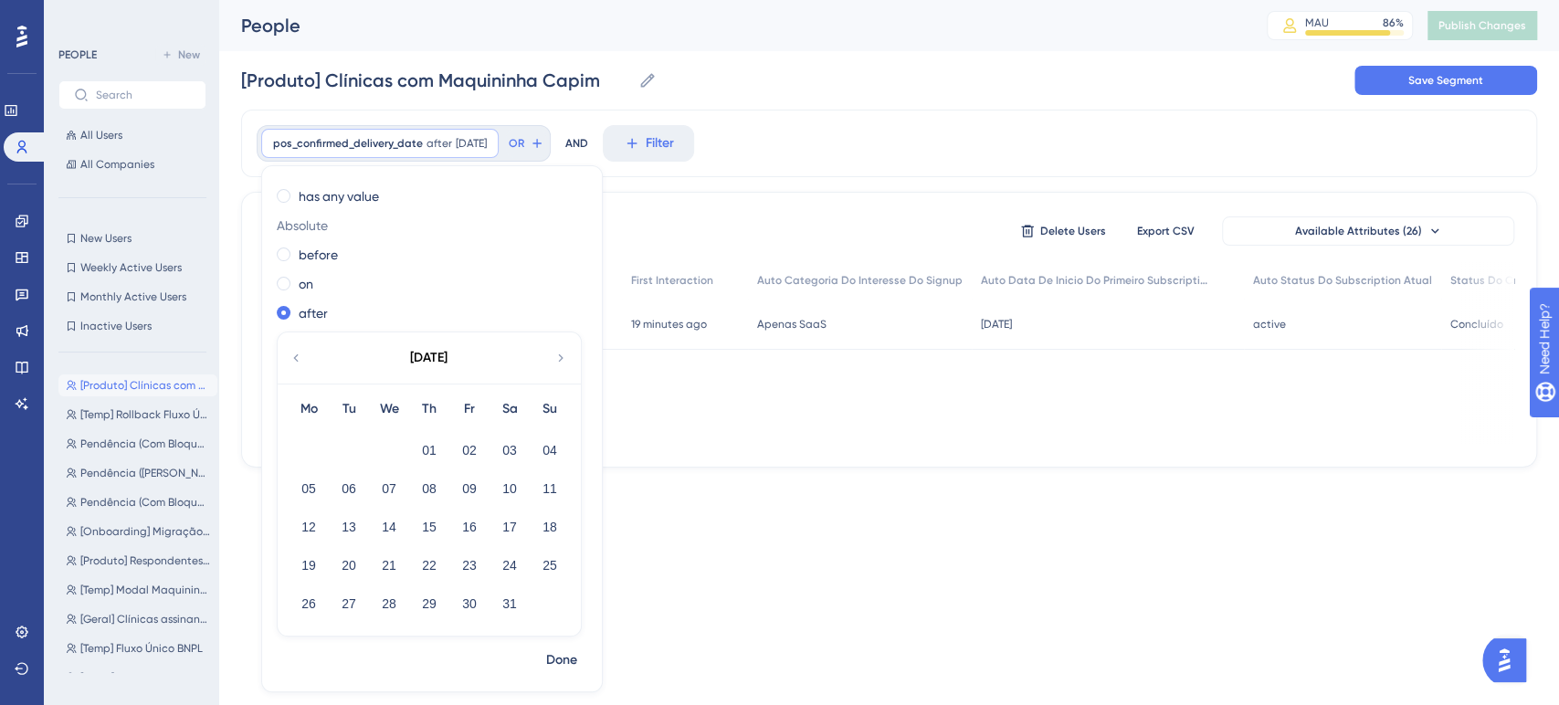
scroll to position [144, 0]
click at [296, 325] on div "Relative less than exactly more than is not known has any value Absolute before…" at bounding box center [432, 412] width 340 height 463
click at [293, 356] on icon at bounding box center [296, 359] width 15 height 16
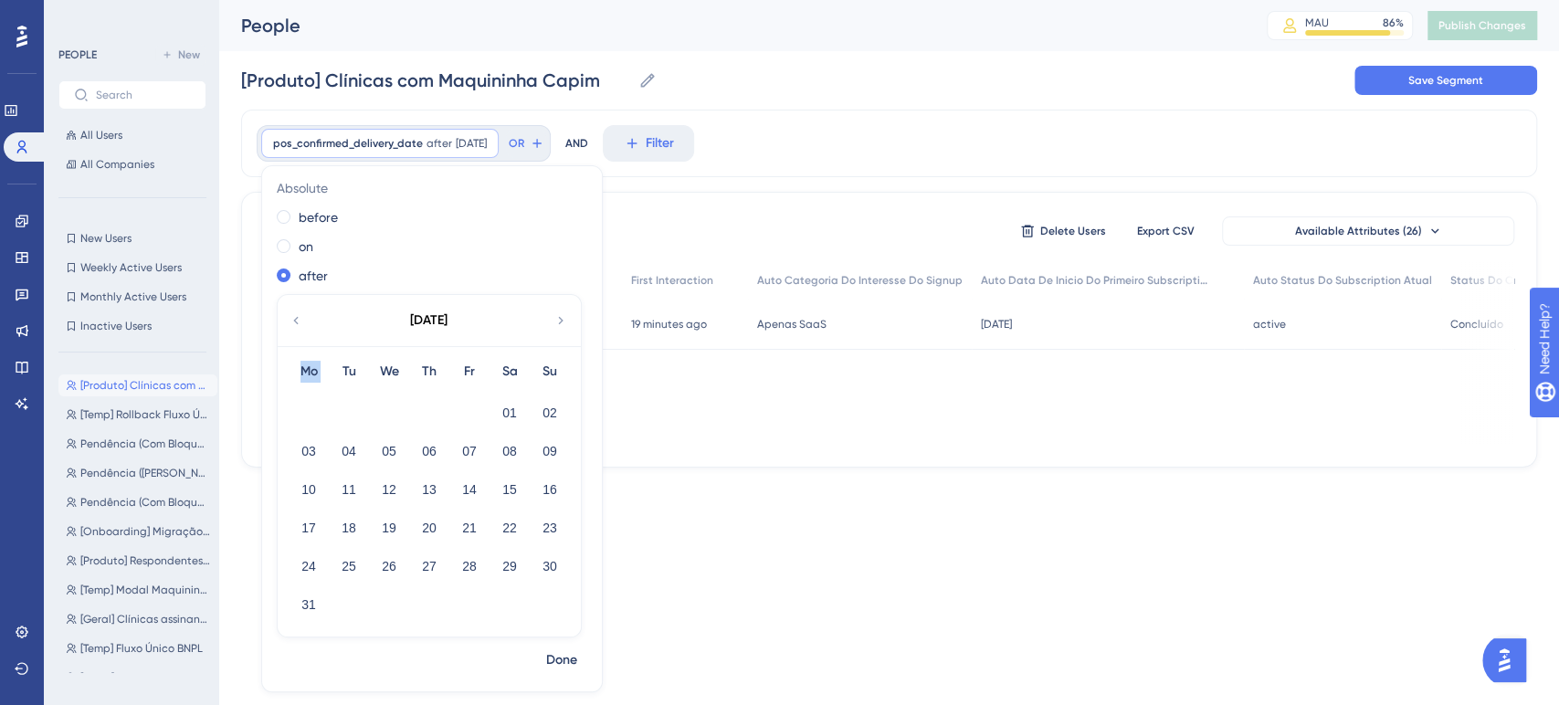
click at [293, 356] on div "Mo Tu We Th Fr Sa Su 01 02 03 04 05 06 07 08 09 10 11 12 13 14 15 16 17 18 19 2…" at bounding box center [429, 491] width 303 height 290
click at [294, 320] on icon at bounding box center [295, 320] width 5 height 7
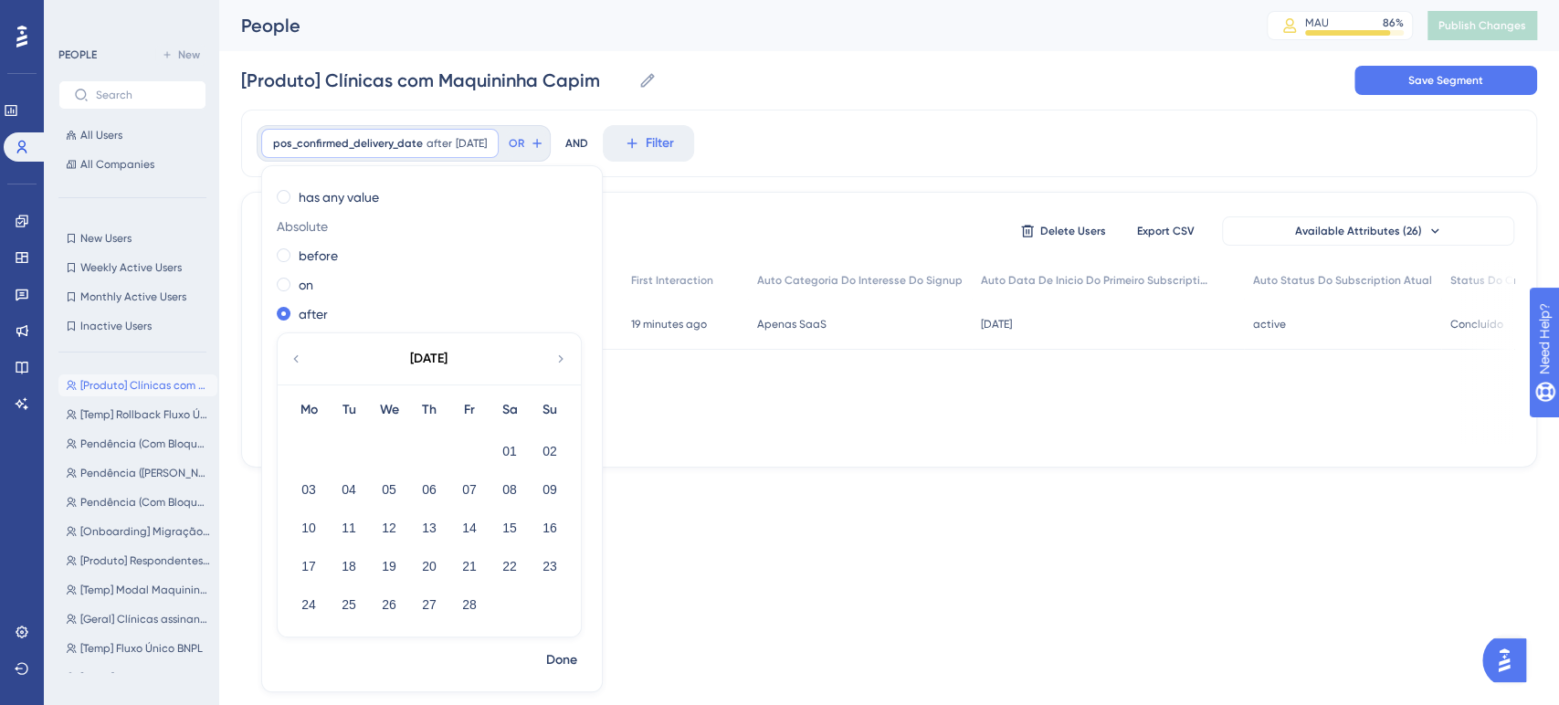
click at [294, 320] on div "after" at bounding box center [428, 314] width 303 height 22
click at [291, 352] on icon at bounding box center [296, 359] width 15 height 16
click at [380, 450] on button "01" at bounding box center [389, 451] width 31 height 31
click at [560, 665] on span "Done" at bounding box center [561, 660] width 31 height 22
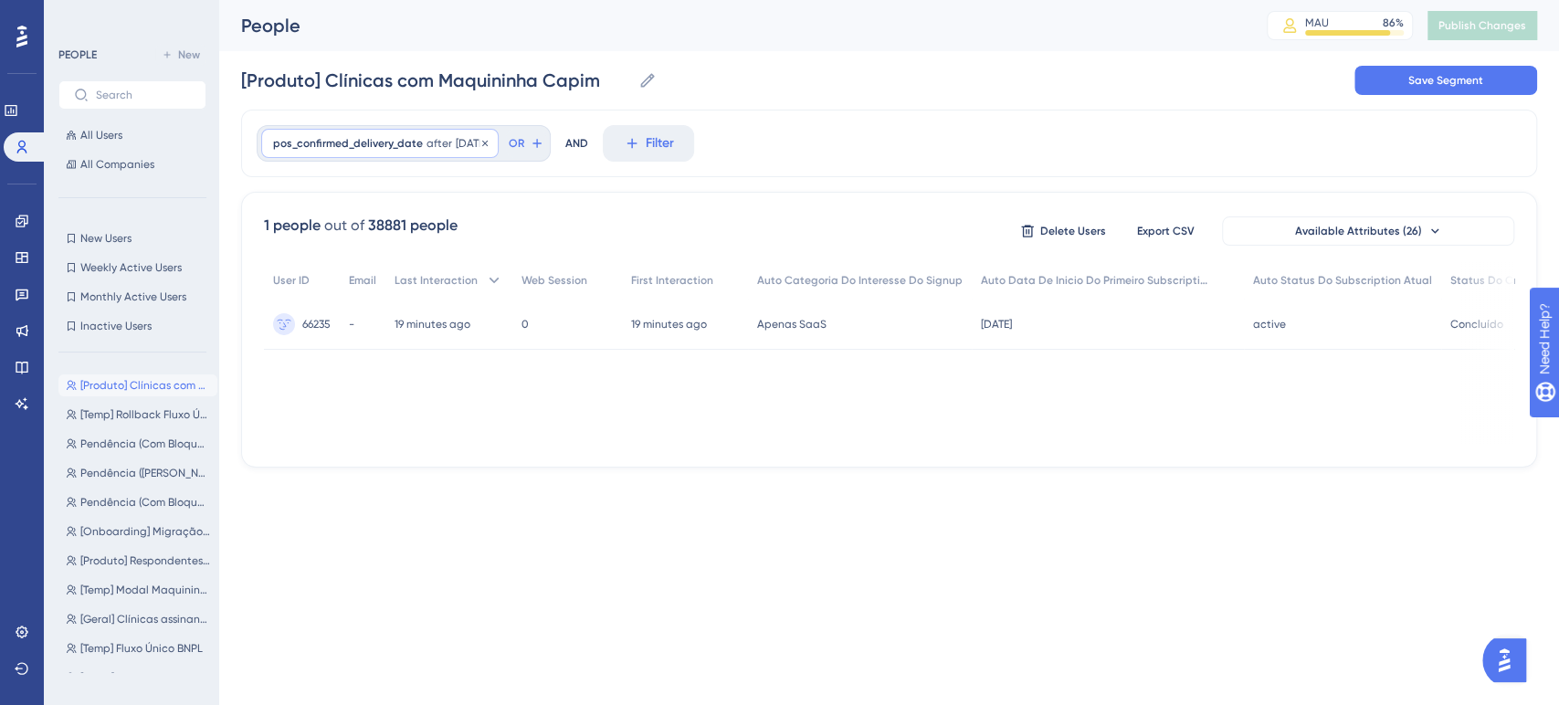
click at [448, 154] on div "pos_confirmed_delivery_date after [DATE] [DATE] Remove" at bounding box center [379, 143] width 237 height 29
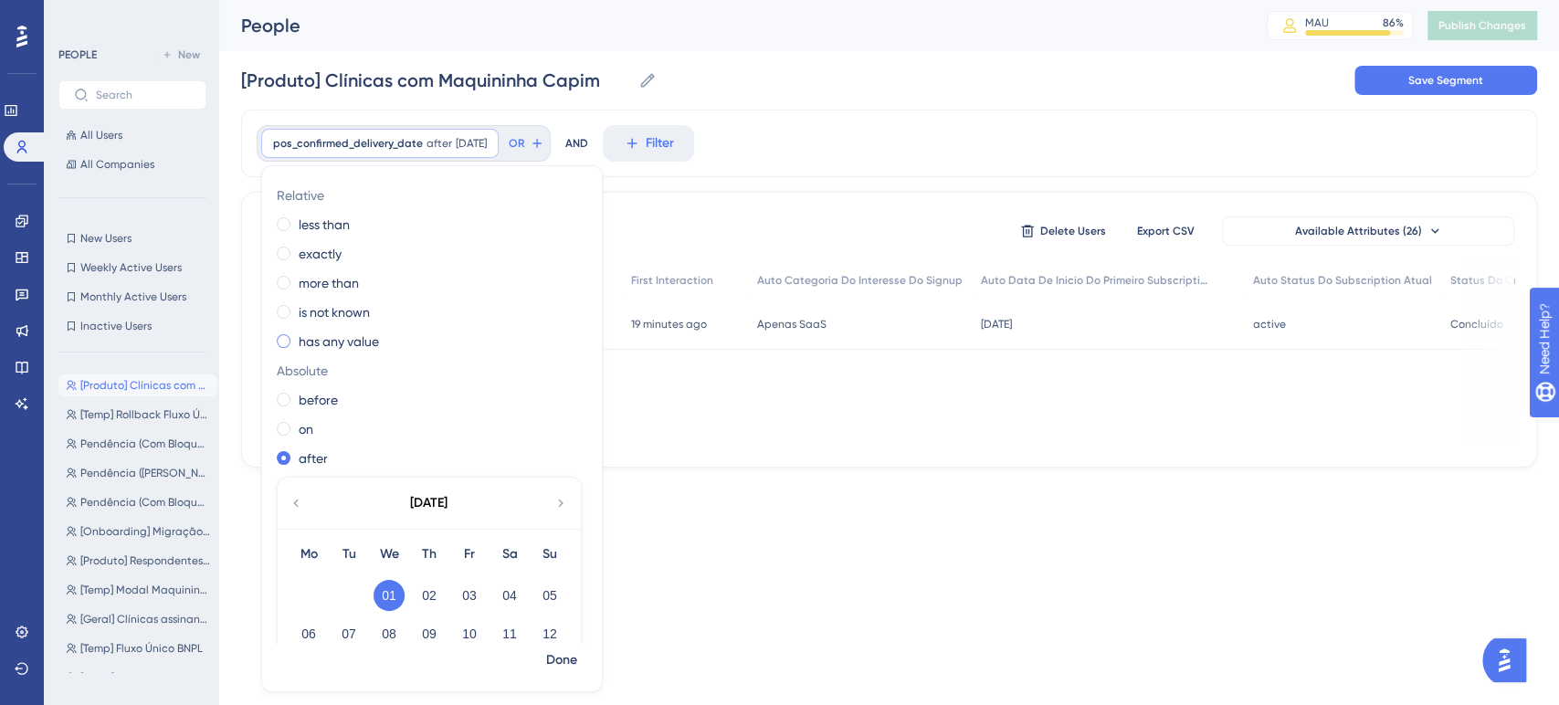
click at [332, 349] on label "has any value" at bounding box center [339, 342] width 80 height 22
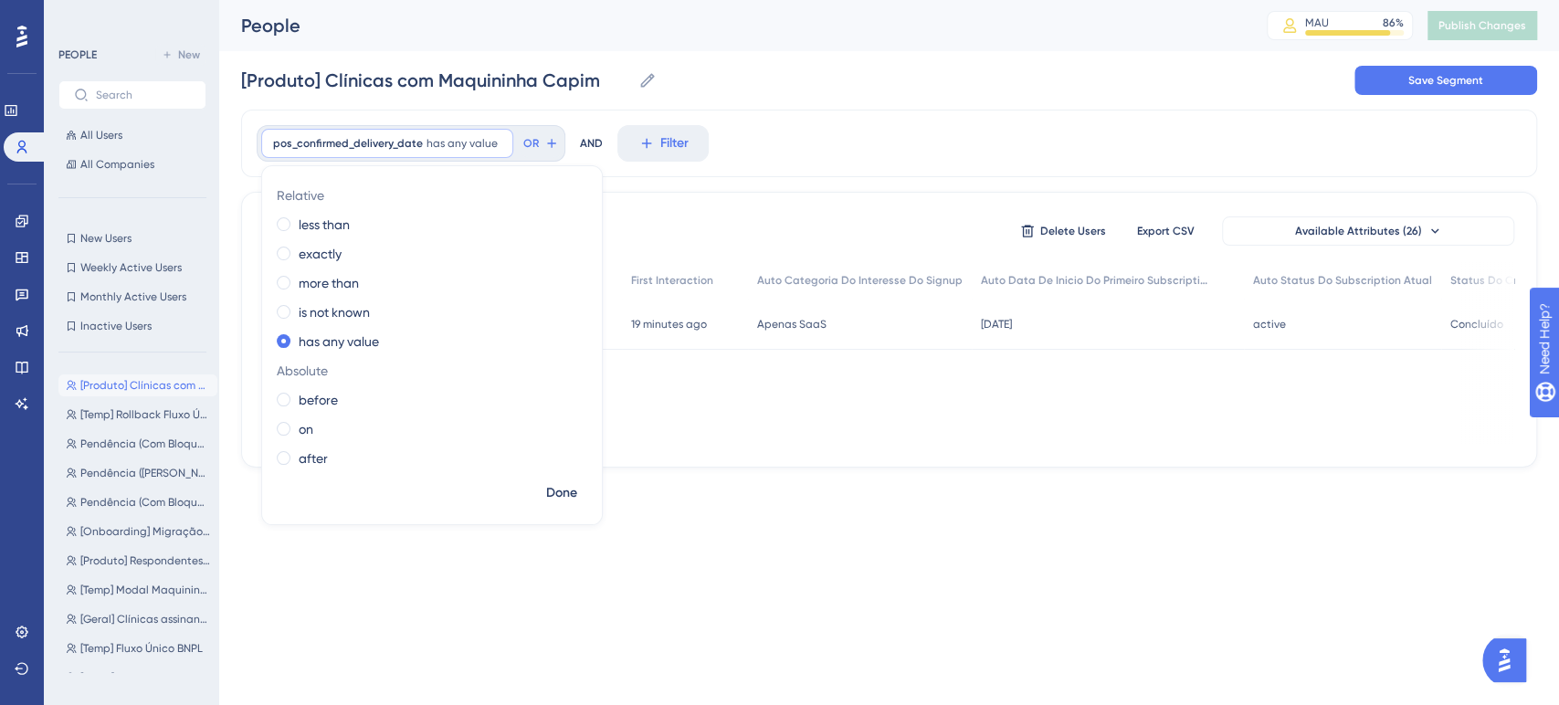
click at [780, 121] on div "pos_confirmed_delivery_date has any value Remove Relative less than exactly mor…" at bounding box center [889, 144] width 1296 height 68
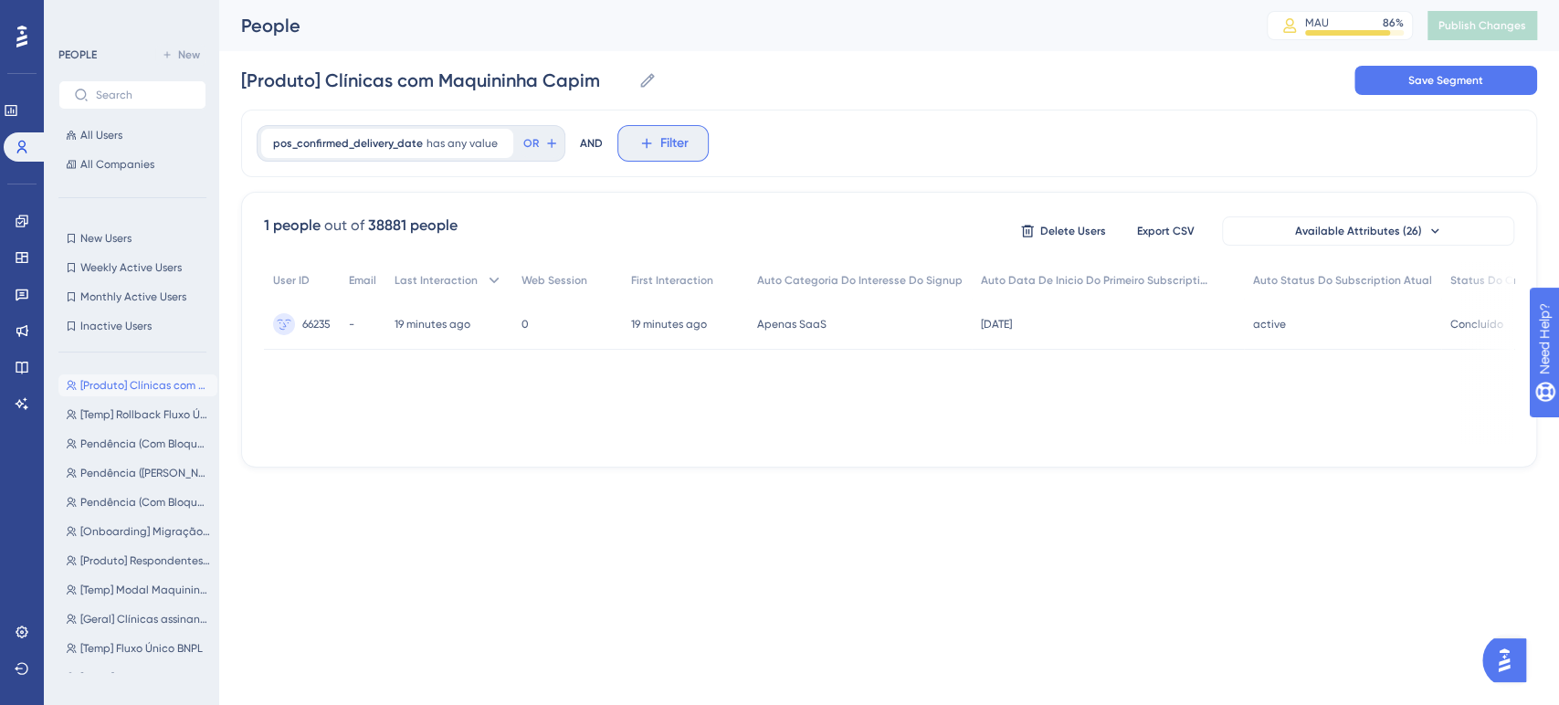
click at [669, 140] on span "Filter" at bounding box center [674, 143] width 28 height 22
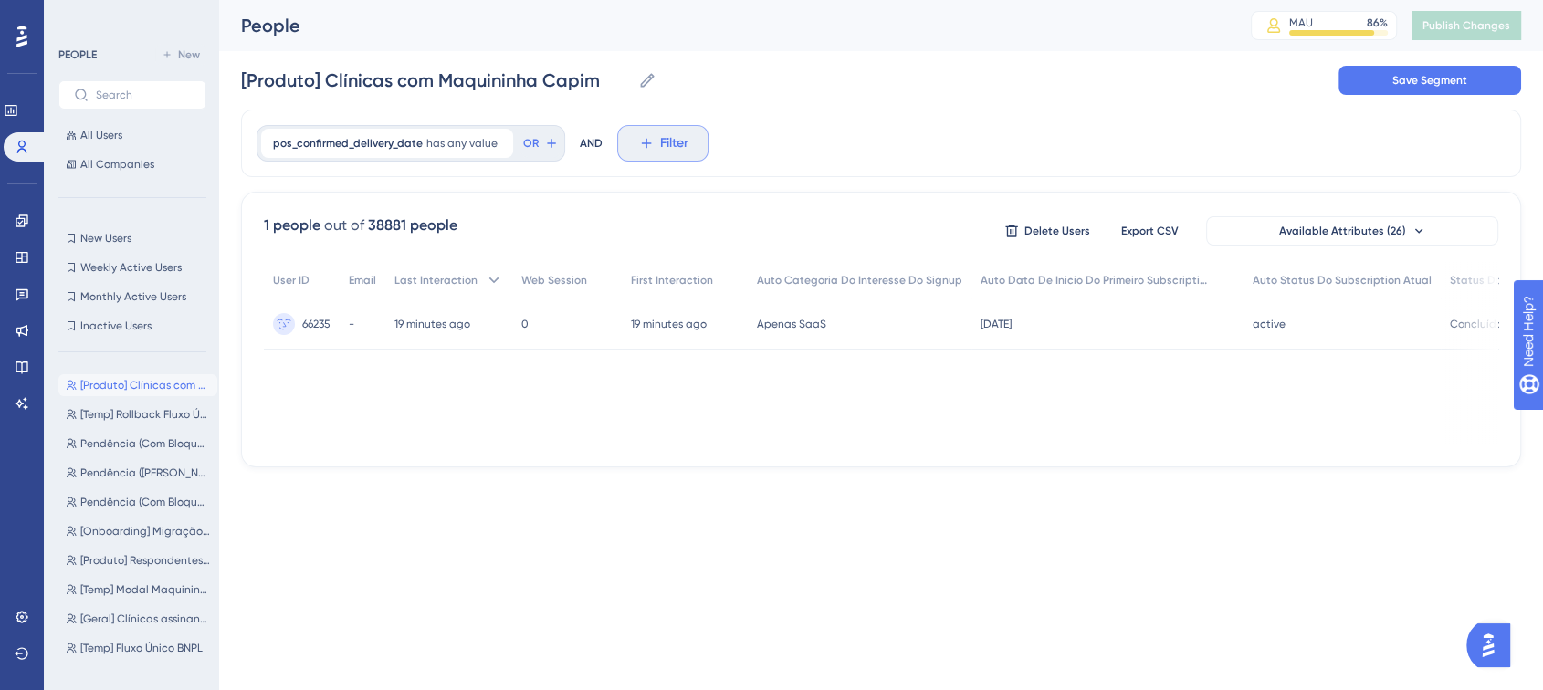
scroll to position [85, 0]
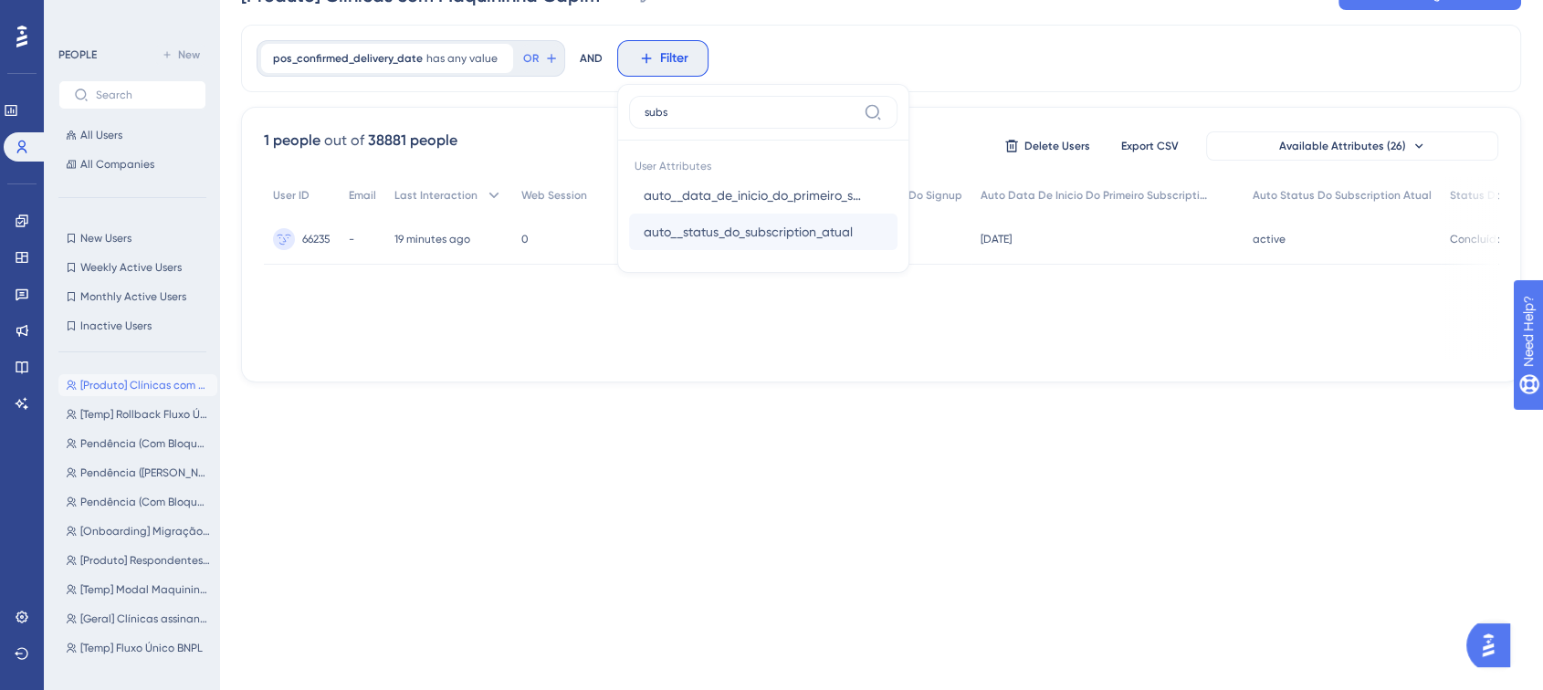
type input "subs"
click at [733, 231] on span "auto__status_do_subscription_atual" at bounding box center [748, 232] width 209 height 22
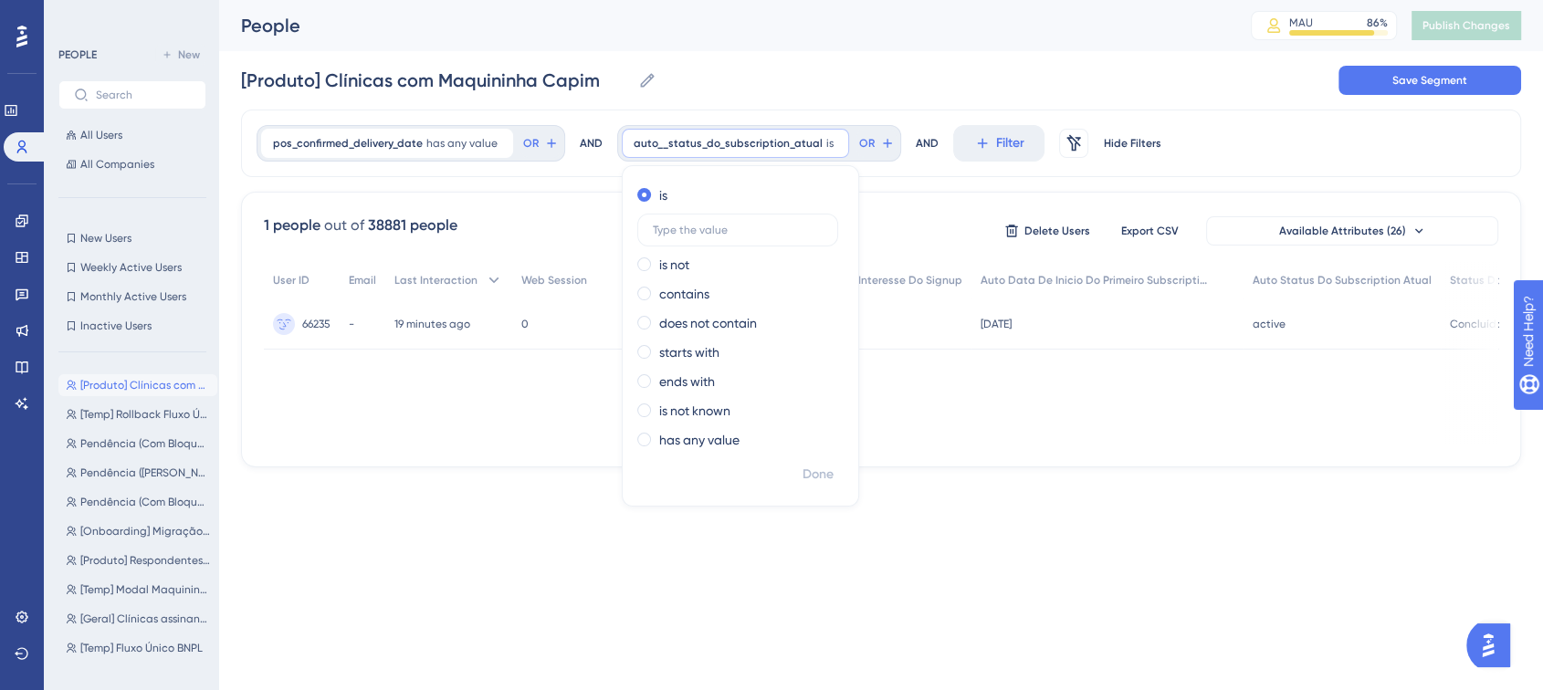
scroll to position [0, 0]
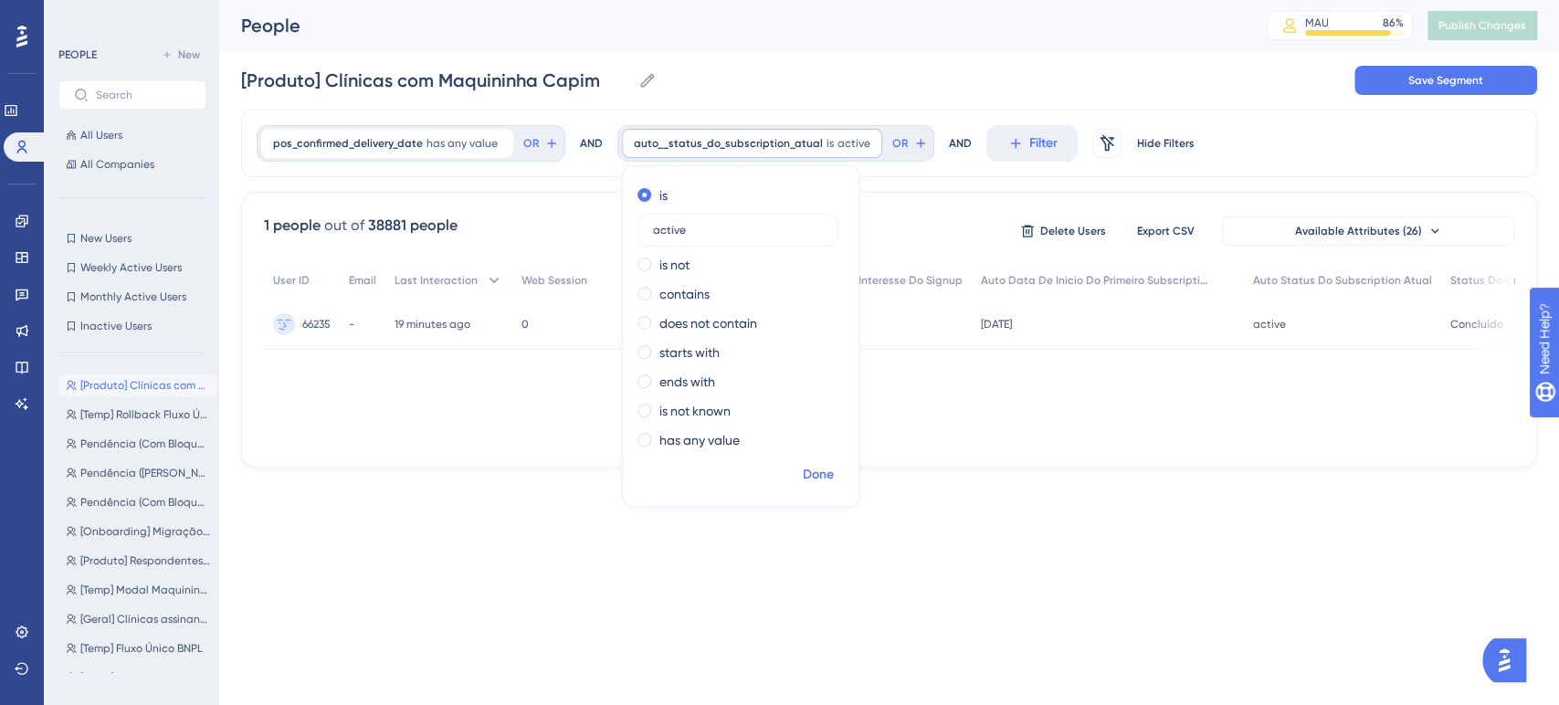
type input "active"
click at [808, 465] on span "Done" at bounding box center [818, 475] width 31 height 22
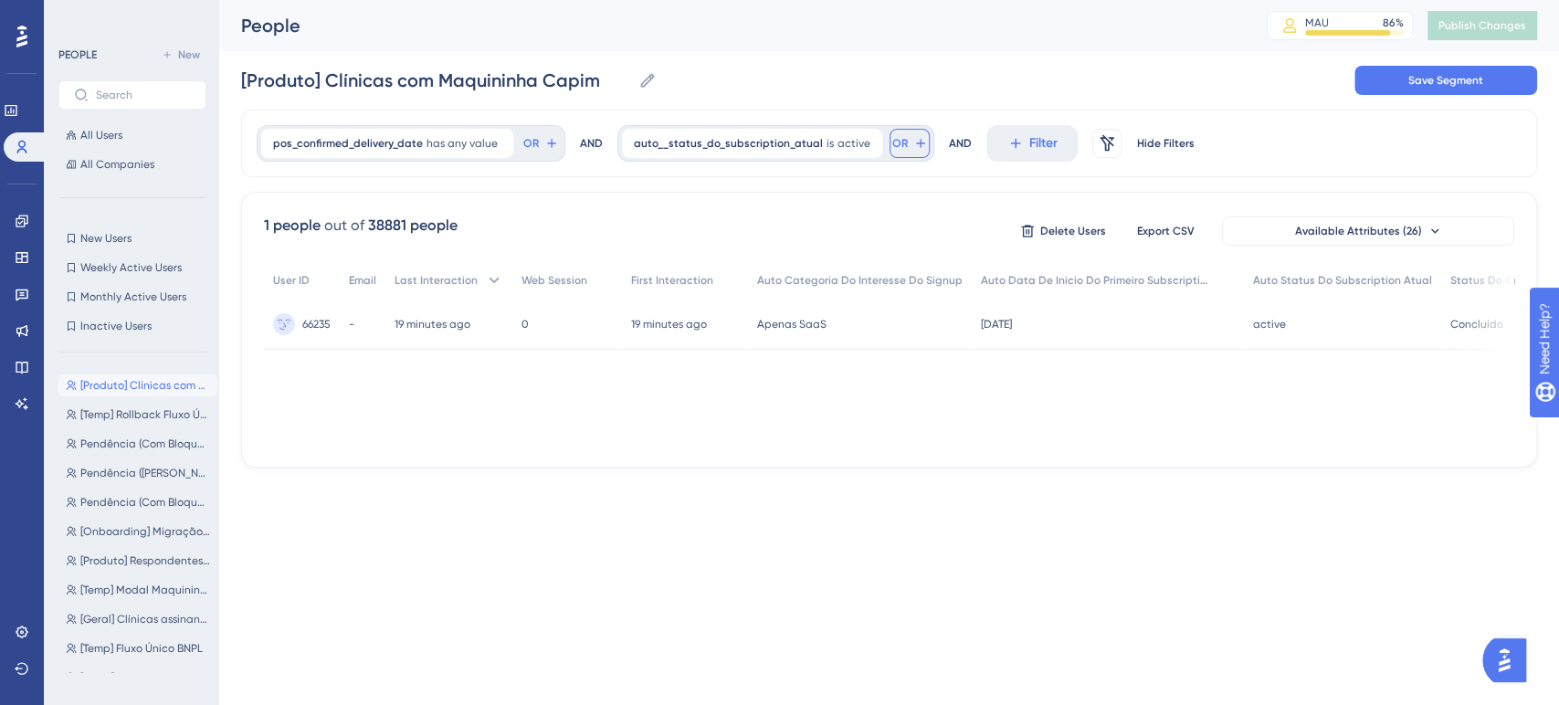
click at [892, 143] on span "OR" at bounding box center [900, 143] width 16 height 15
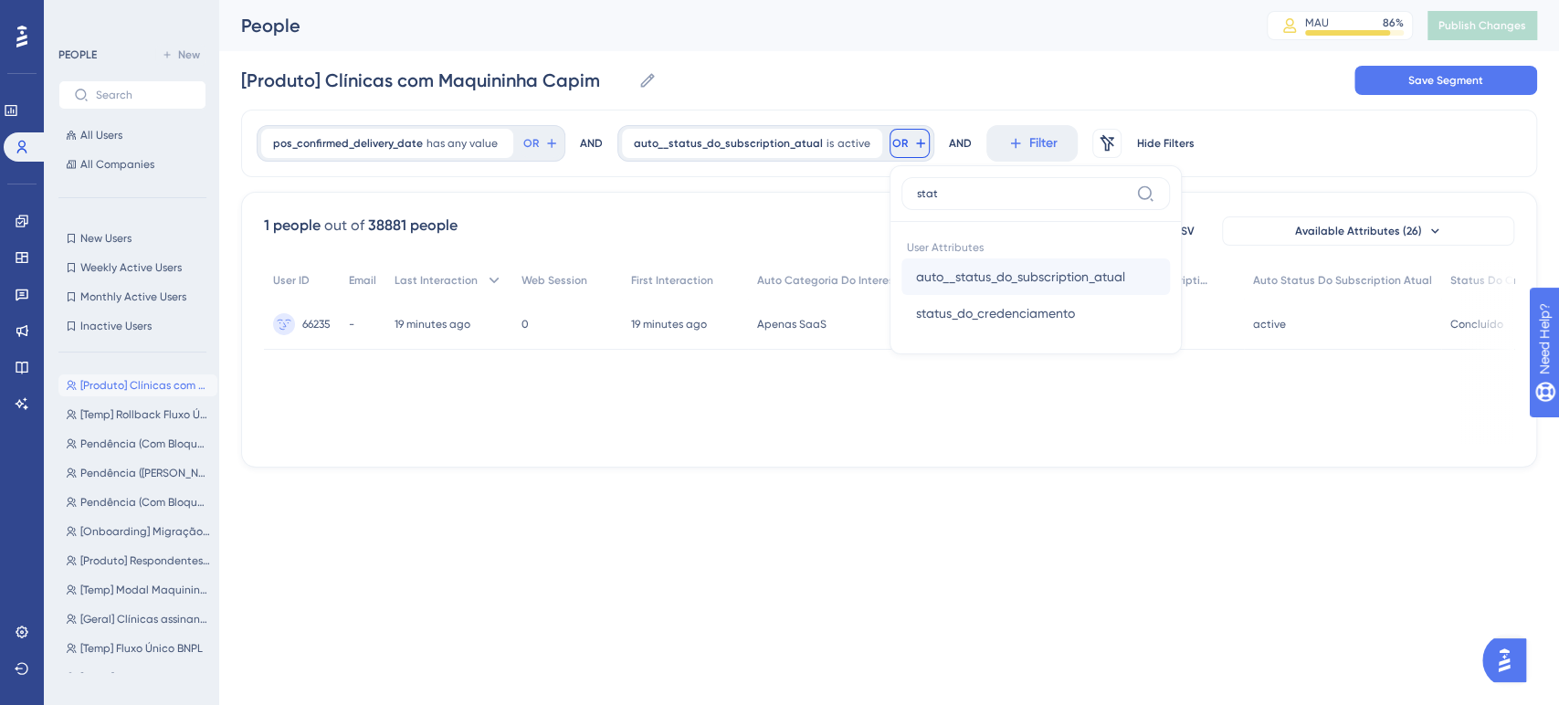
type input "stat"
click at [1037, 270] on span "auto__status_do_subscription_atual" at bounding box center [1020, 277] width 209 height 22
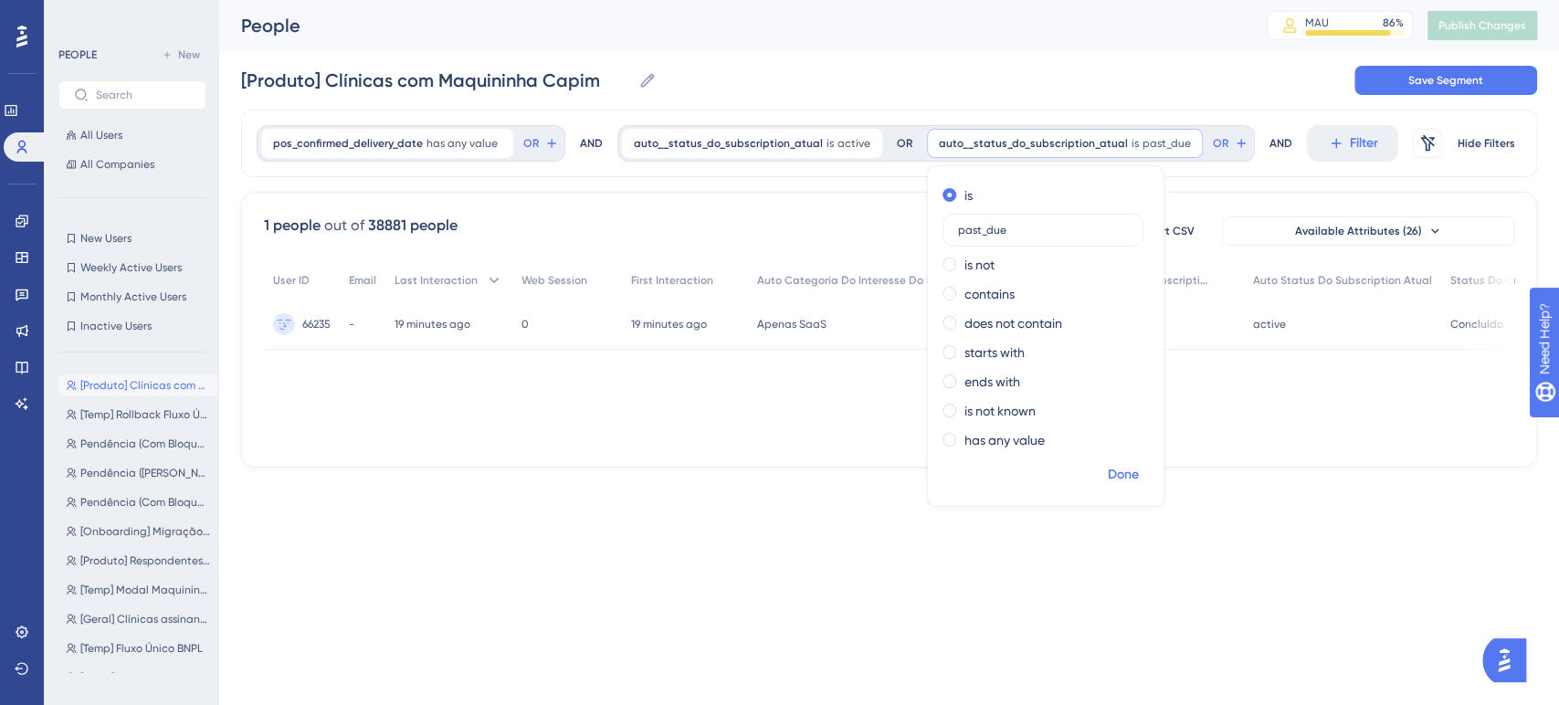
type input "past_due"
click at [1098, 461] on button "Done" at bounding box center [1123, 474] width 51 height 33
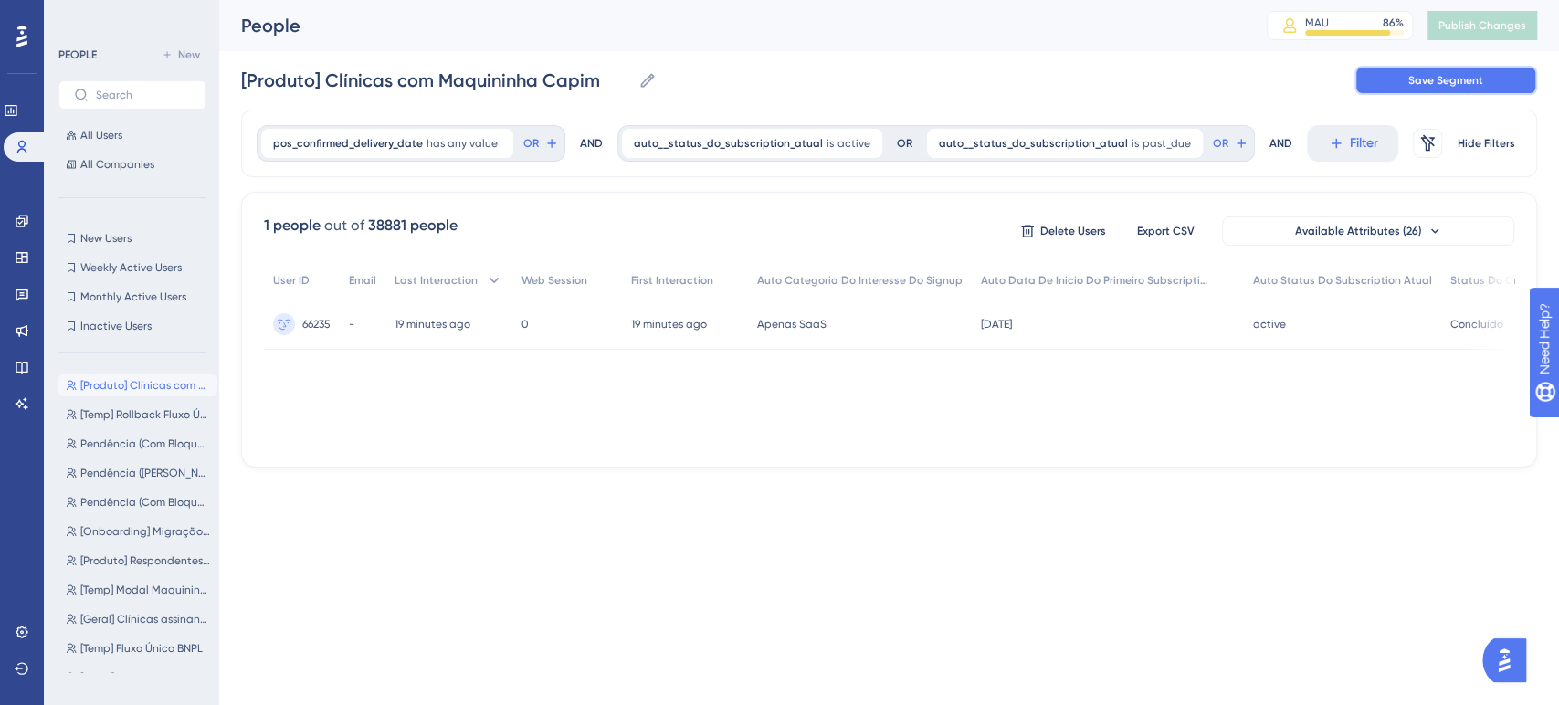
click at [1414, 93] on button "Save Segment" at bounding box center [1445, 80] width 183 height 29
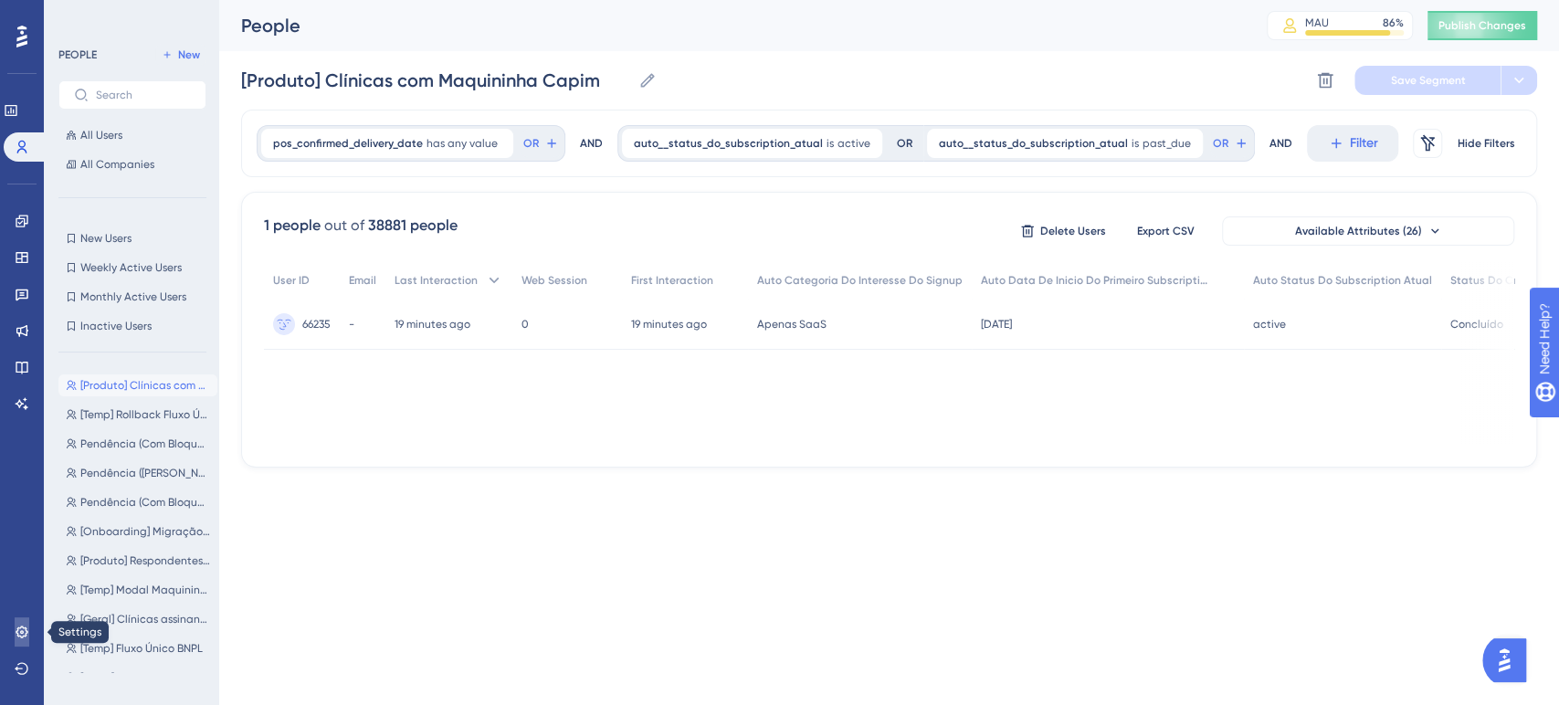
click at [22, 630] on icon at bounding box center [22, 632] width 15 height 15
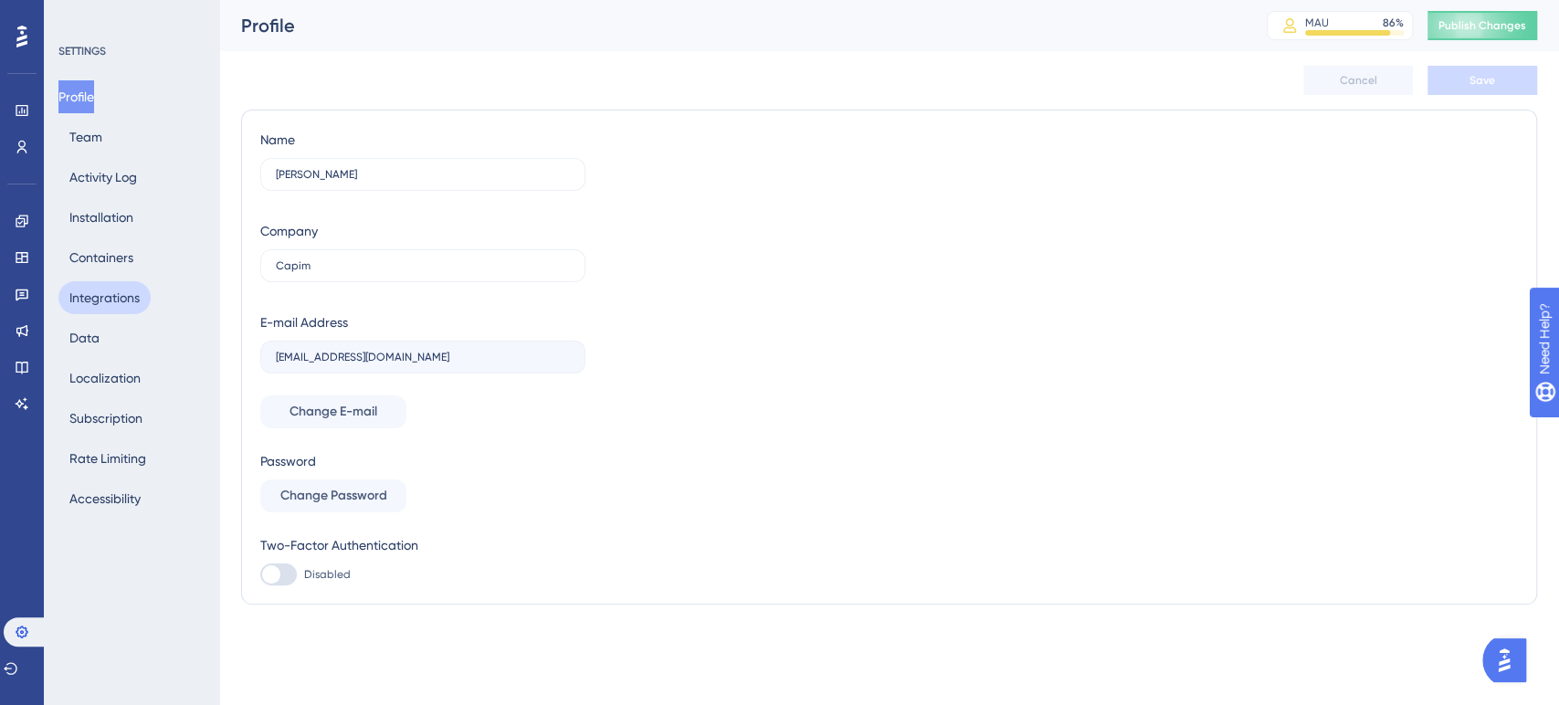
click at [116, 290] on button "Integrations" at bounding box center [104, 297] width 92 height 33
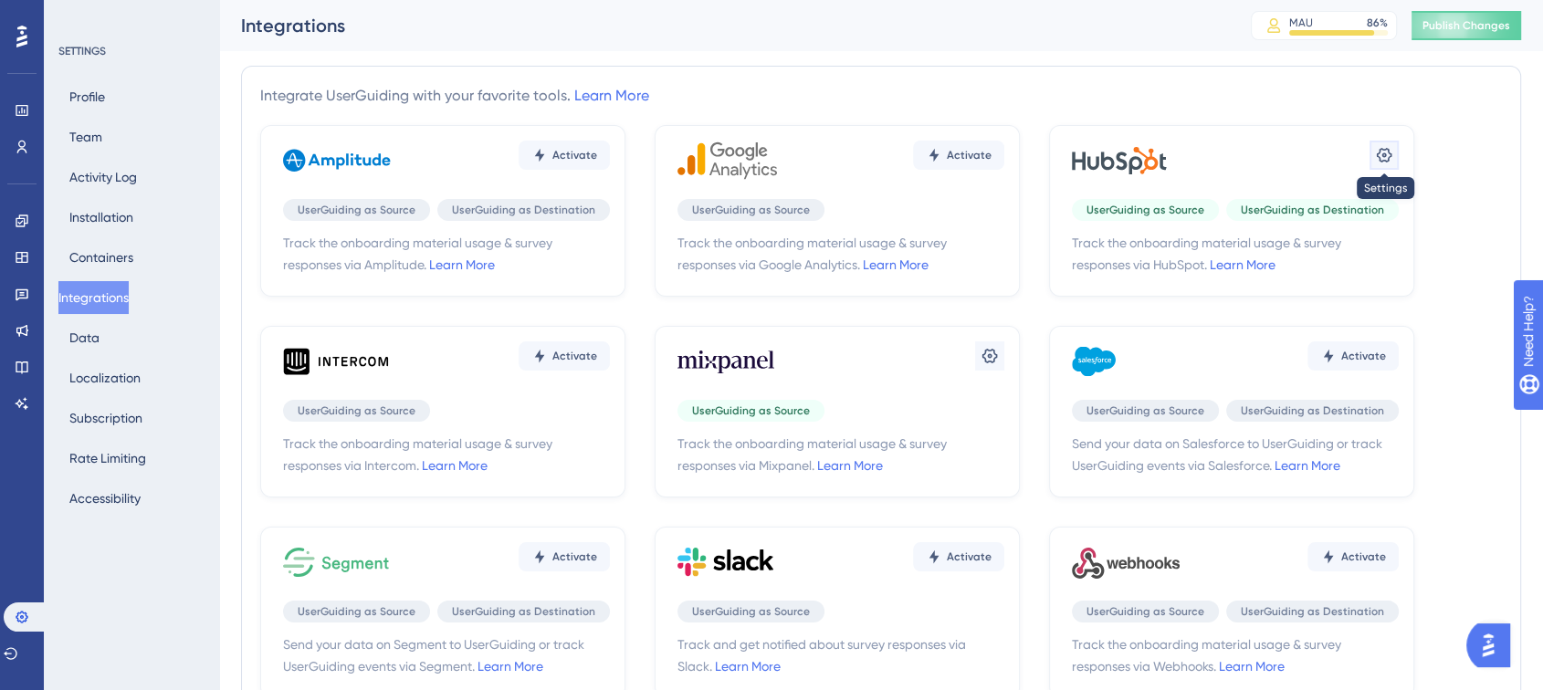
click at [1382, 151] on icon at bounding box center [1384, 155] width 18 height 18
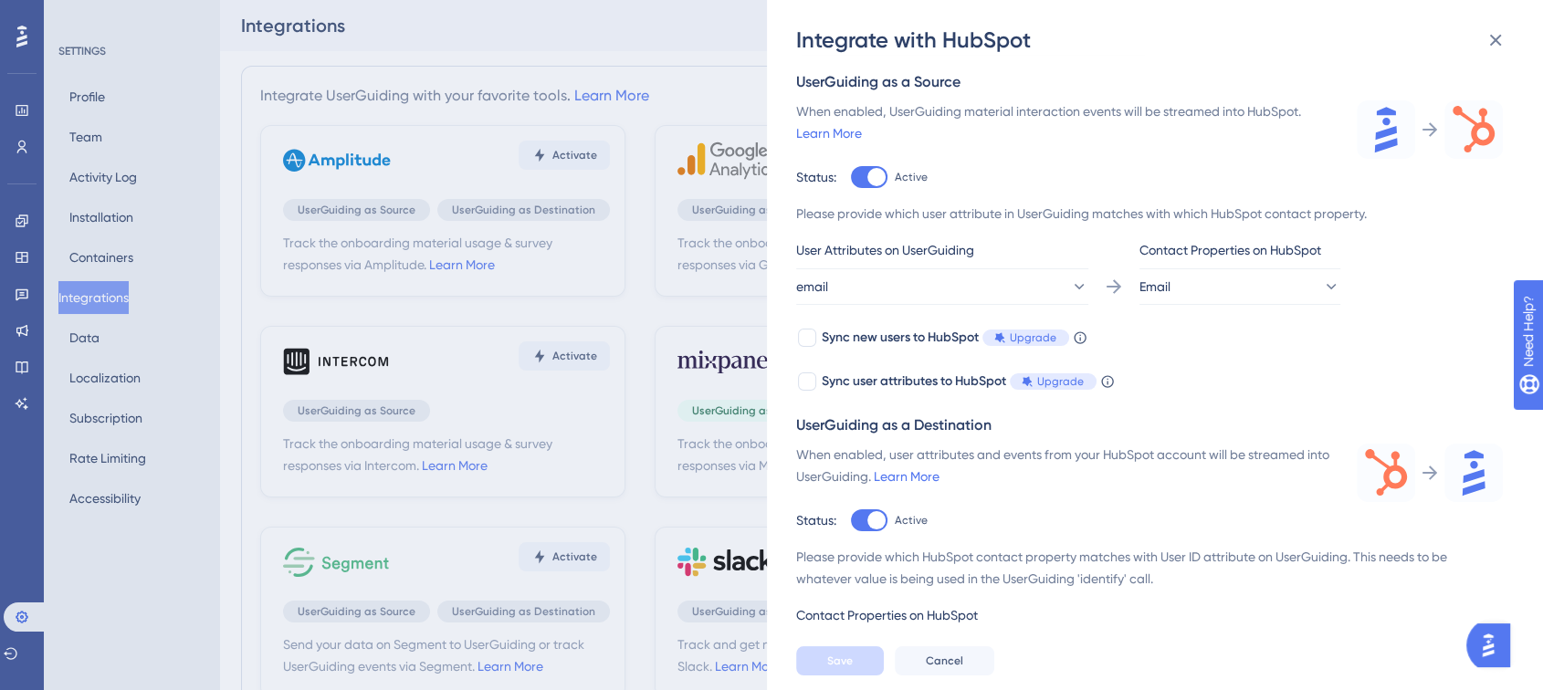
scroll to position [292, 0]
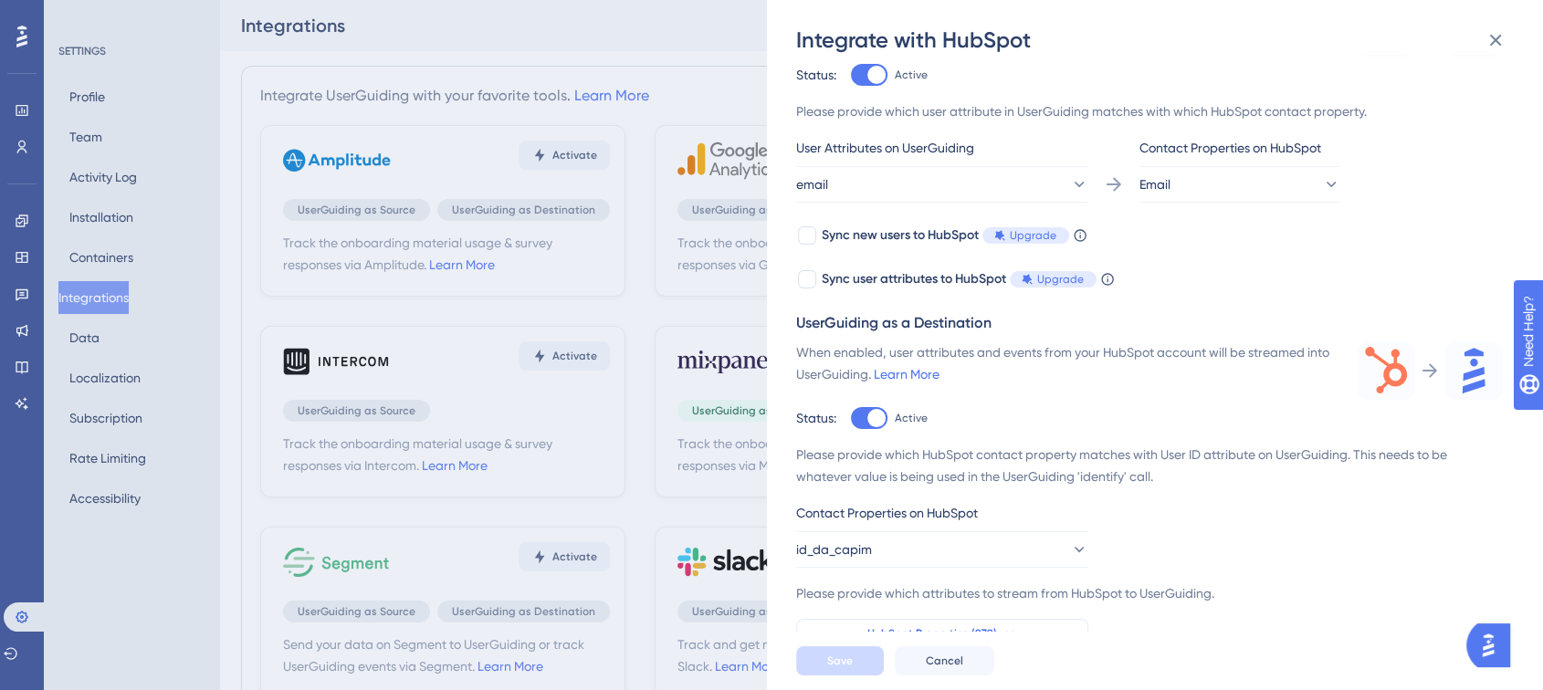
click at [988, 635] on span "HubSpot Properties (979)" at bounding box center [933, 634] width 130 height 15
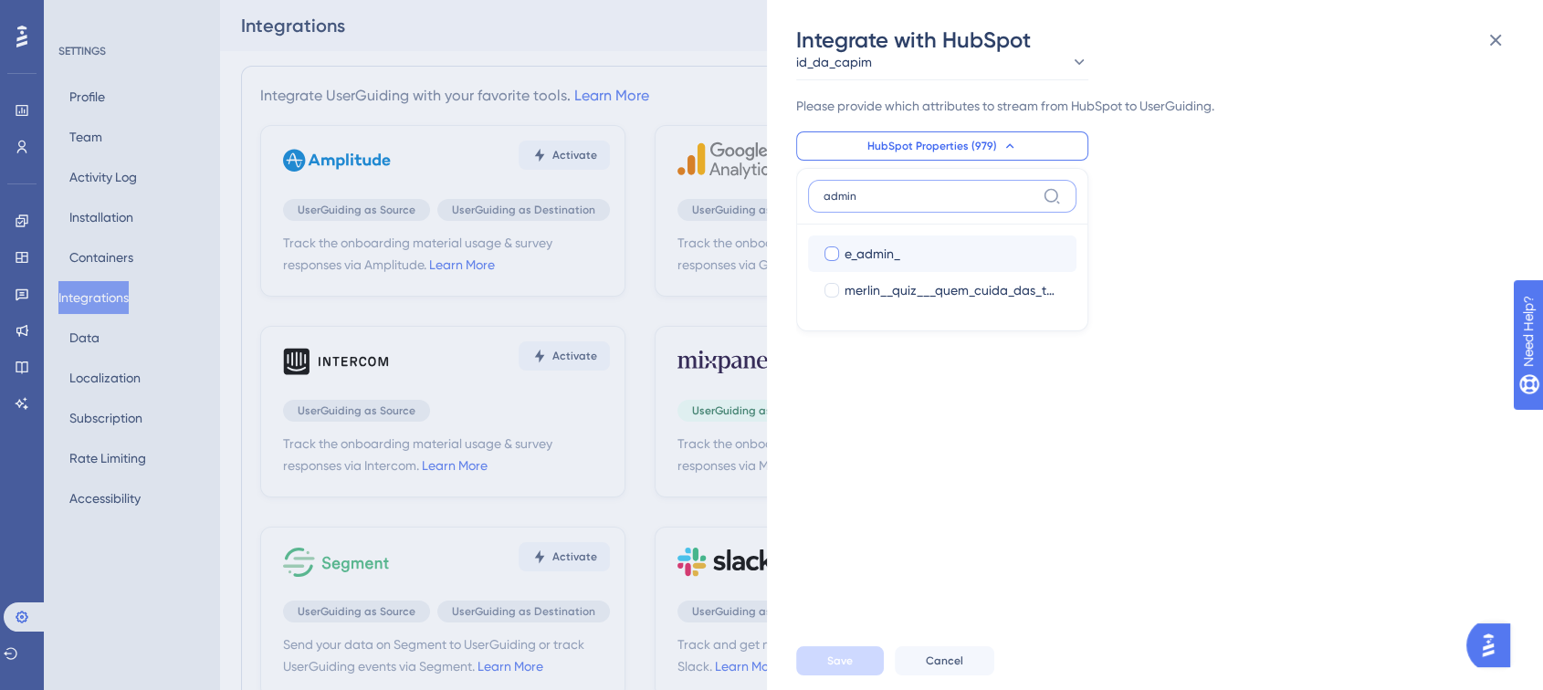
type input "admin"
click at [834, 247] on div at bounding box center [832, 254] width 15 height 15
checkbox input "true"
click at [816, 671] on button "Save" at bounding box center [840, 661] width 88 height 29
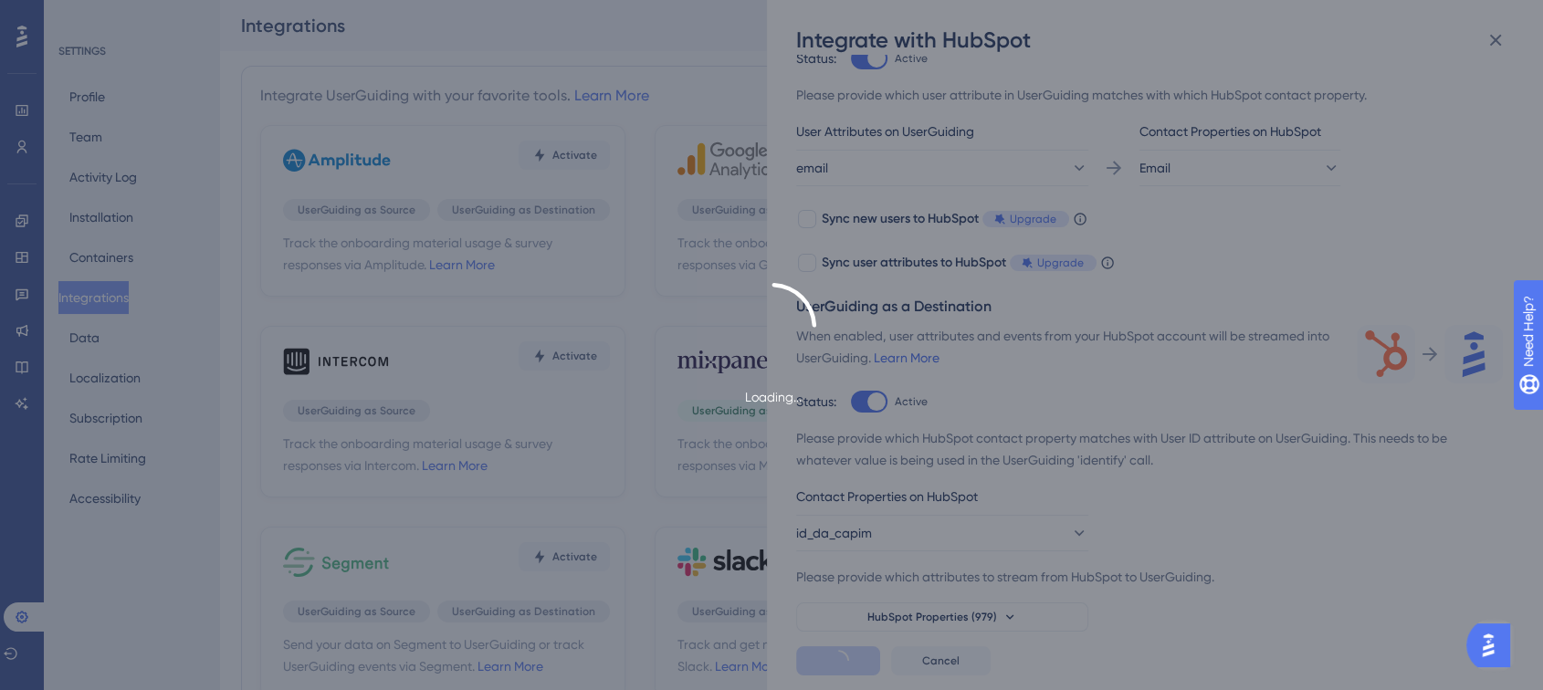
scroll to position [292, 0]
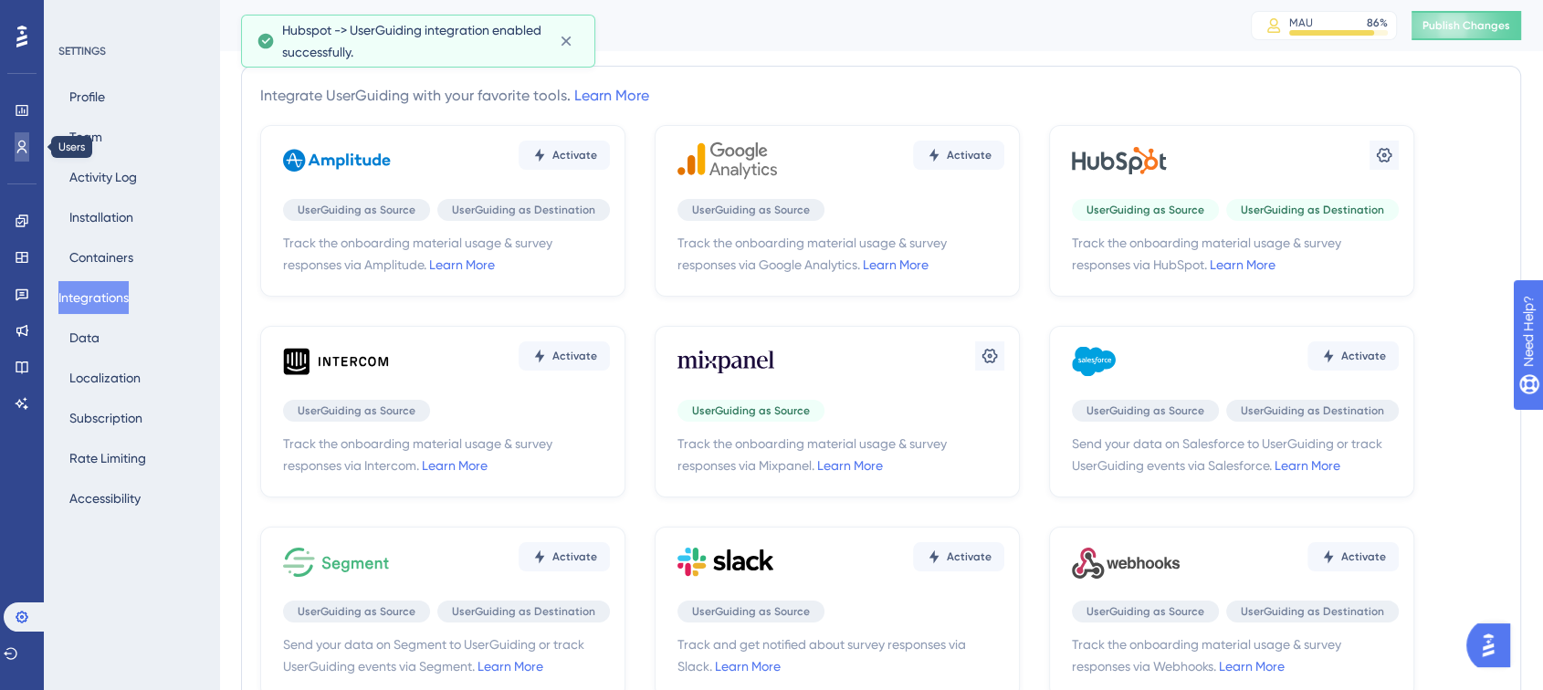
click at [19, 143] on icon at bounding box center [22, 147] width 15 height 15
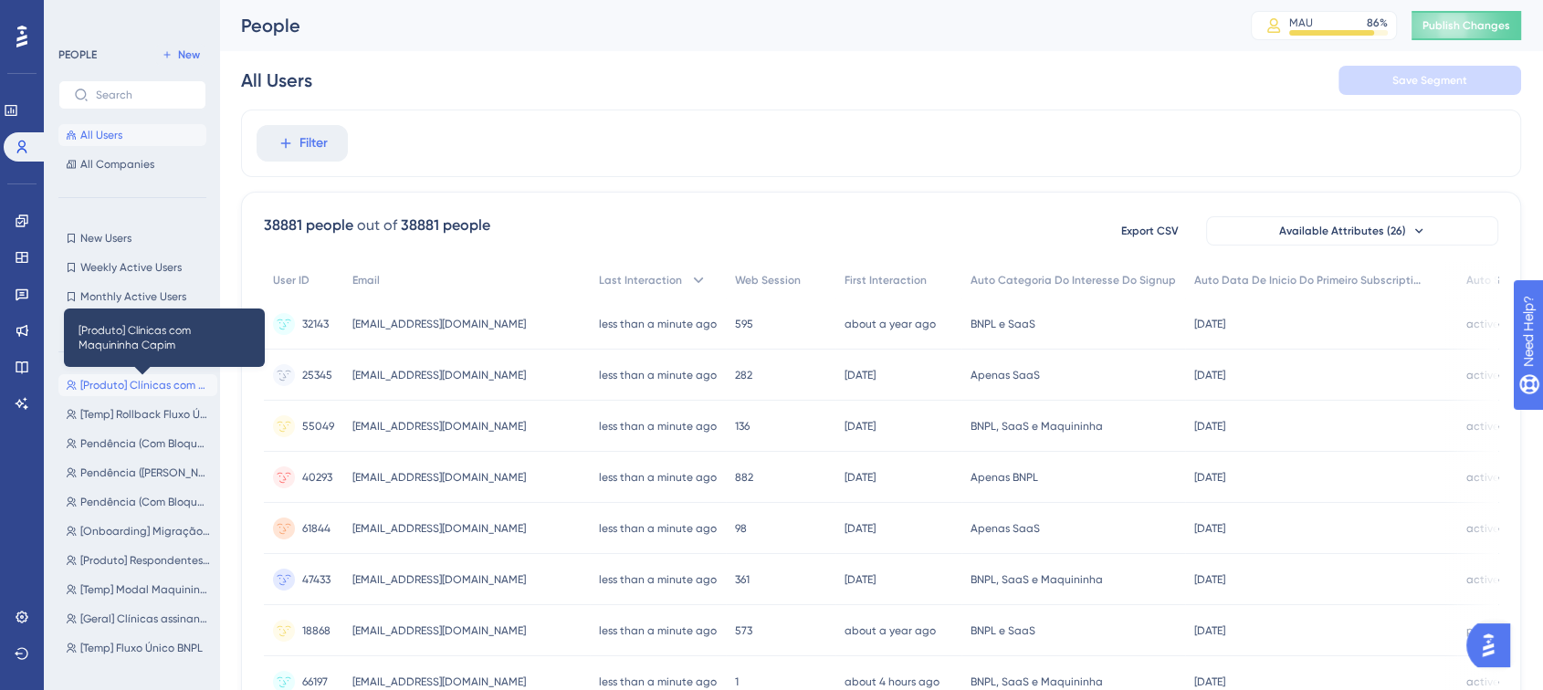
click at [153, 378] on span "[Produto] Clínicas com Maquininha Capim" at bounding box center [145, 385] width 130 height 15
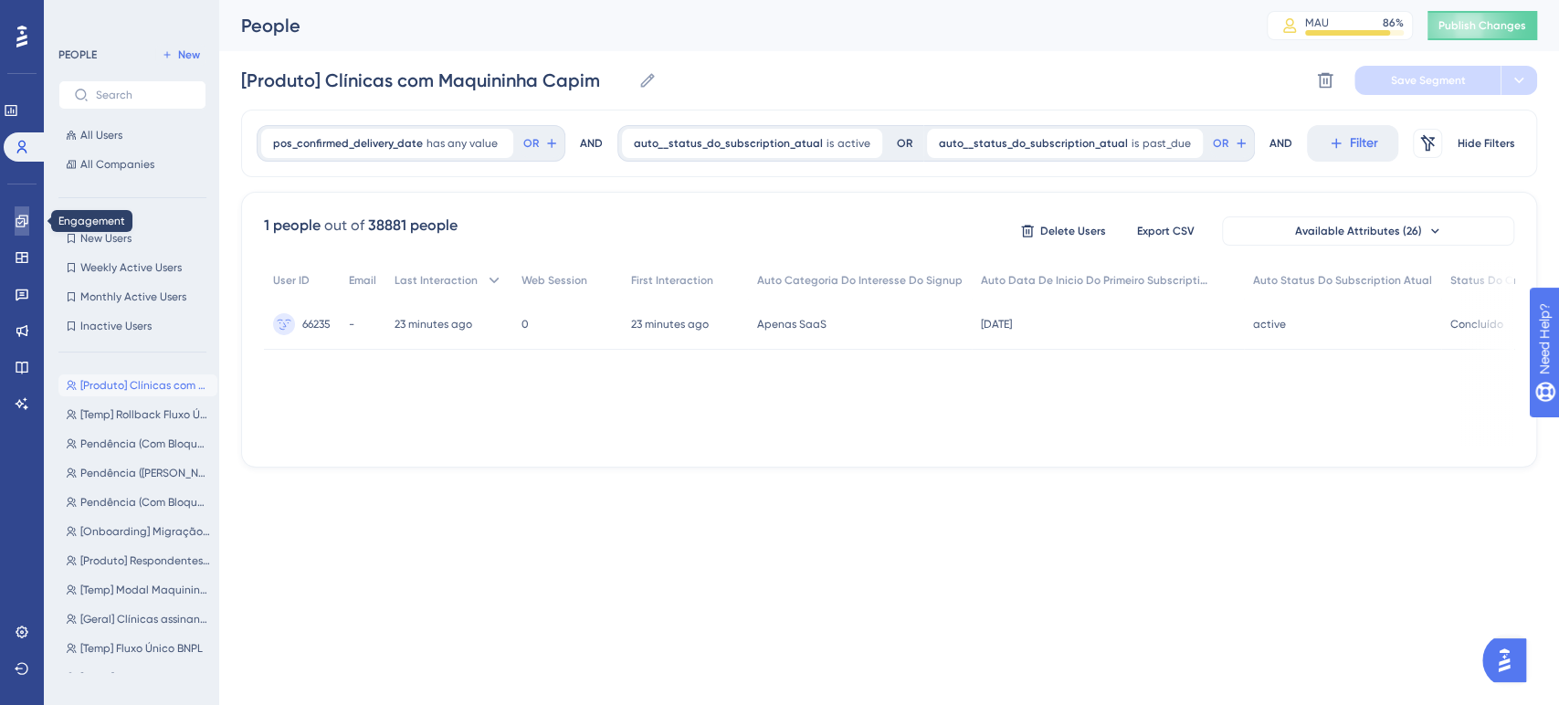
click at [26, 226] on icon at bounding box center [22, 221] width 15 height 15
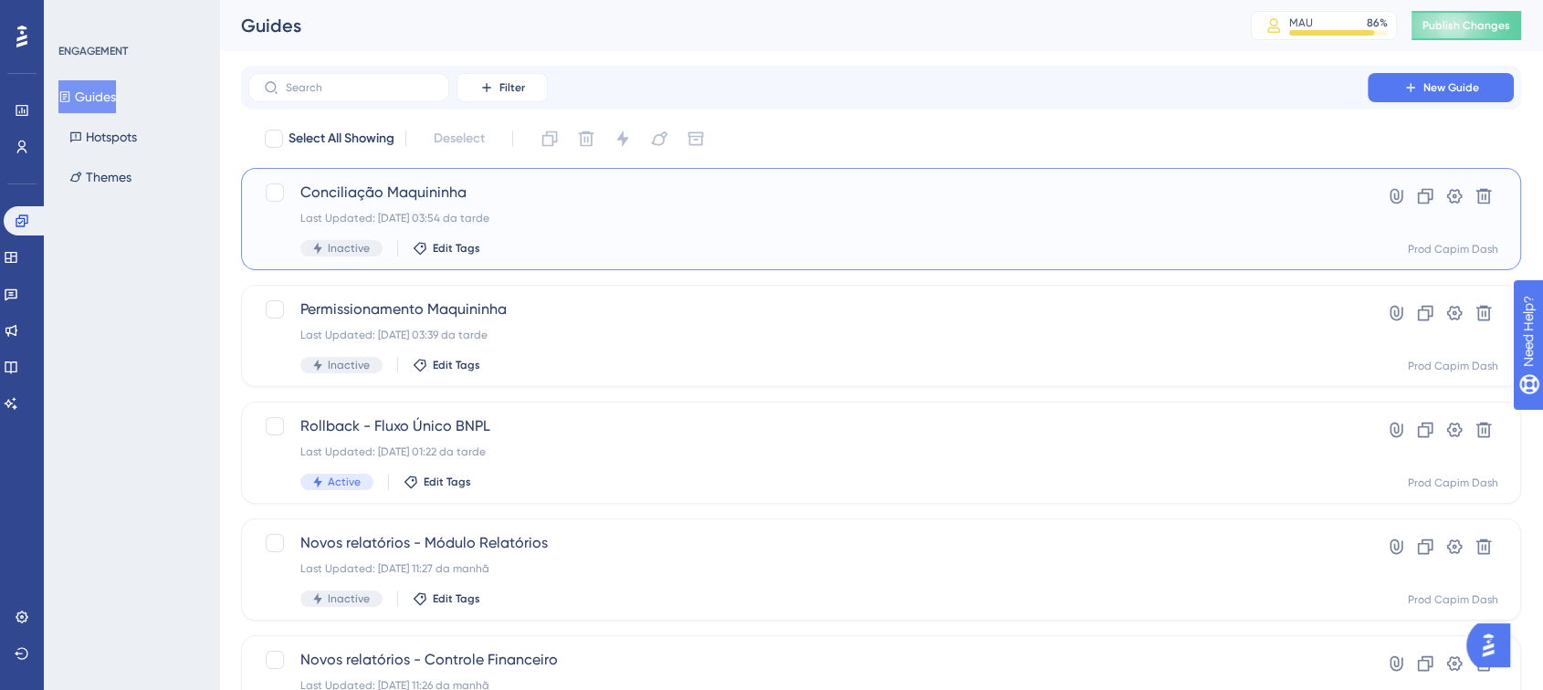
click at [557, 190] on span "Conciliação Maquininha" at bounding box center [808, 193] width 1016 height 22
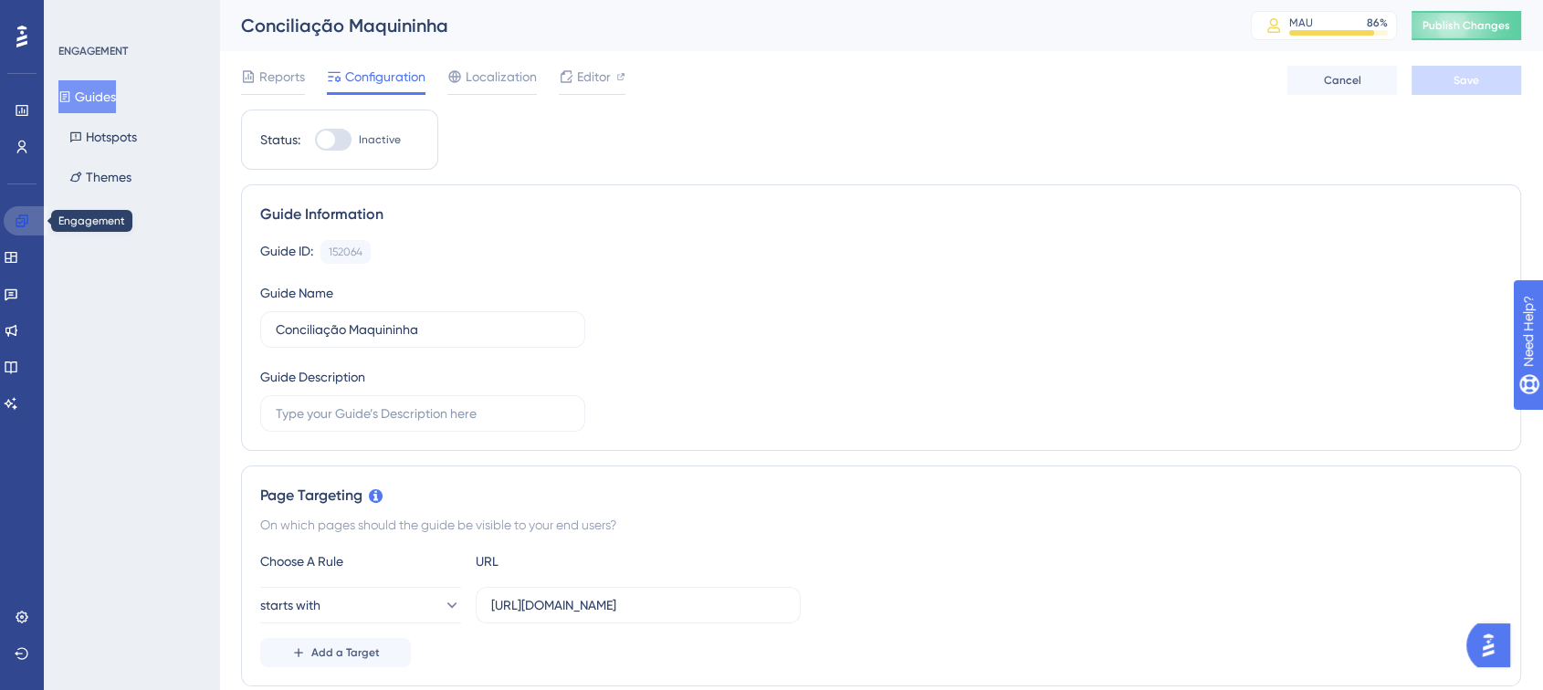
click at [22, 211] on link at bounding box center [26, 220] width 44 height 29
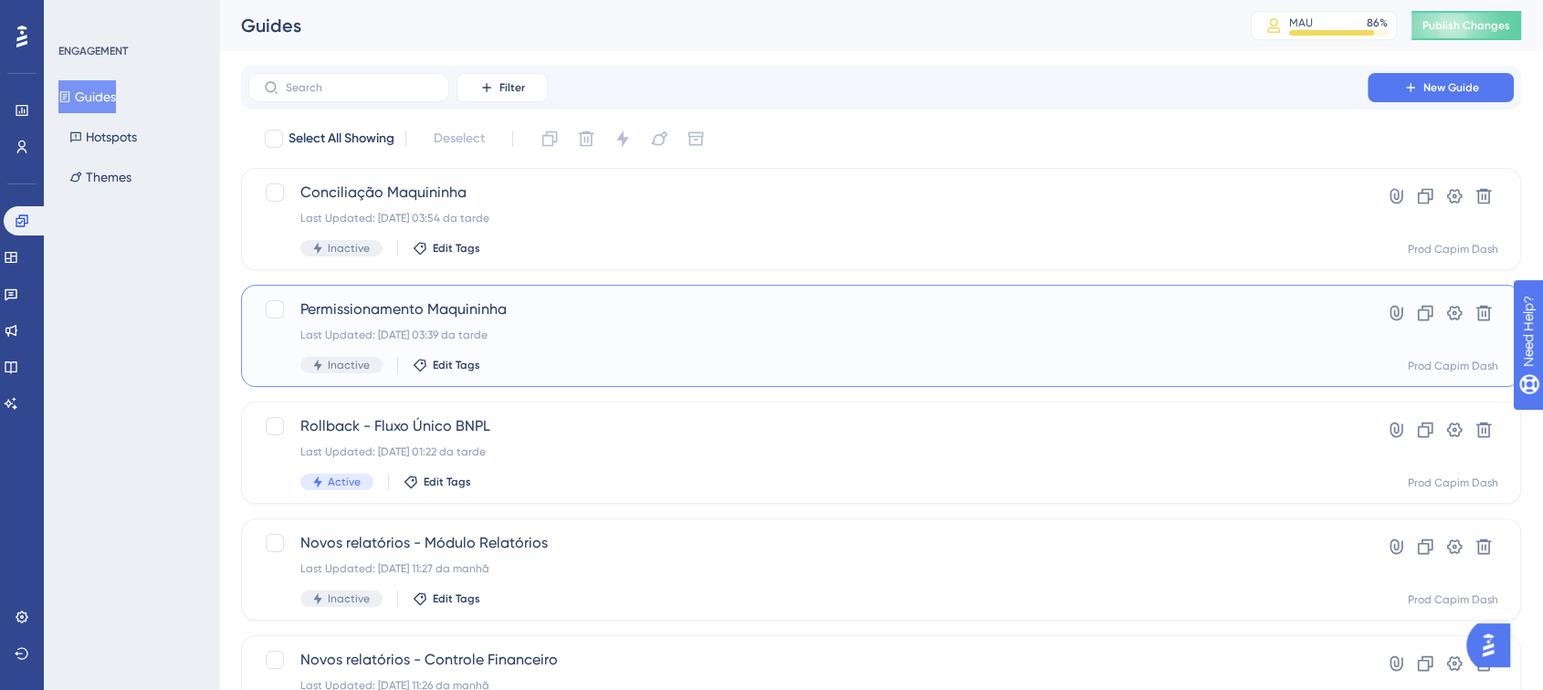
click at [480, 329] on div "Last Updated: [DATE] 03:39 da tarde" at bounding box center [808, 335] width 1016 height 15
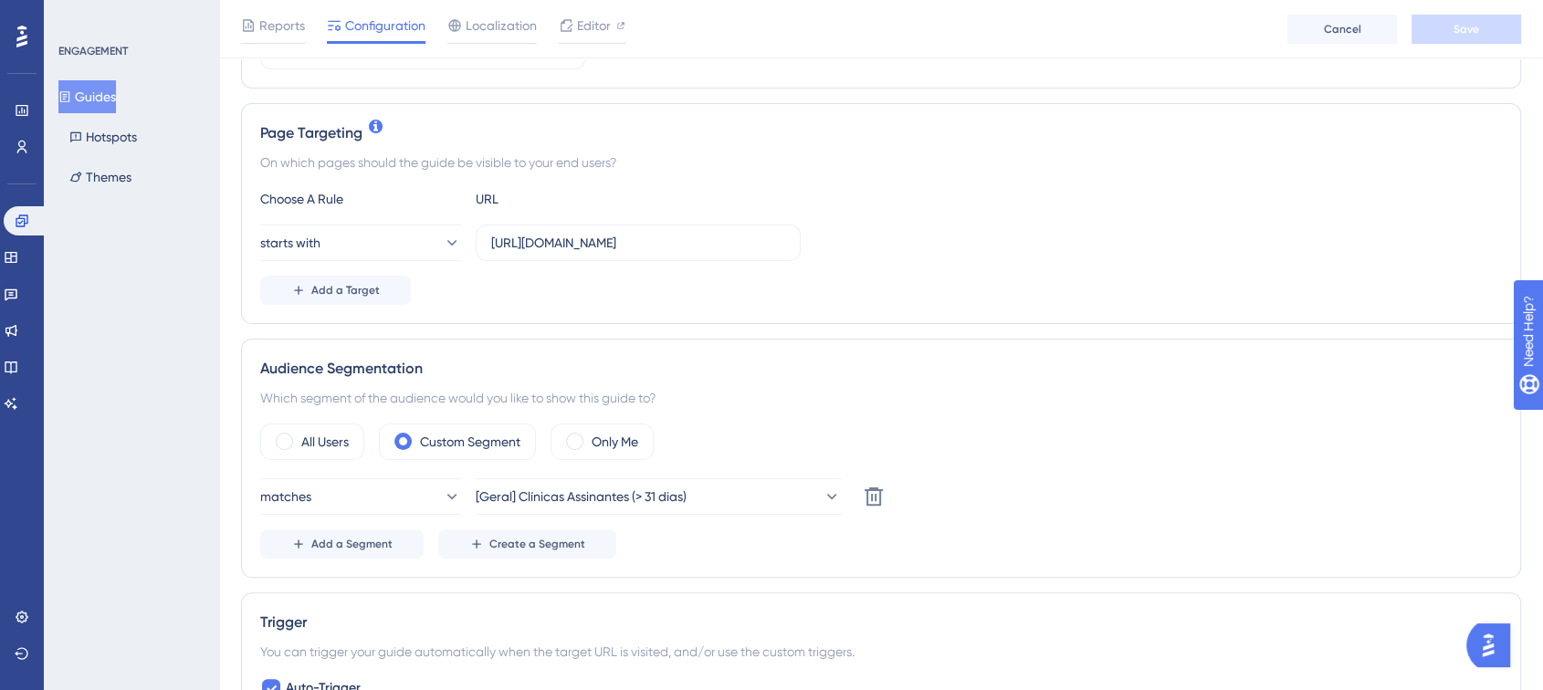
scroll to position [405, 0]
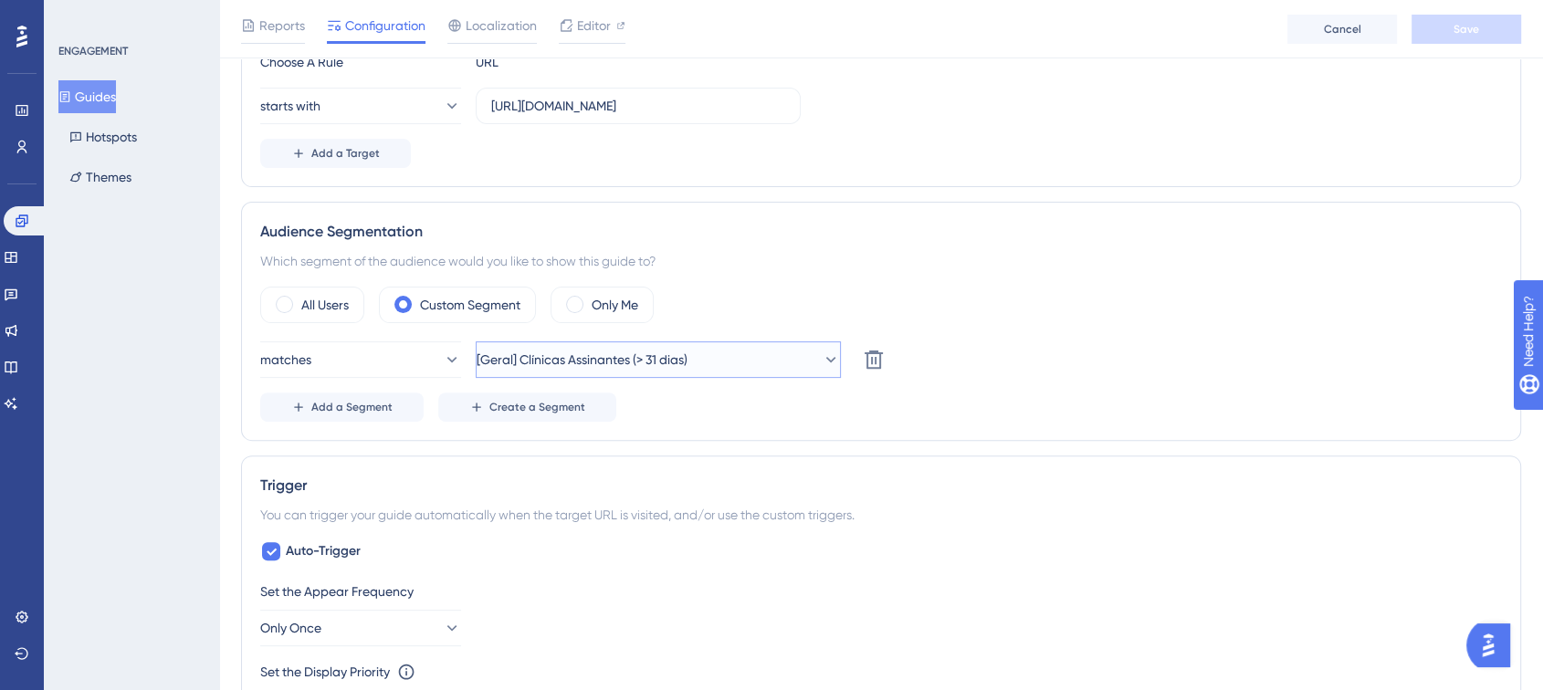
click at [572, 374] on button "[Geral] Clínicas Assinantes (> 31 dias)" at bounding box center [658, 360] width 365 height 37
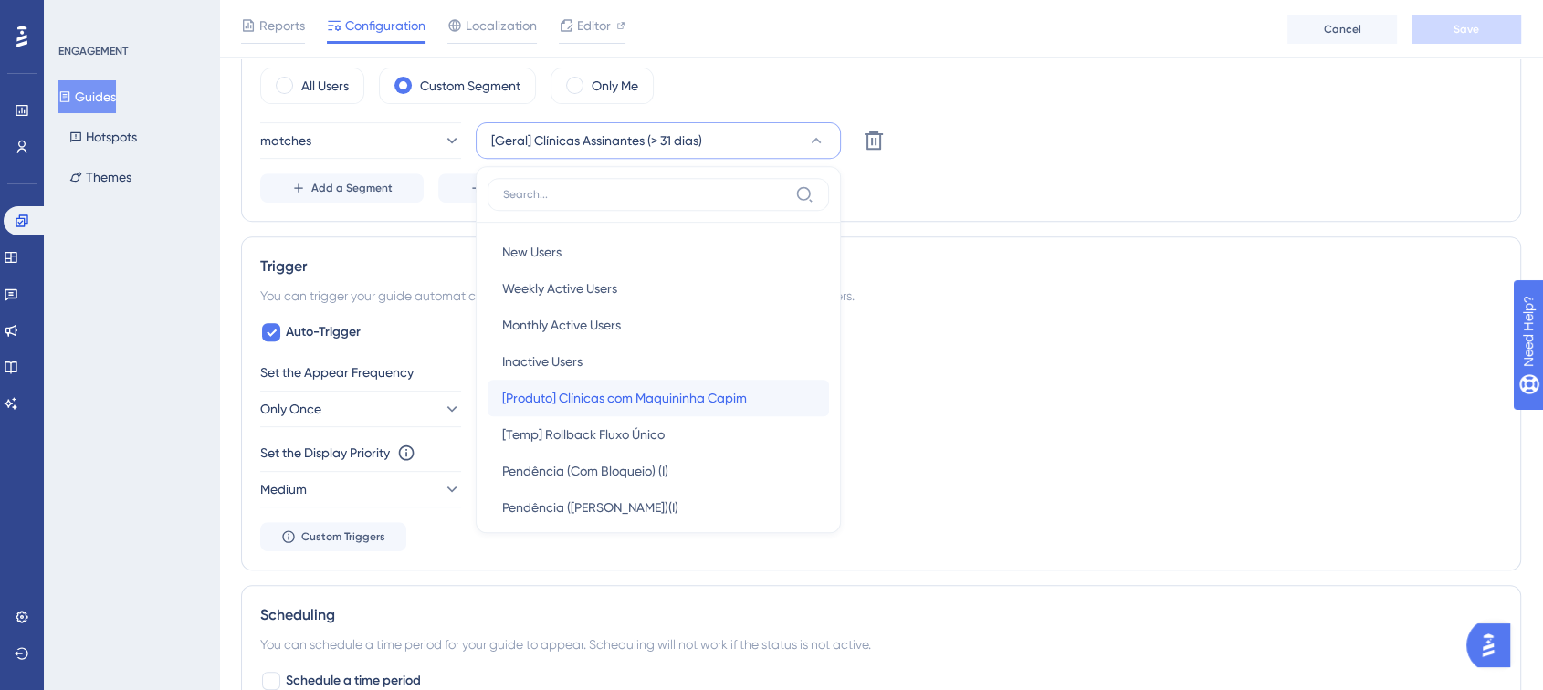
click at [653, 404] on span "[Produto] Clínicas com Maquininha Capim" at bounding box center [624, 398] width 245 height 22
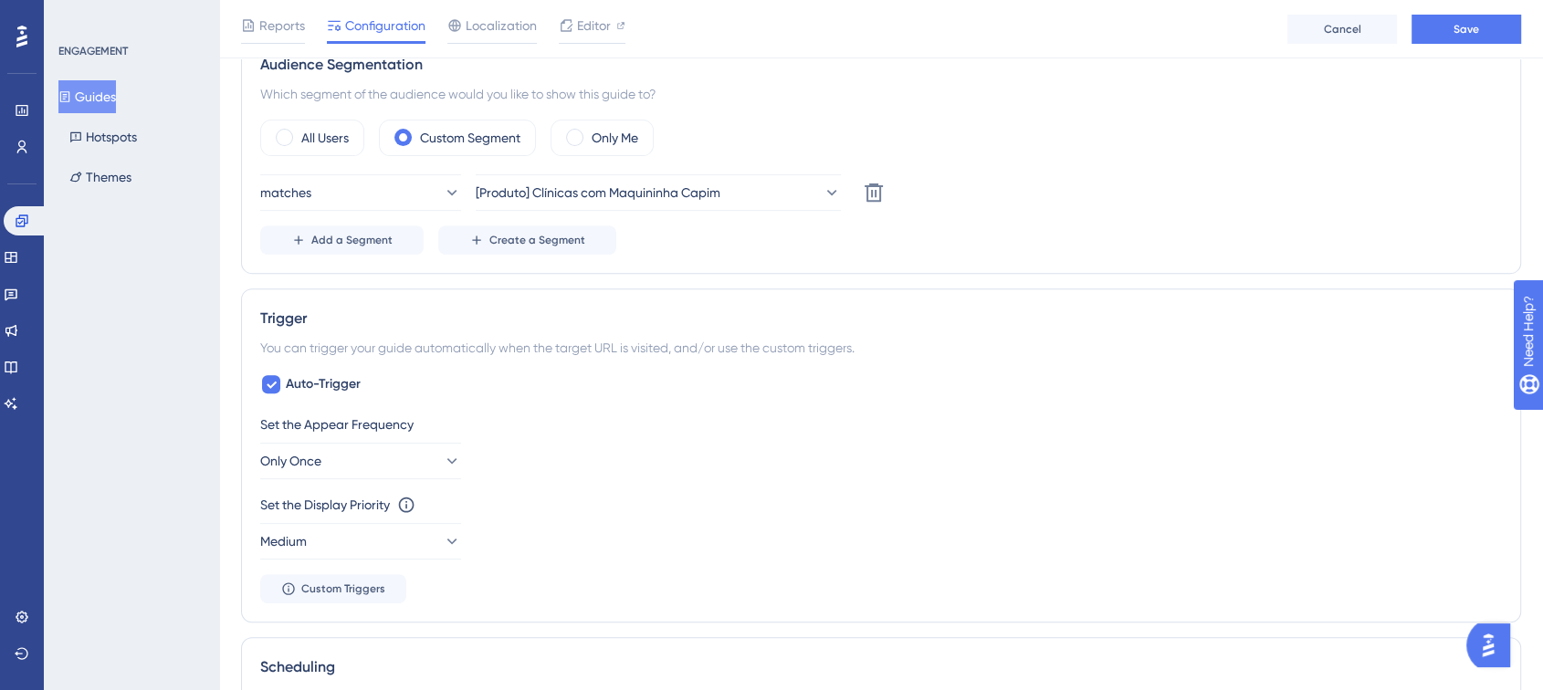
scroll to position [625, 0]
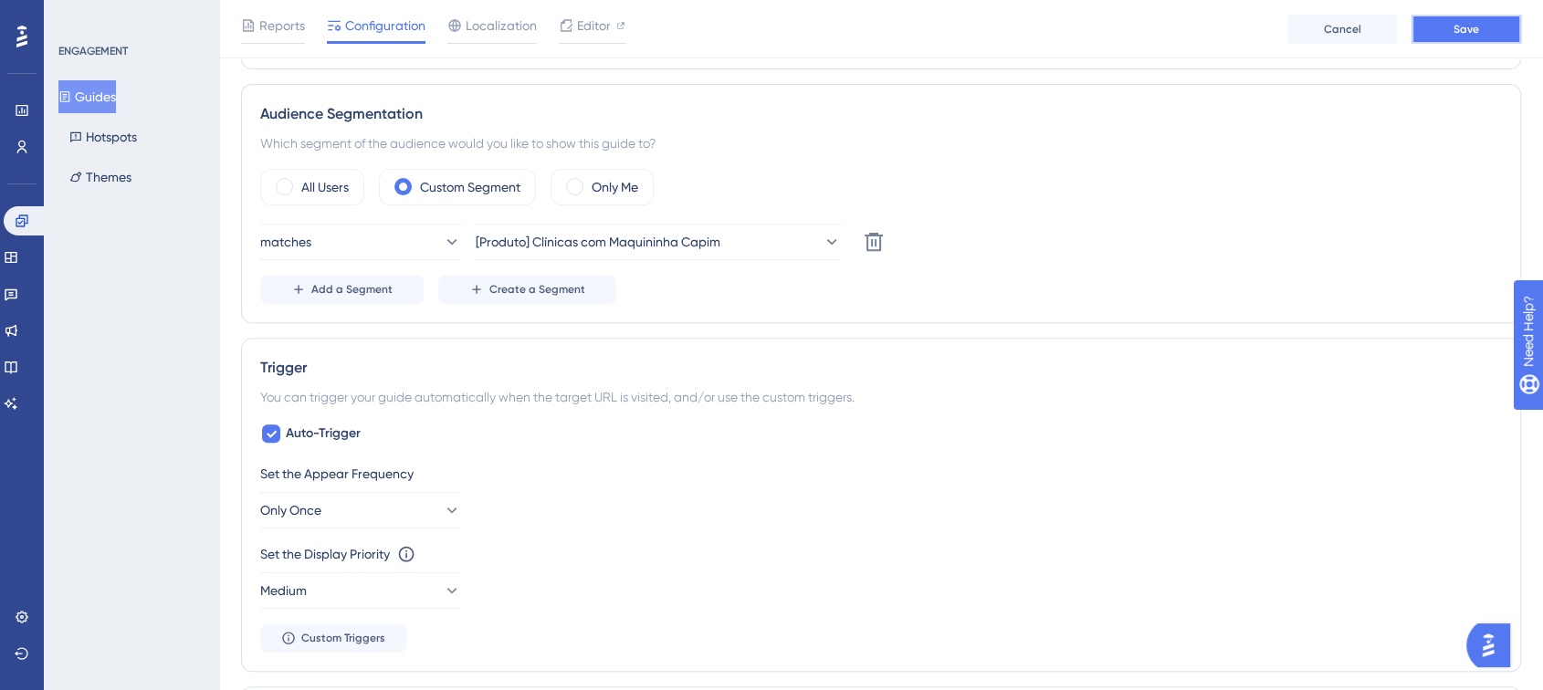
click at [1450, 20] on button "Save" at bounding box center [1467, 29] width 110 height 29
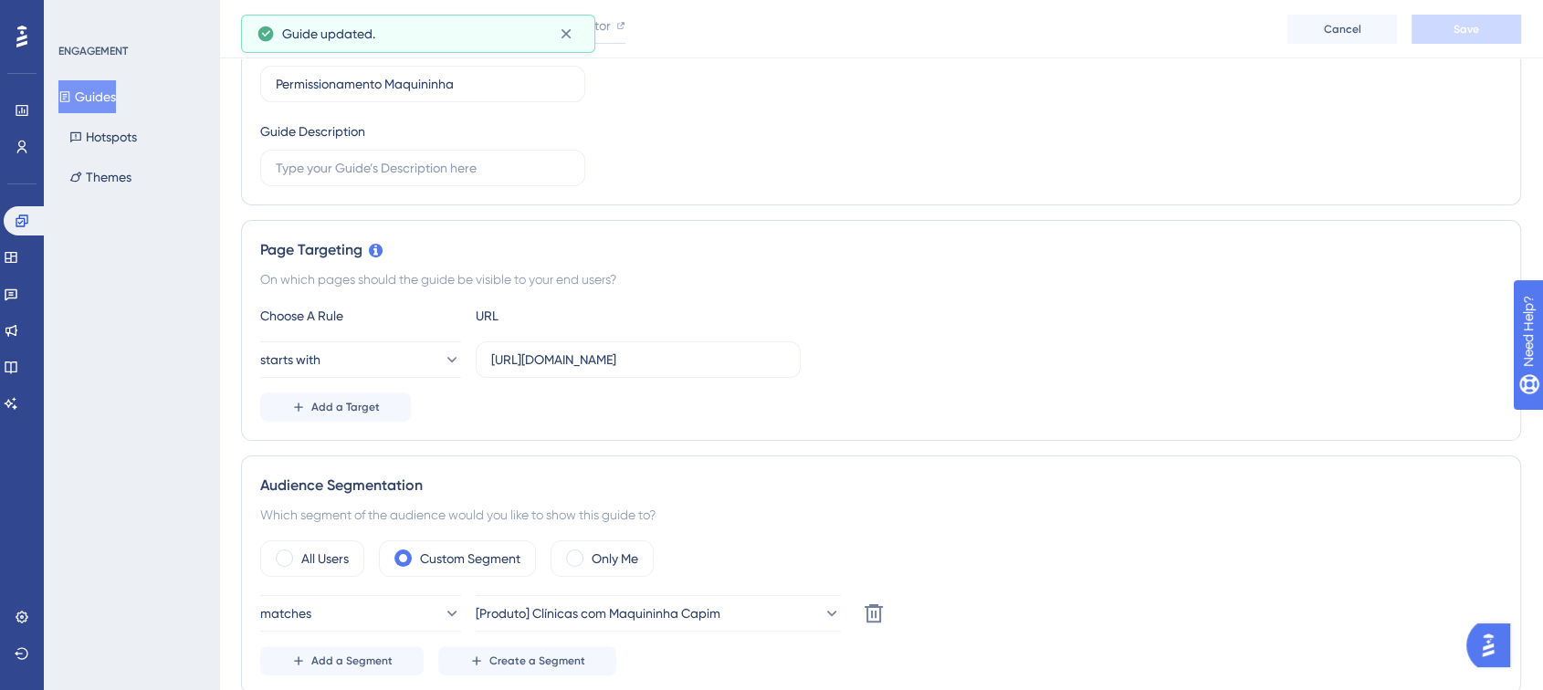
scroll to position [111, 0]
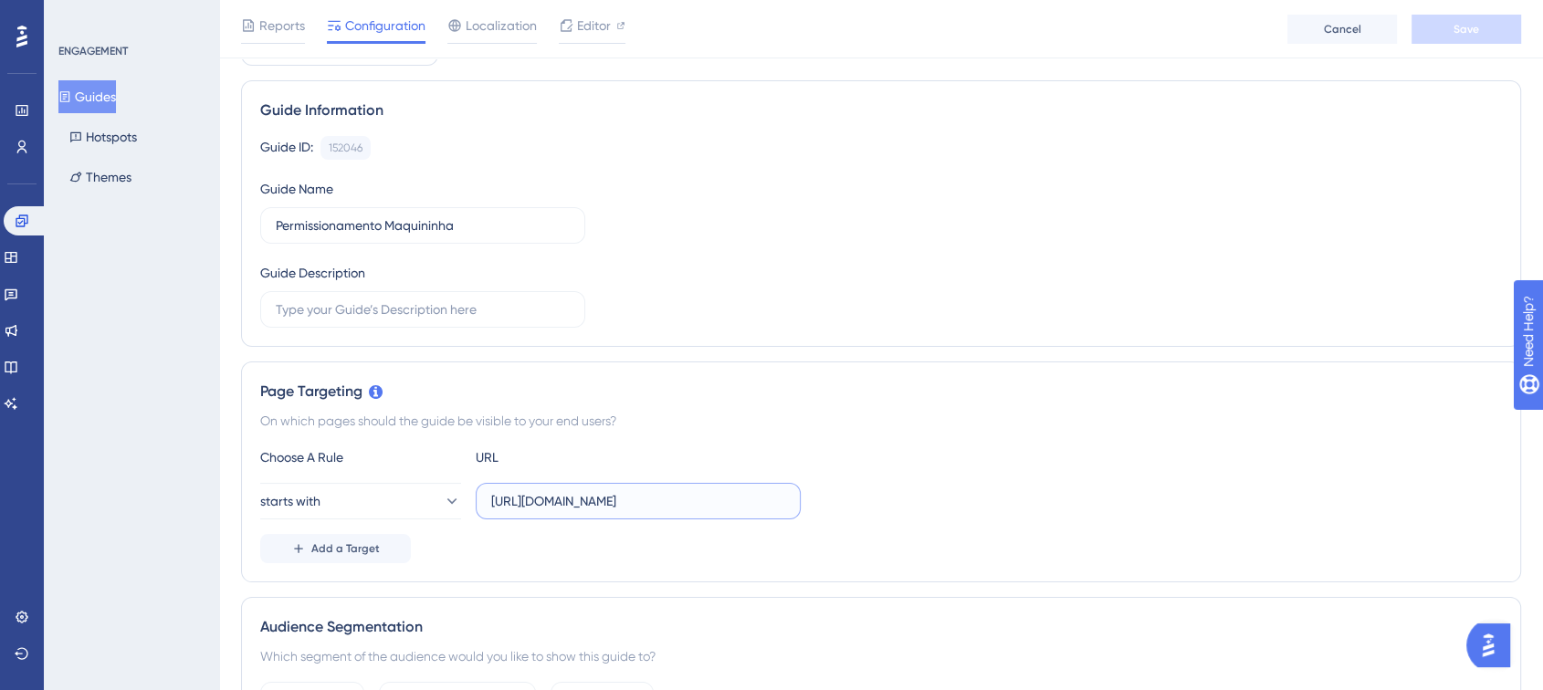
drag, startPoint x: 695, startPoint y: 510, endPoint x: 819, endPoint y: 506, distance: 124.3
click at [819, 506] on div "starts with [URL][DOMAIN_NAME]" at bounding box center [881, 501] width 1242 height 37
drag, startPoint x: 755, startPoint y: 502, endPoint x: 826, endPoint y: 512, distance: 71.0
click at [826, 512] on div "starts with [URL][DOMAIN_NAME]" at bounding box center [881, 501] width 1242 height 37
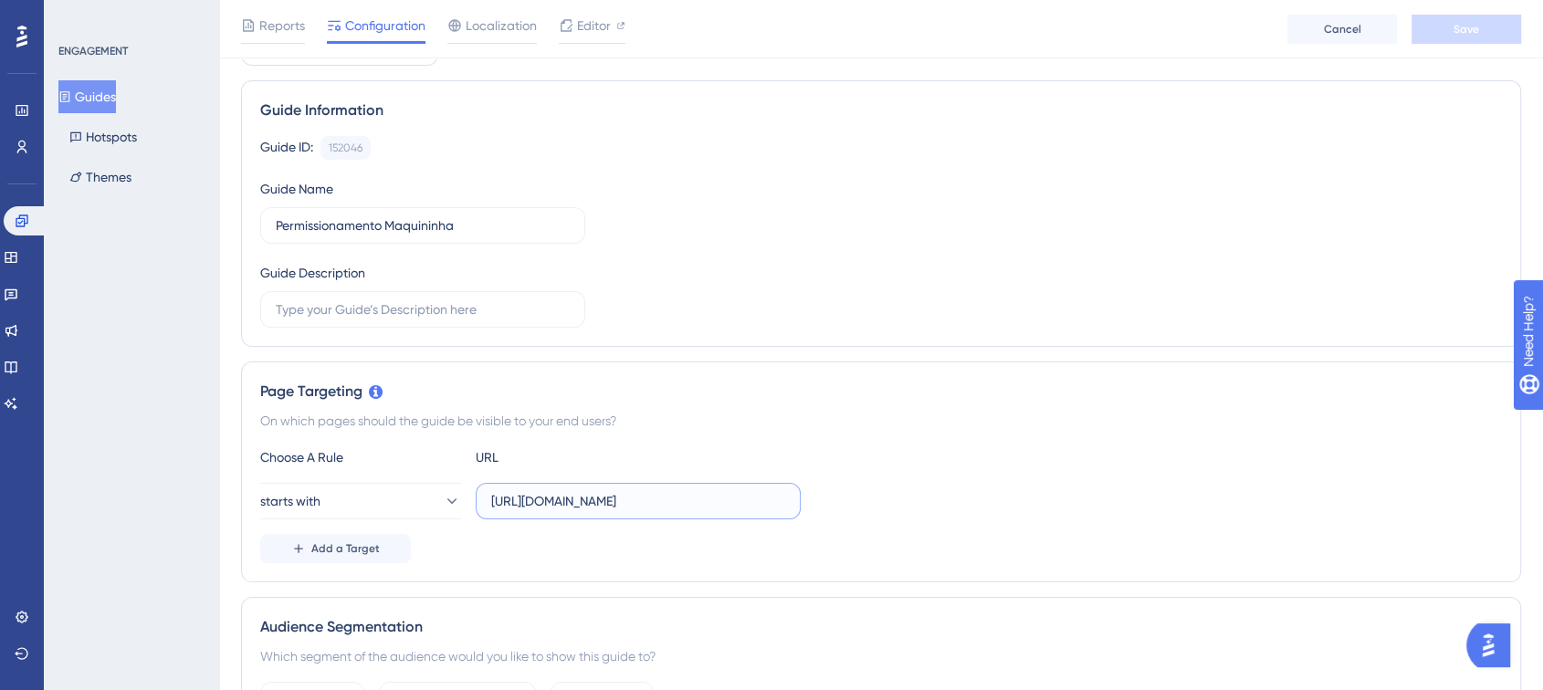
click at [738, 501] on input "[URL][DOMAIN_NAME]" at bounding box center [638, 501] width 294 height 20
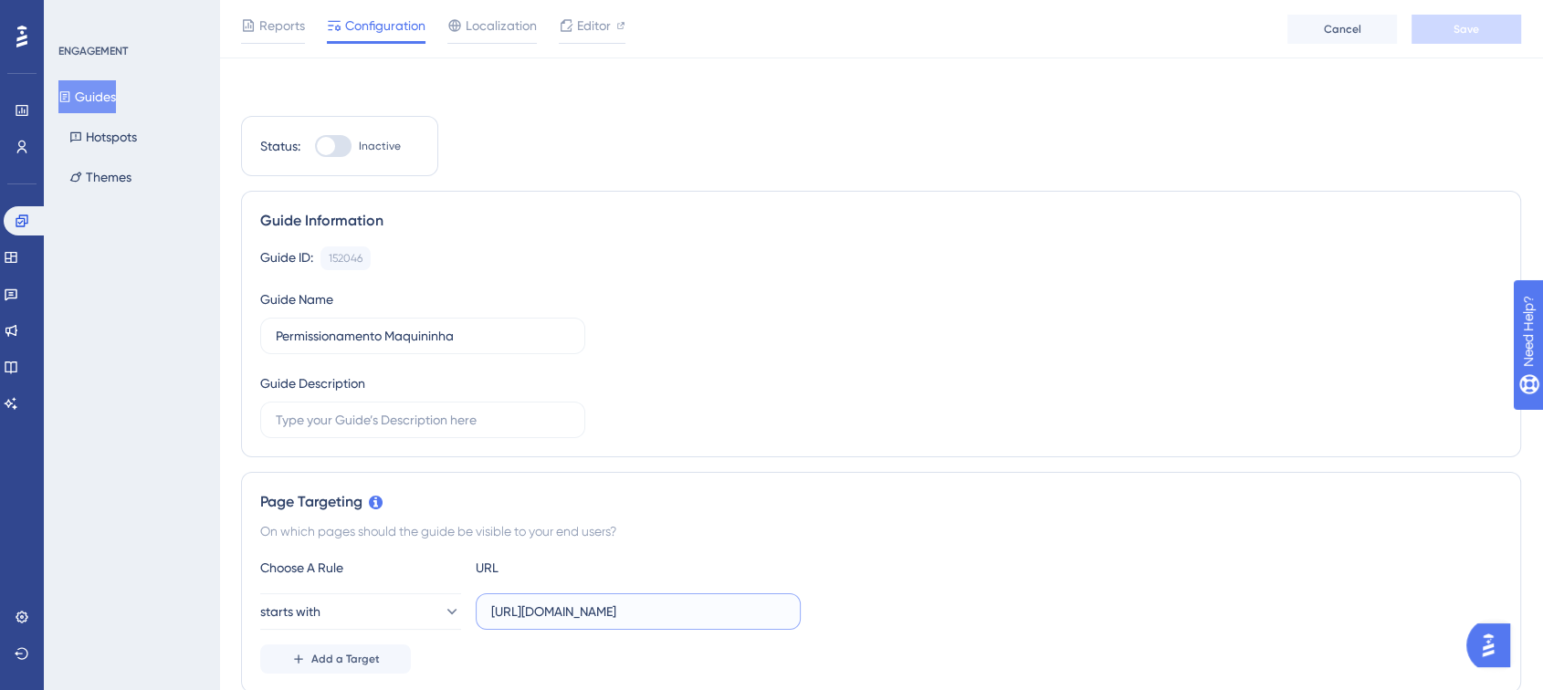
scroll to position [0, 0]
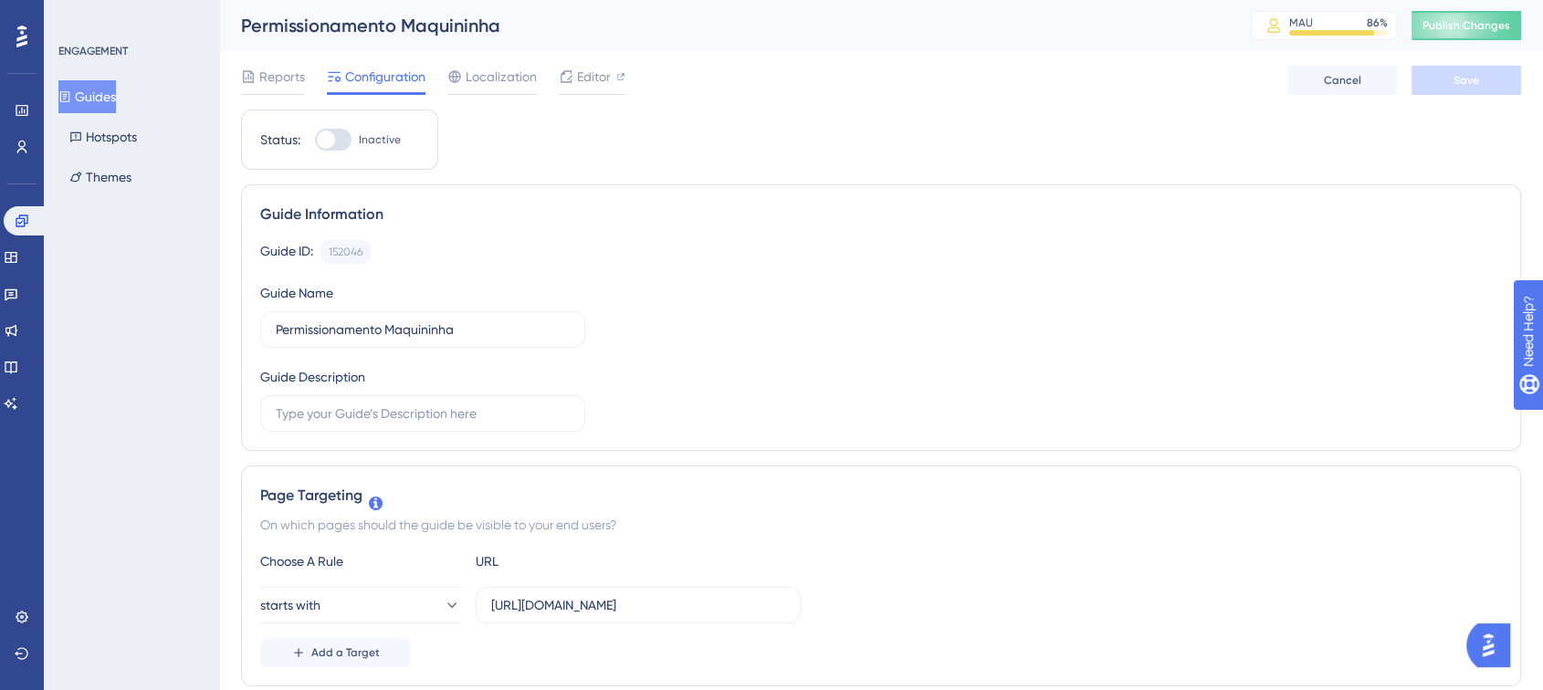
click at [863, 336] on div "Guide ID: 152046 Copy Guide Name Permissionamento Maquininha Guide Description" at bounding box center [881, 336] width 1242 height 192
click at [1450, 28] on span "Publish Changes" at bounding box center [1467, 25] width 88 height 15
click at [24, 142] on icon at bounding box center [22, 147] width 10 height 13
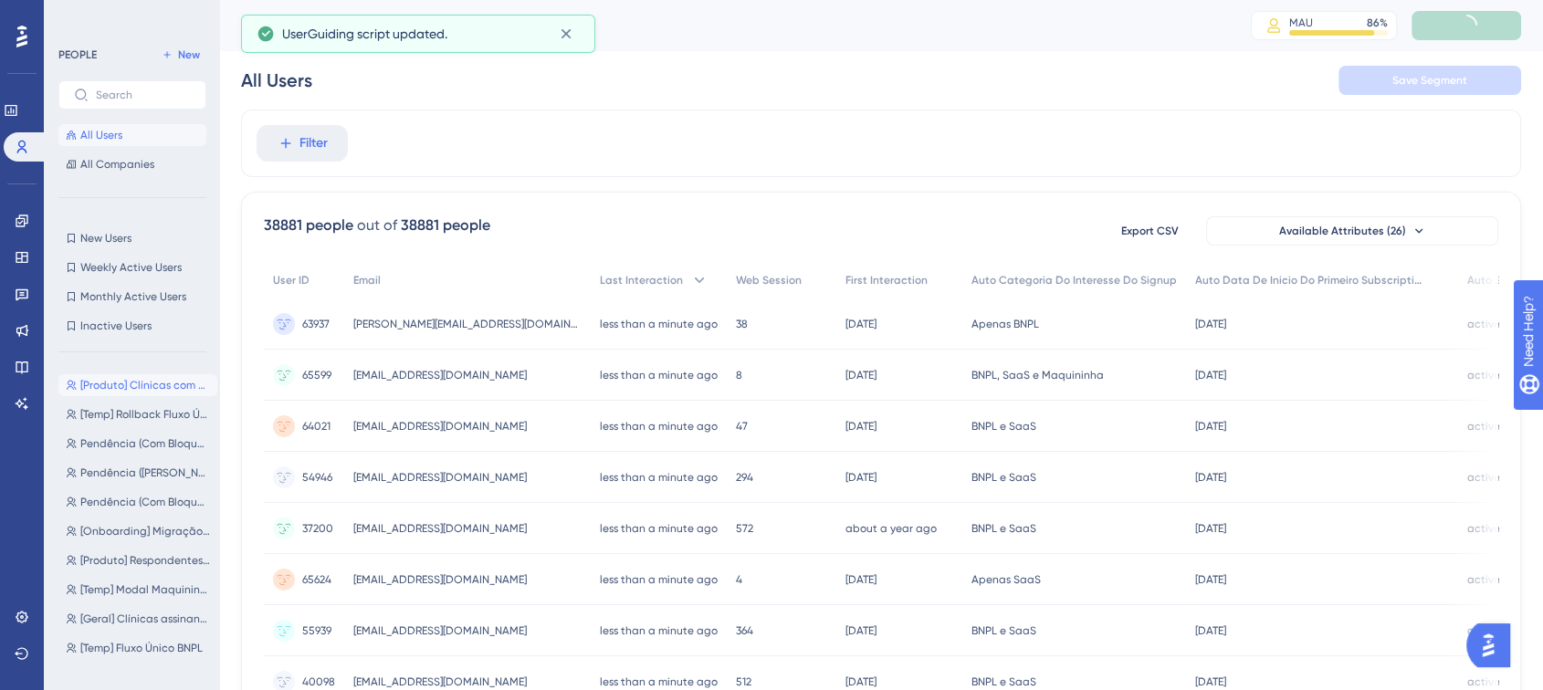
click at [138, 376] on button "[Produto] Clínicas com Maquininha Capim [Produto] Clínicas com Maquininha Capim" at bounding box center [137, 385] width 159 height 22
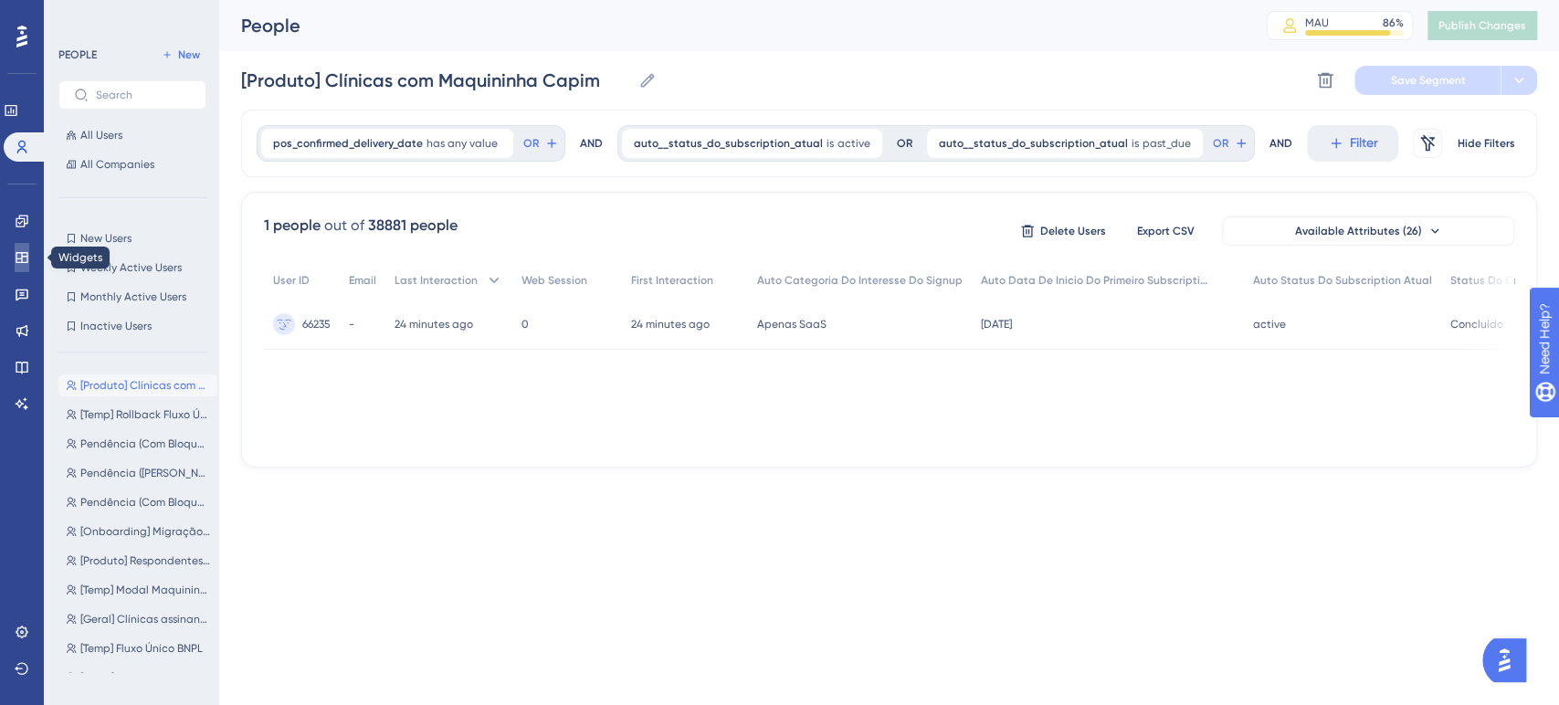
click at [18, 260] on icon at bounding box center [22, 257] width 15 height 15
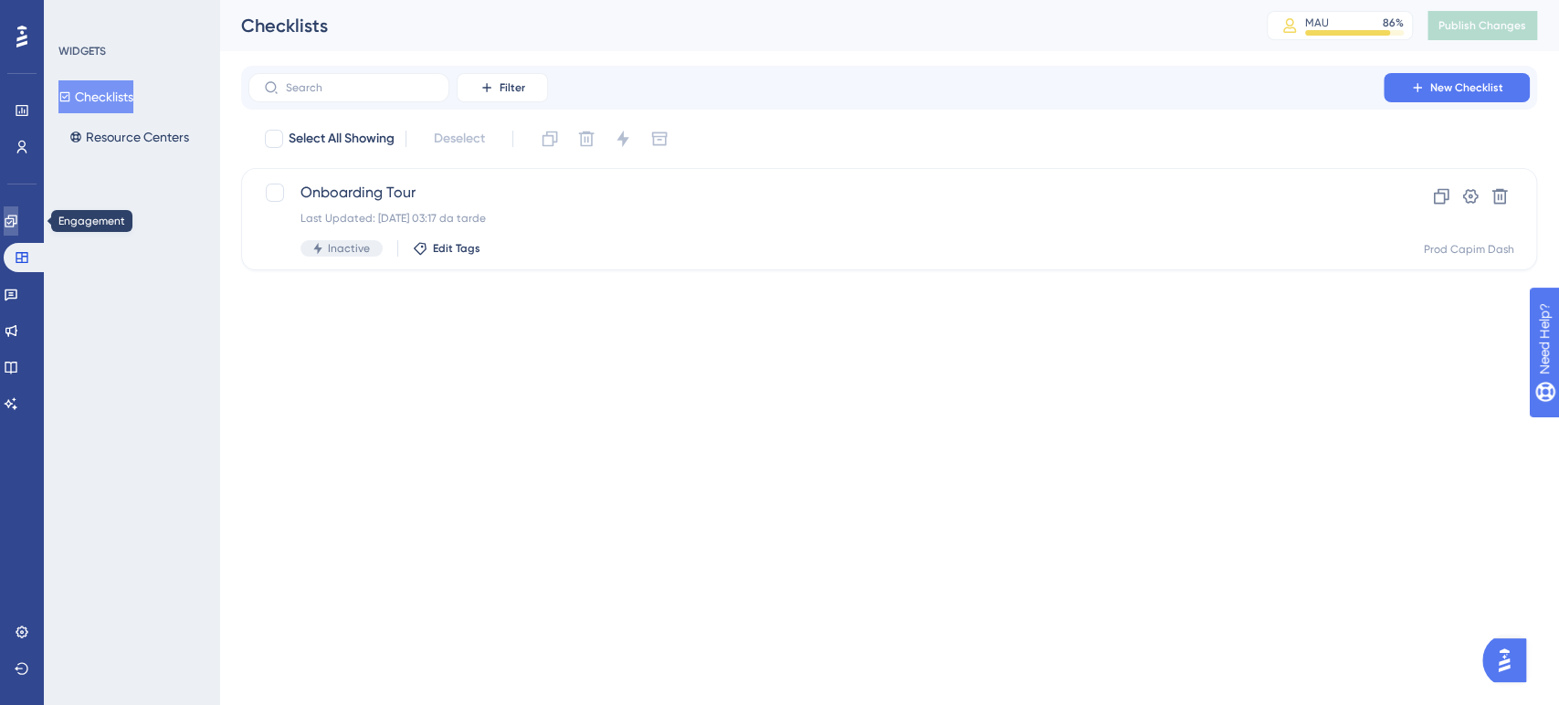
click at [18, 219] on icon at bounding box center [11, 221] width 15 height 15
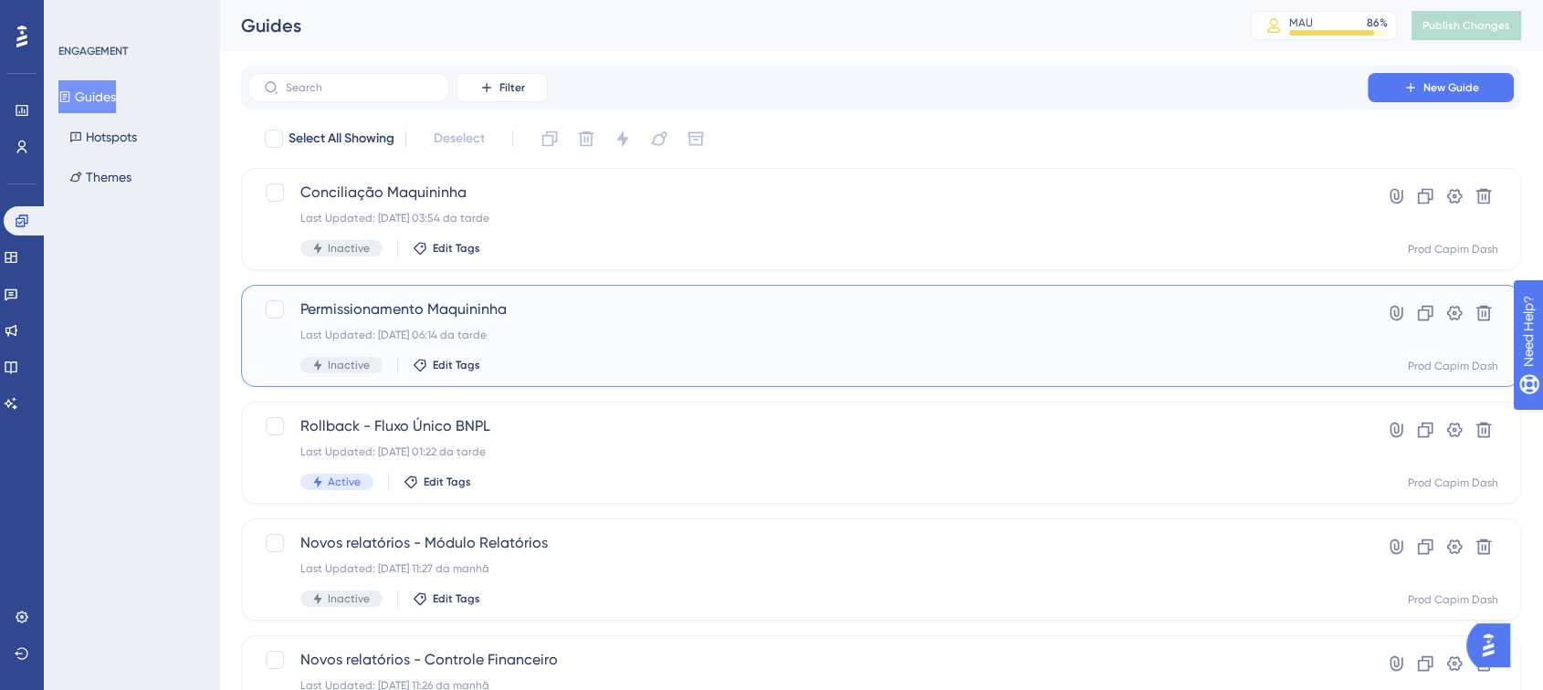
click at [584, 318] on span "Permissionamento Maquininha" at bounding box center [808, 310] width 1016 height 22
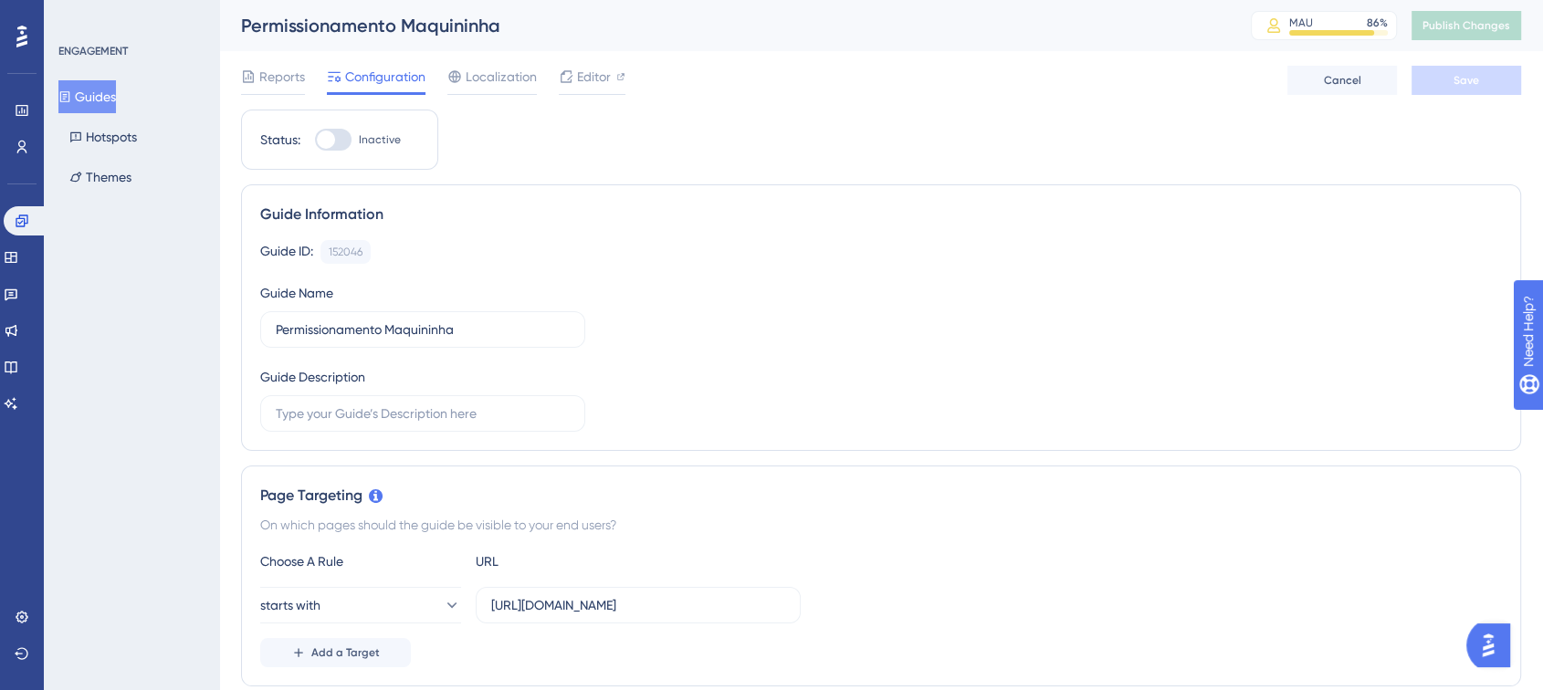
click at [326, 138] on div at bounding box center [326, 140] width 18 height 18
click at [315, 140] on input "Inactive" at bounding box center [314, 140] width 1 height 1
checkbox input "true"
click at [1438, 70] on button "Save" at bounding box center [1467, 80] width 110 height 29
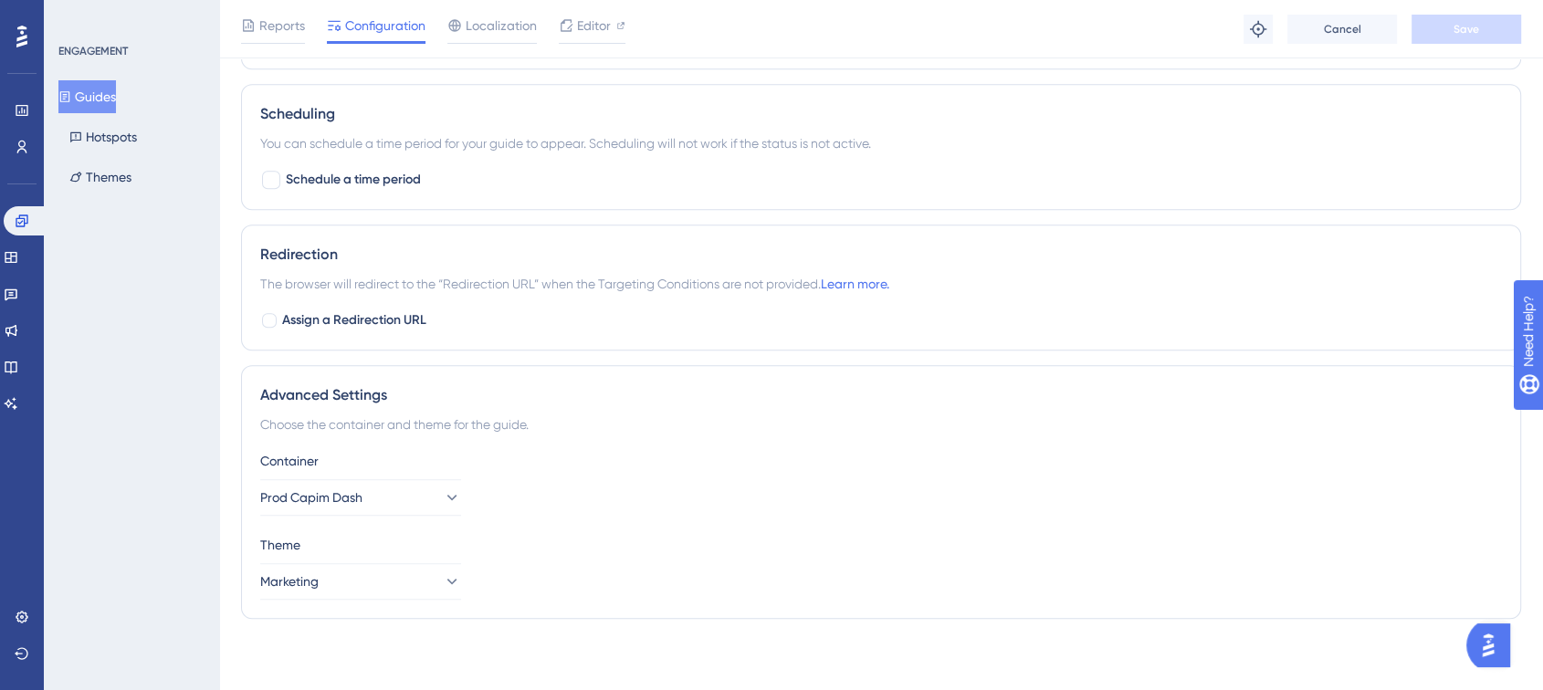
scroll to position [1227, 0]
click at [386, 172] on span "Schedule a time period" at bounding box center [353, 180] width 135 height 22
checkbox input "true"
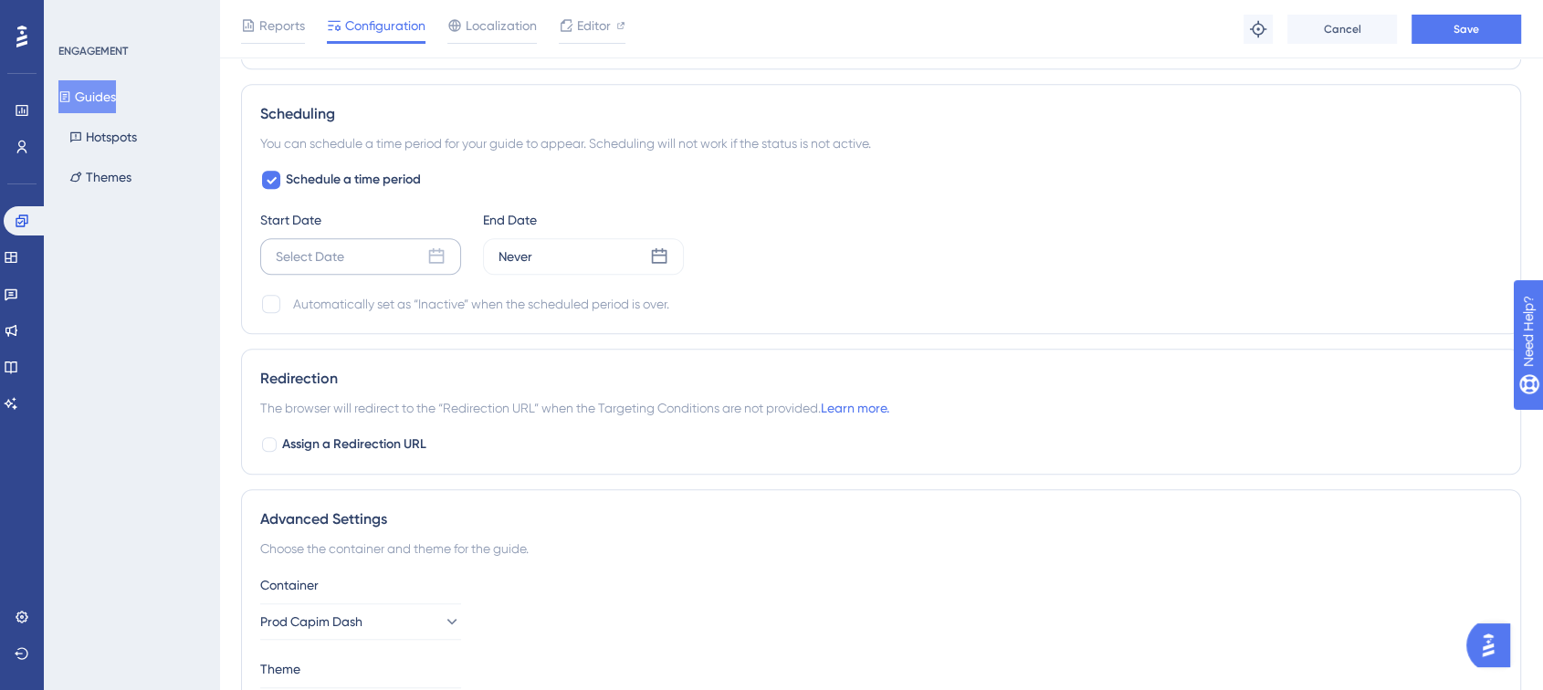
click at [375, 252] on div "Select Date" at bounding box center [360, 256] width 201 height 37
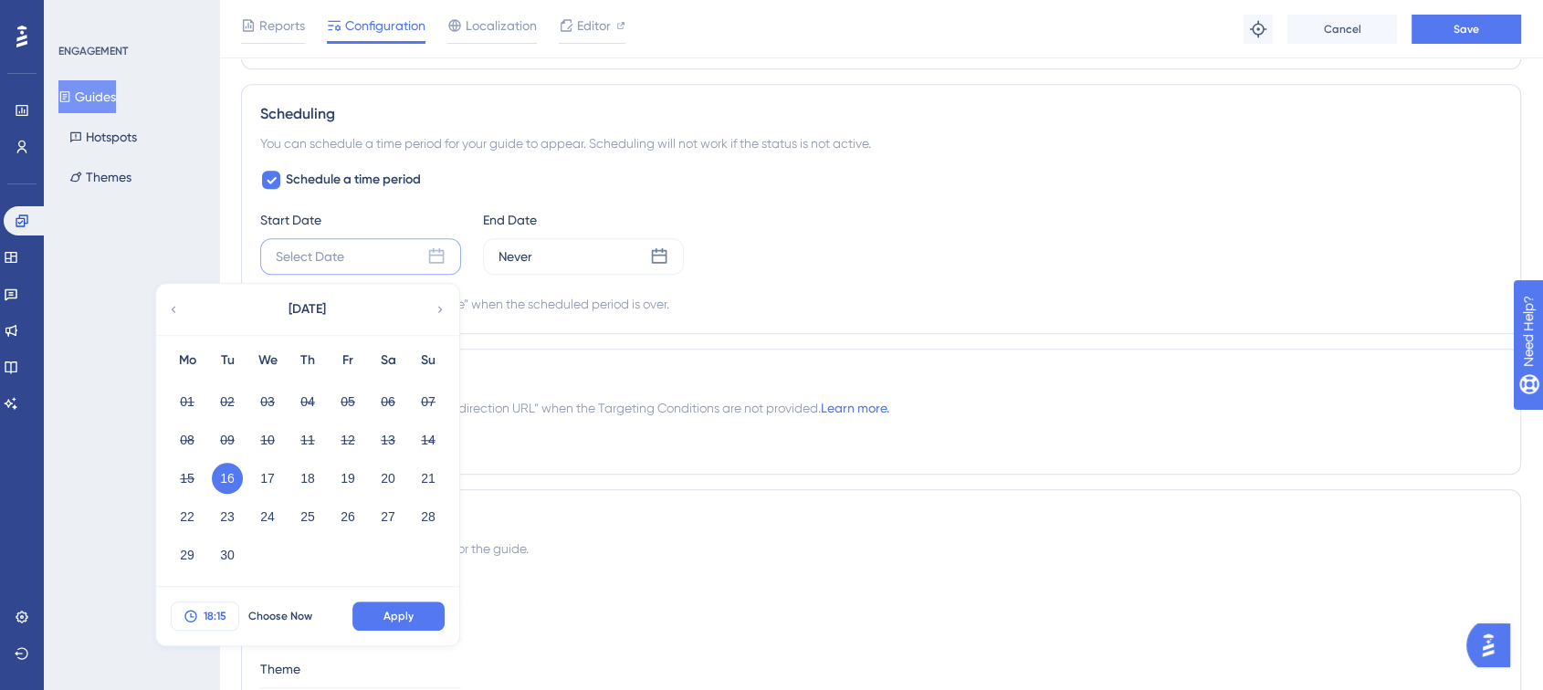
click at [209, 623] on button "18:15" at bounding box center [205, 616] width 68 height 29
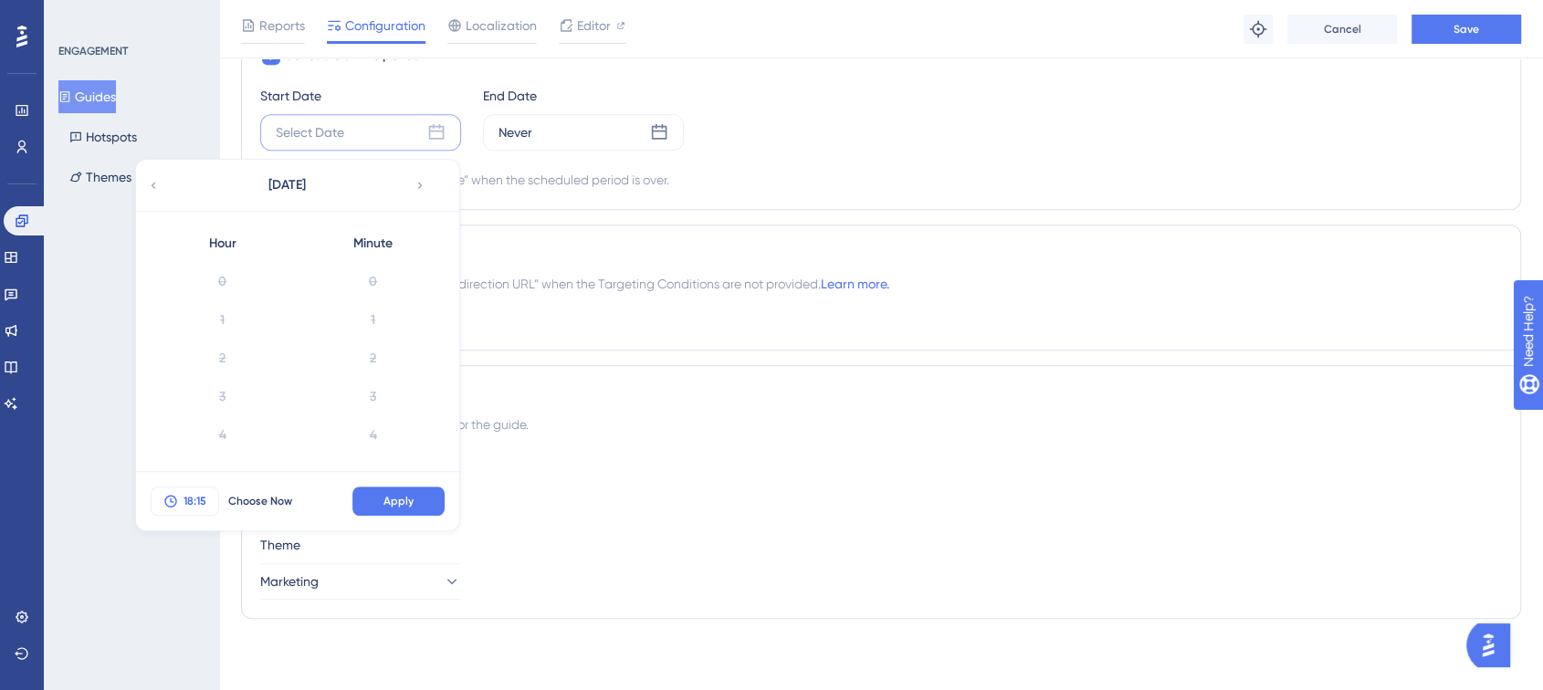
scroll to position [497, 0]
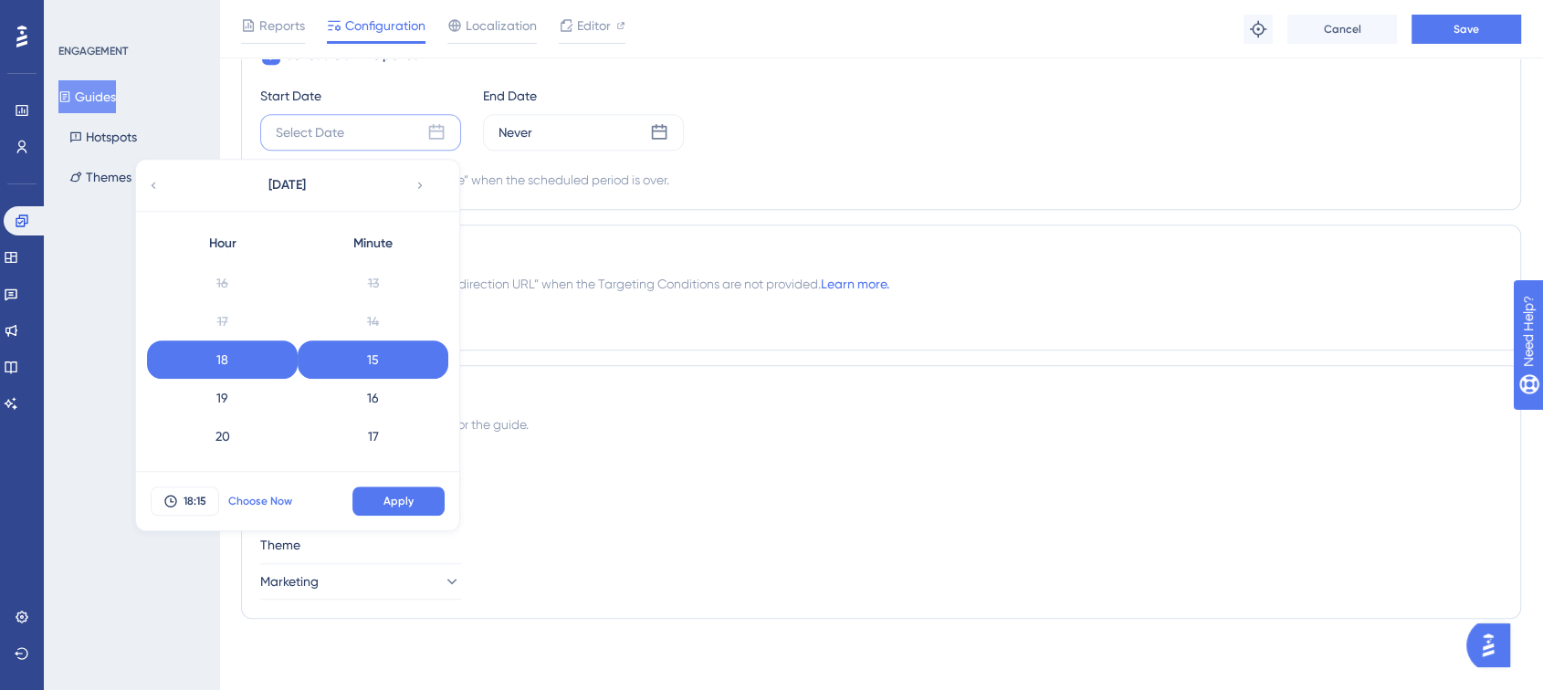
click at [264, 507] on button "Choose Now" at bounding box center [260, 501] width 82 height 29
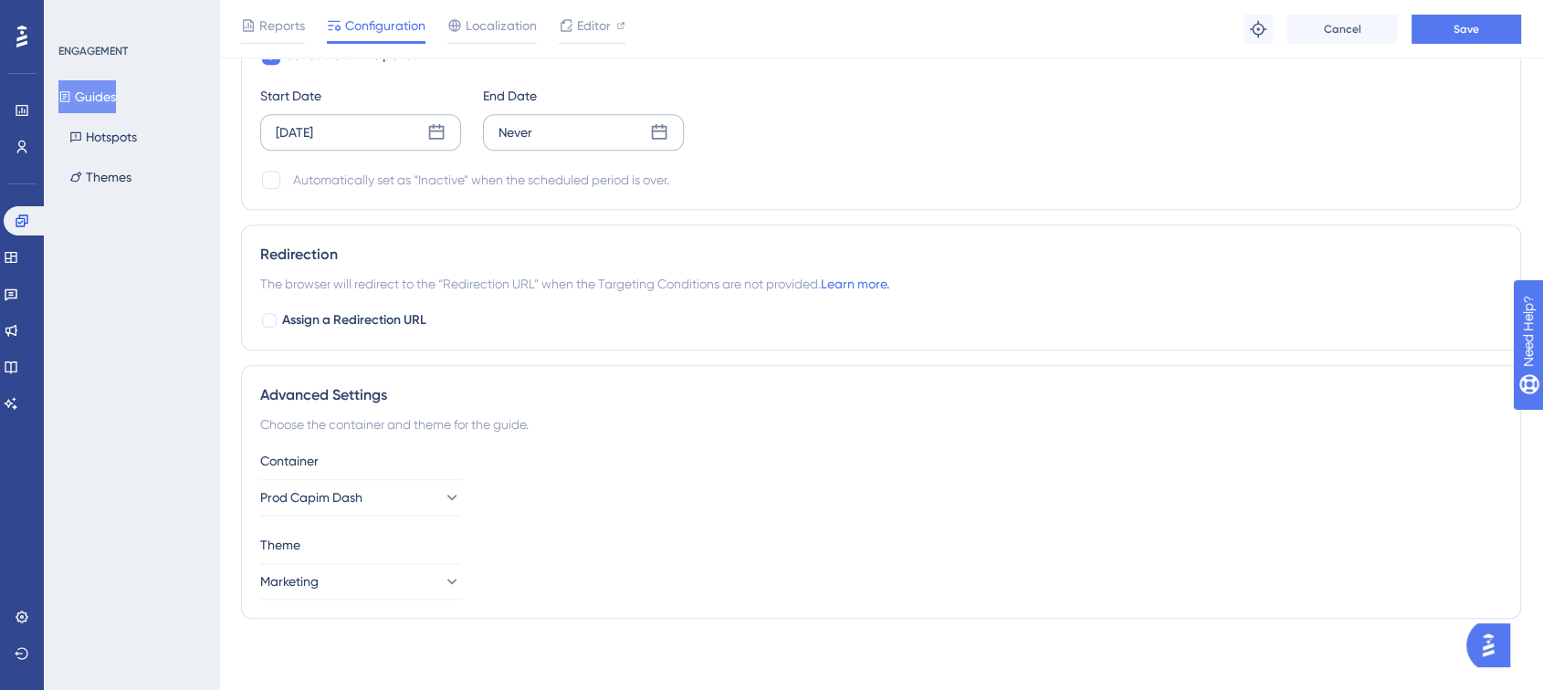
click at [551, 137] on div "Never" at bounding box center [583, 132] width 201 height 37
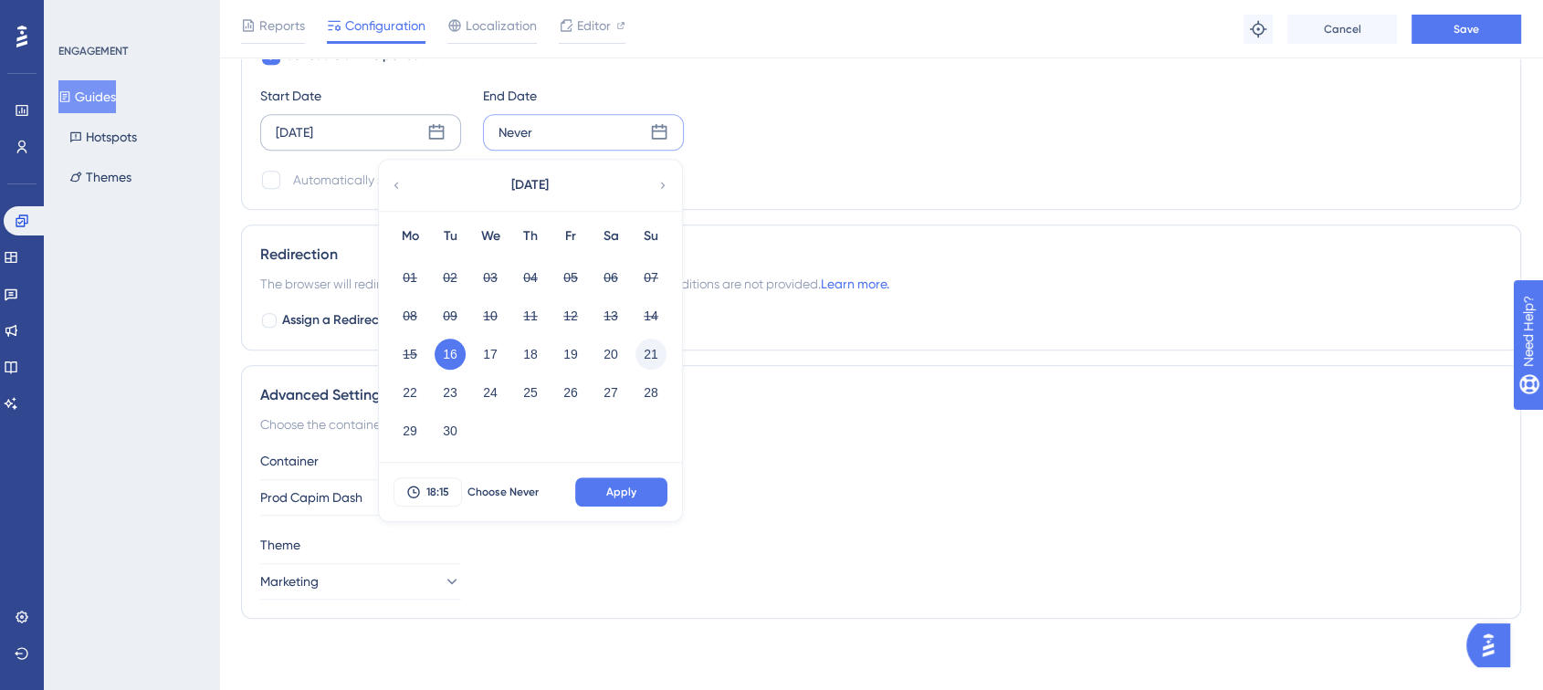
click at [643, 356] on button "21" at bounding box center [651, 354] width 31 height 31
click at [632, 488] on span "Apply" at bounding box center [621, 492] width 30 height 15
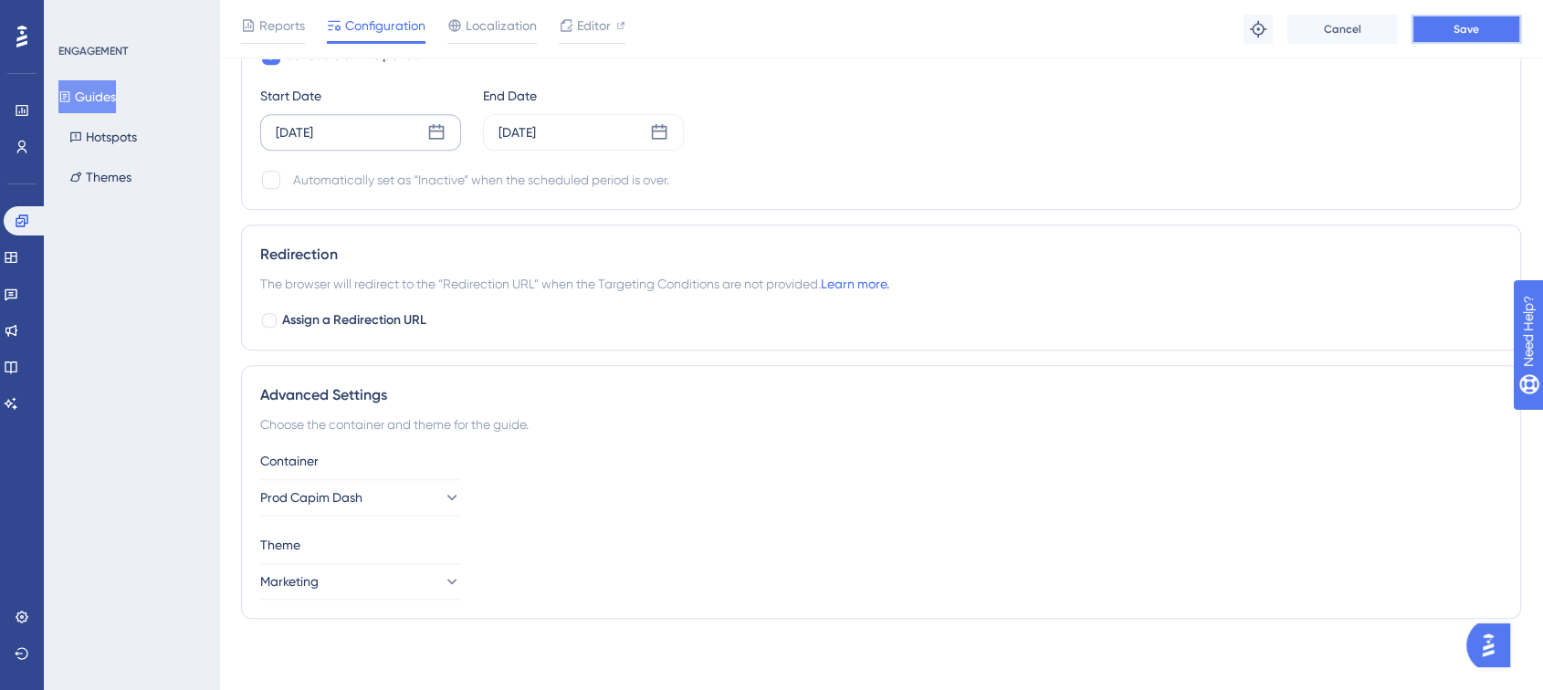
click at [1456, 23] on span "Save" at bounding box center [1467, 29] width 26 height 15
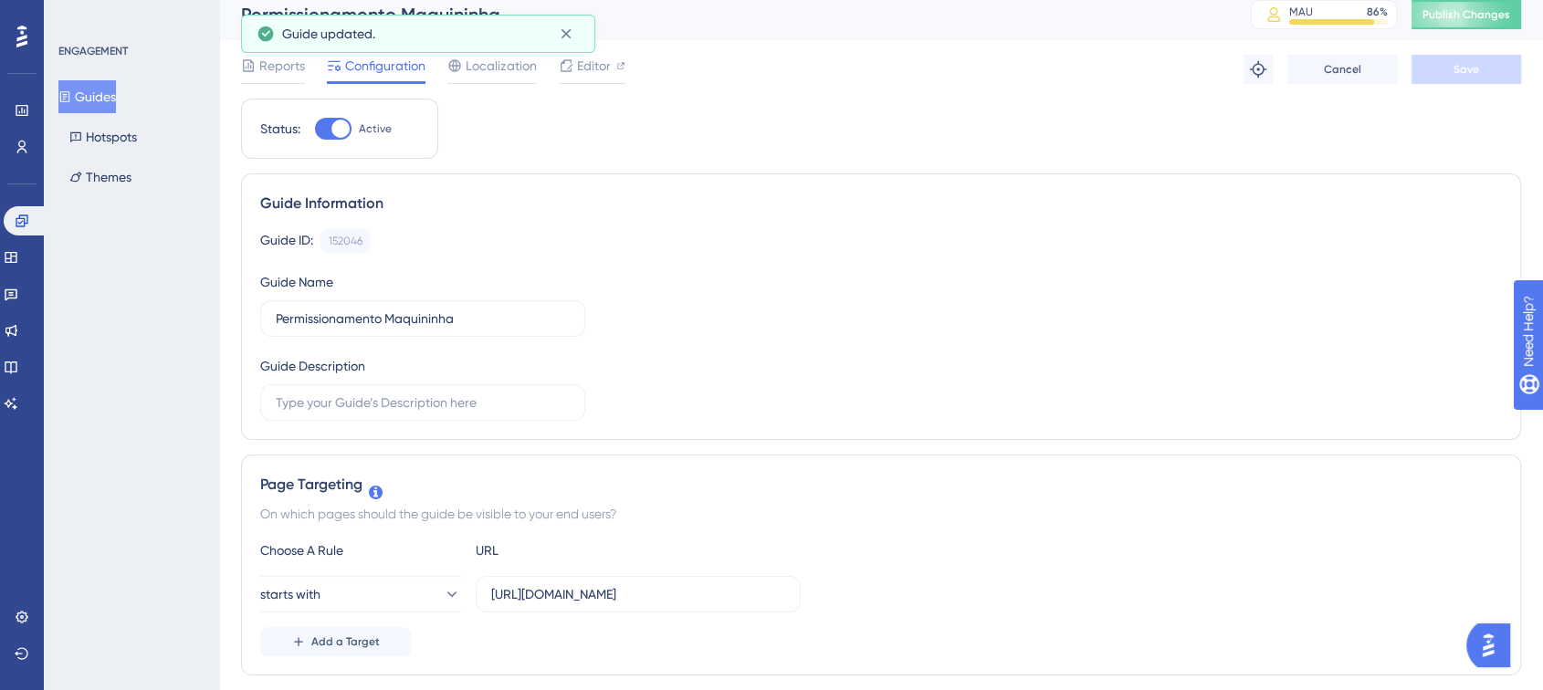
scroll to position [0, 0]
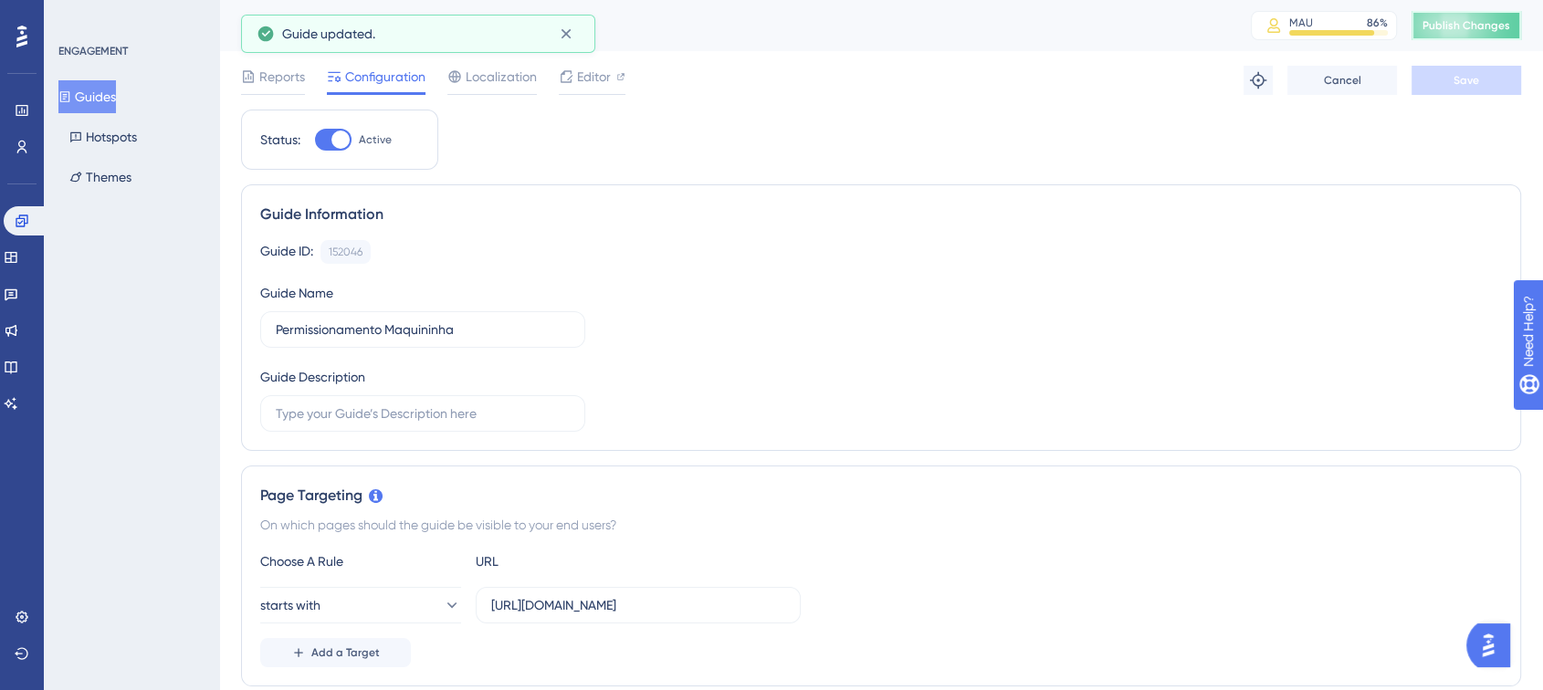
click at [1459, 22] on button "Publish Changes" at bounding box center [1467, 25] width 110 height 29
click at [116, 93] on button "Guides" at bounding box center [87, 96] width 58 height 33
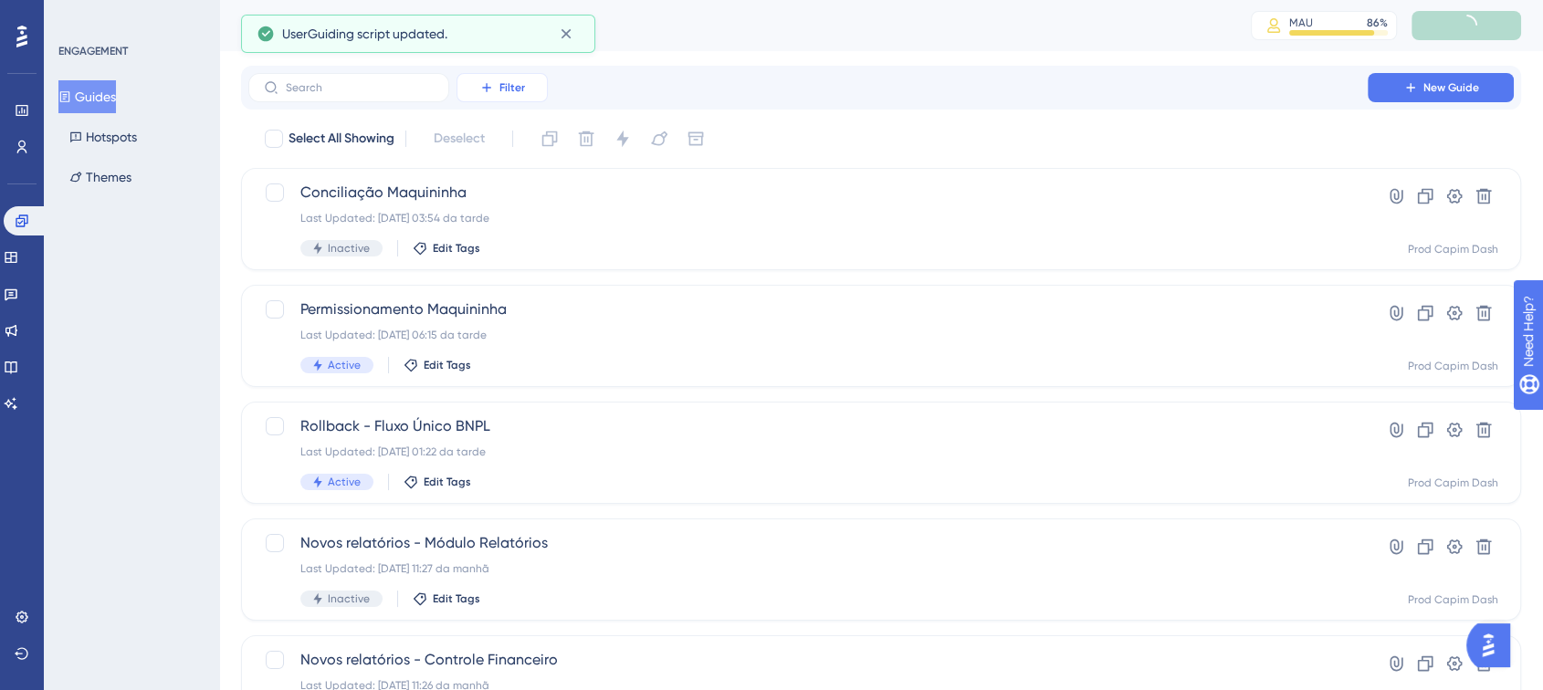
click at [513, 92] on span "Filter" at bounding box center [513, 87] width 26 height 15
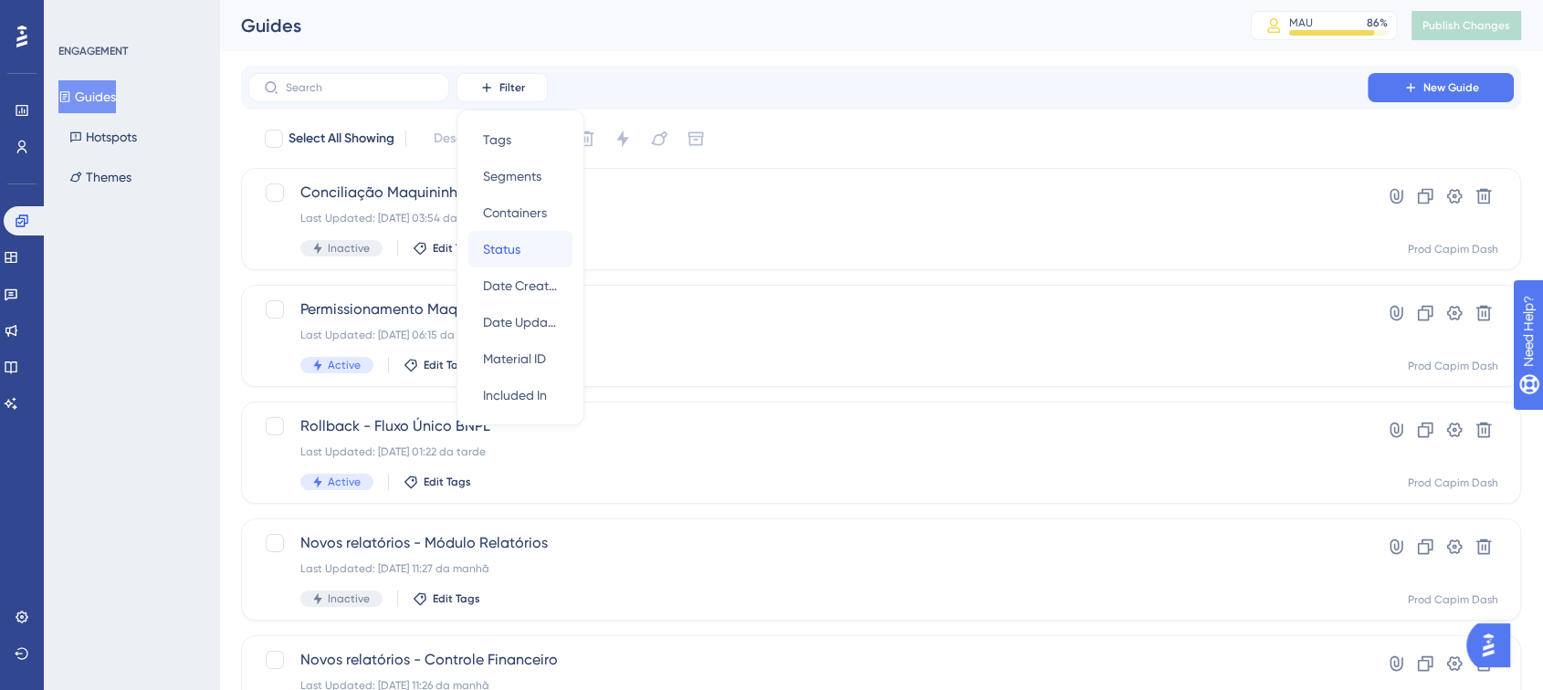
click at [513, 252] on span "Status" at bounding box center [501, 249] width 37 height 22
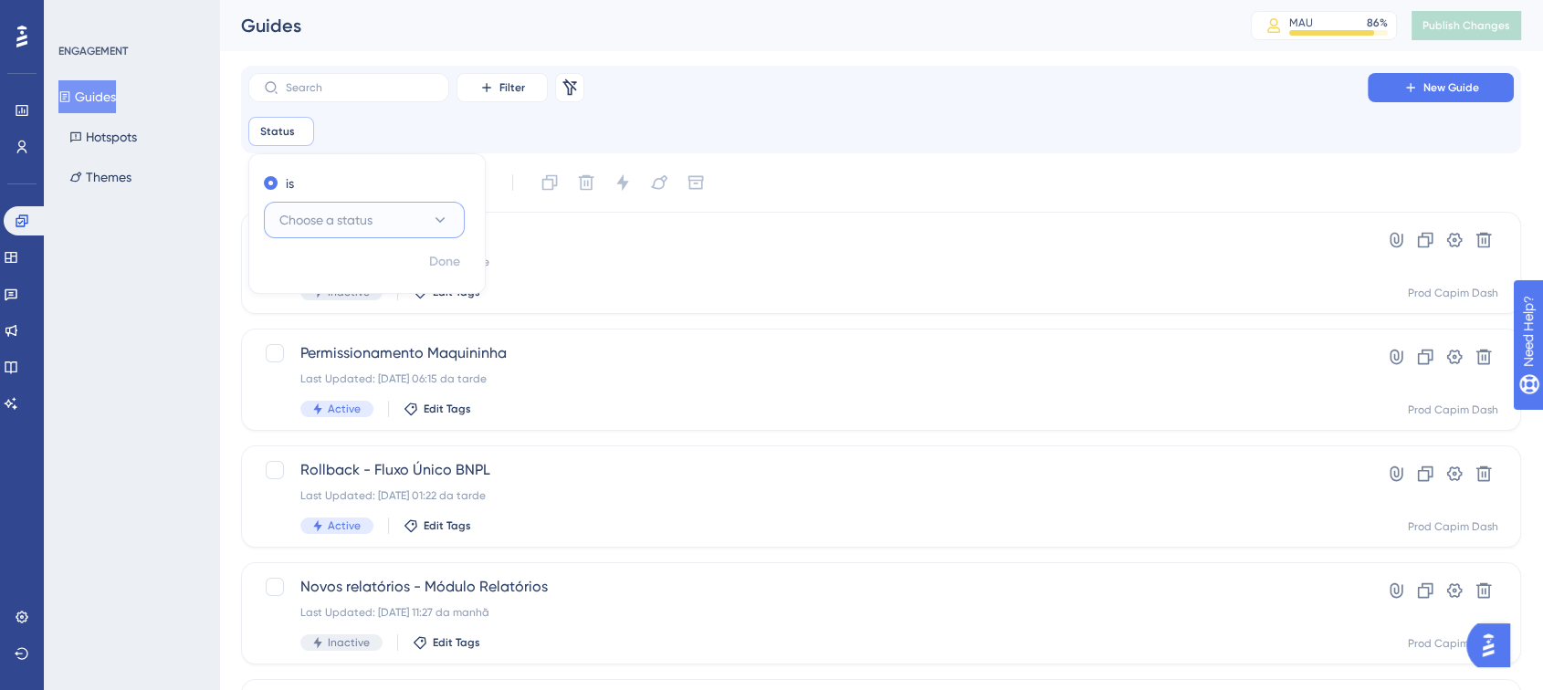
click at [341, 214] on span "Choose a status" at bounding box center [325, 220] width 93 height 22
click at [336, 285] on div "Active Active" at bounding box center [364, 276] width 148 height 37
click at [441, 263] on span "Done" at bounding box center [444, 262] width 31 height 22
